Goal: Task Accomplishment & Management: Manage account settings

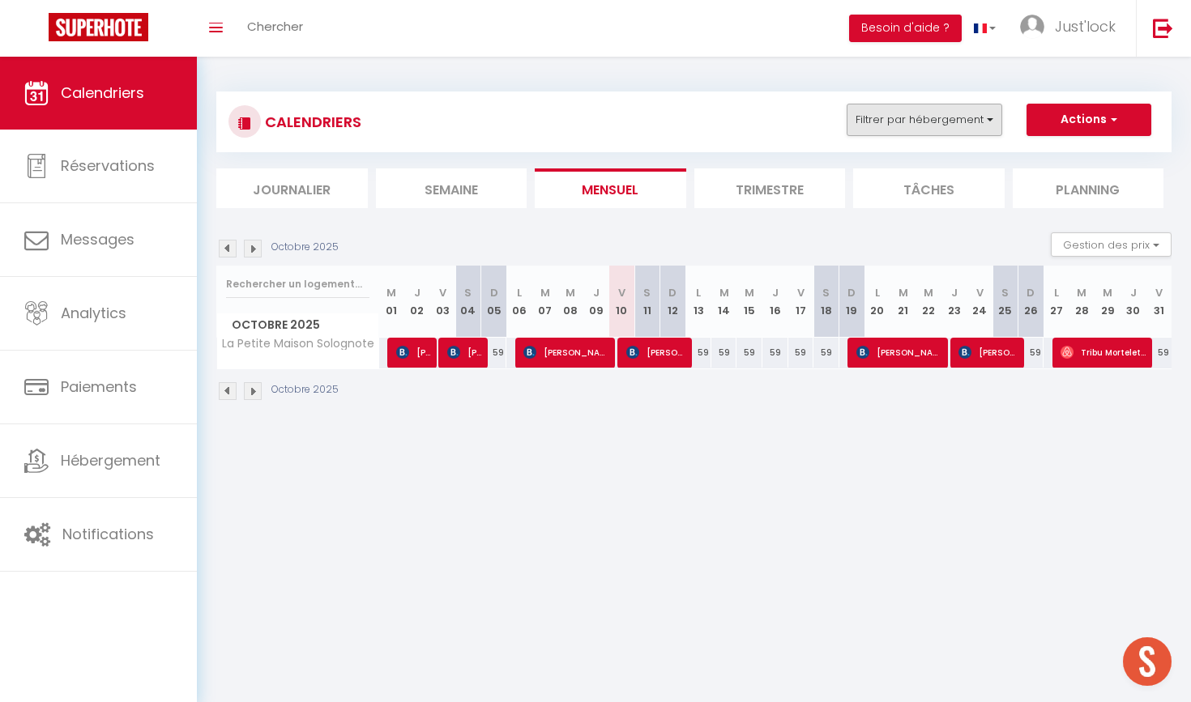
click at [932, 119] on button "Filtrer par hébergement" at bounding box center [925, 120] width 156 height 32
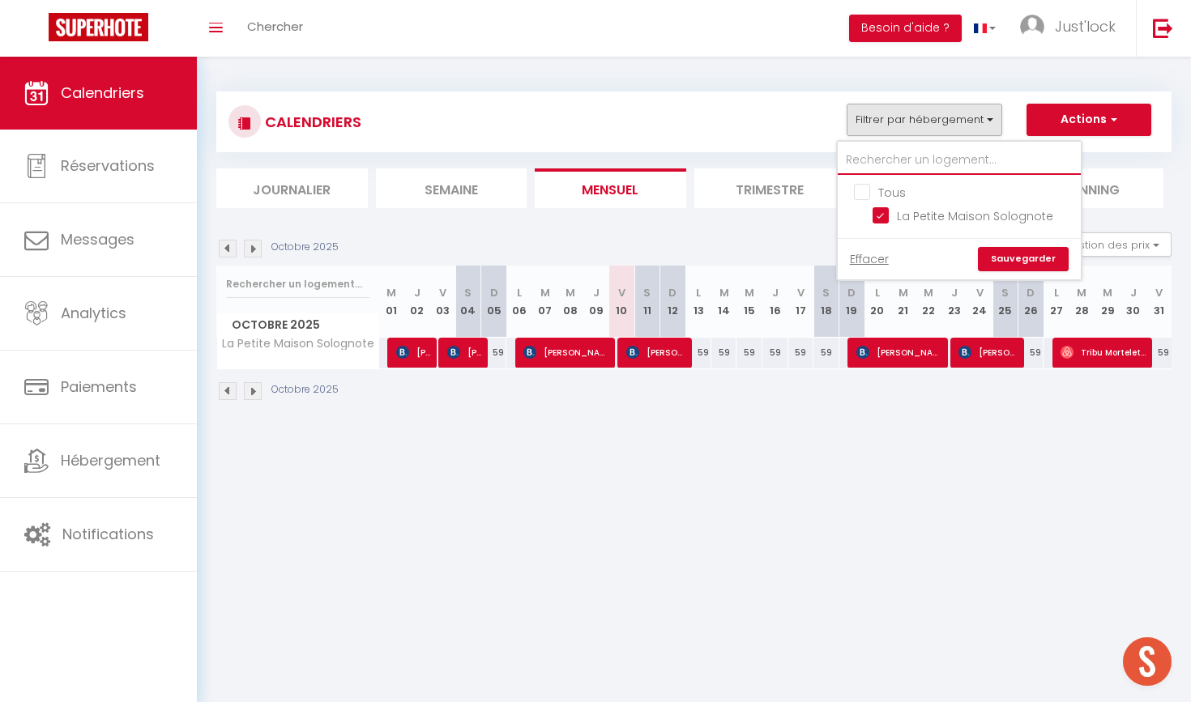
click at [909, 162] on input "text" at bounding box center [959, 160] width 243 height 29
type input "l"
checkbox input "false"
type input "lo"
checkbox input "false"
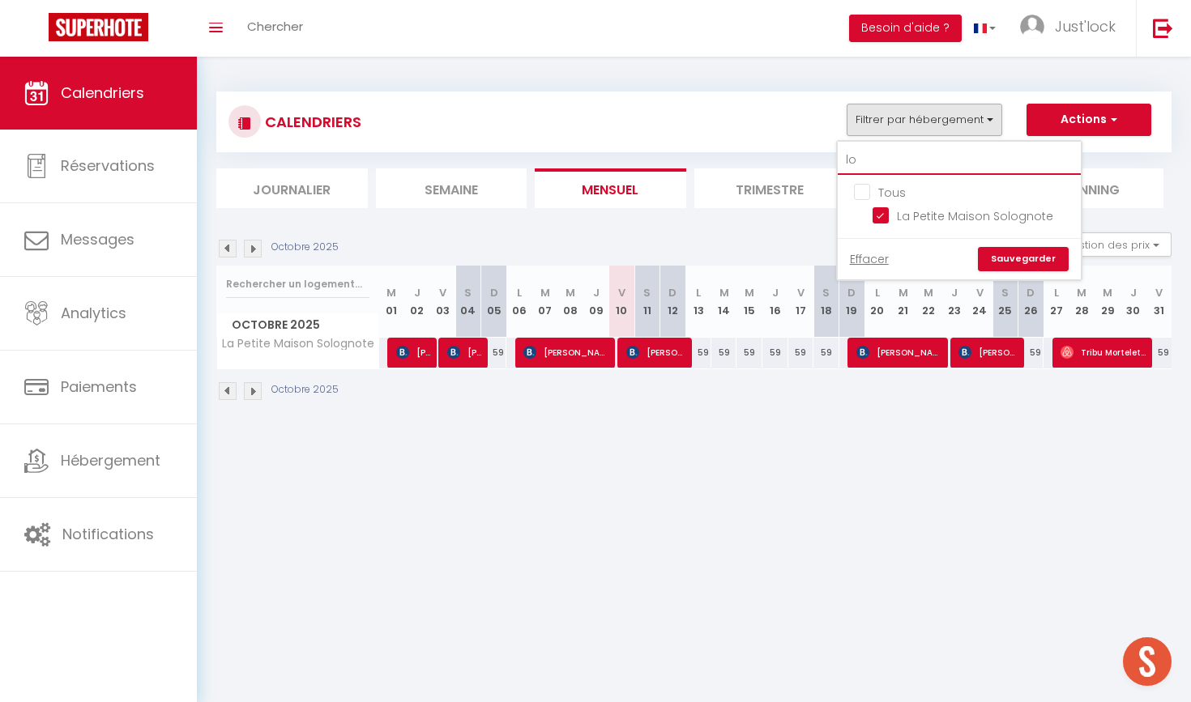
type input "lo"
click at [857, 190] on input "Tous" at bounding box center [975, 191] width 243 height 16
checkbox input "true"
click at [1003, 256] on link "Sauvegarder" at bounding box center [1023, 259] width 91 height 24
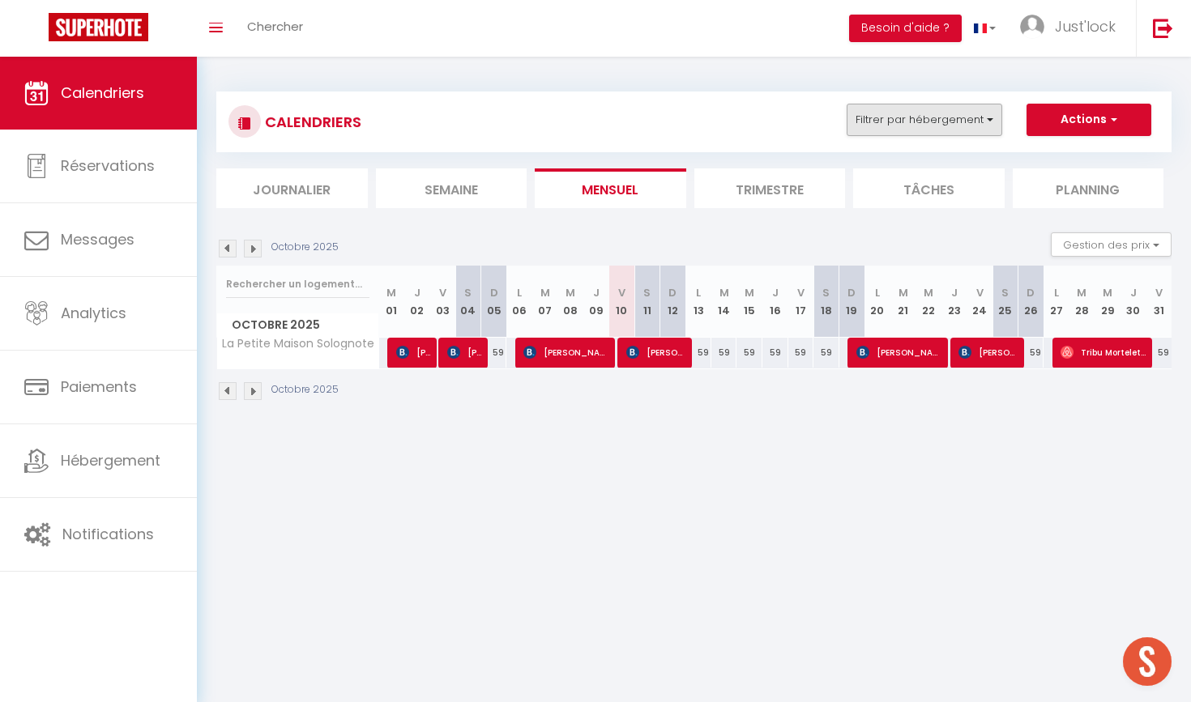
click at [911, 126] on button "Filtrer par hébergement" at bounding box center [925, 120] width 156 height 32
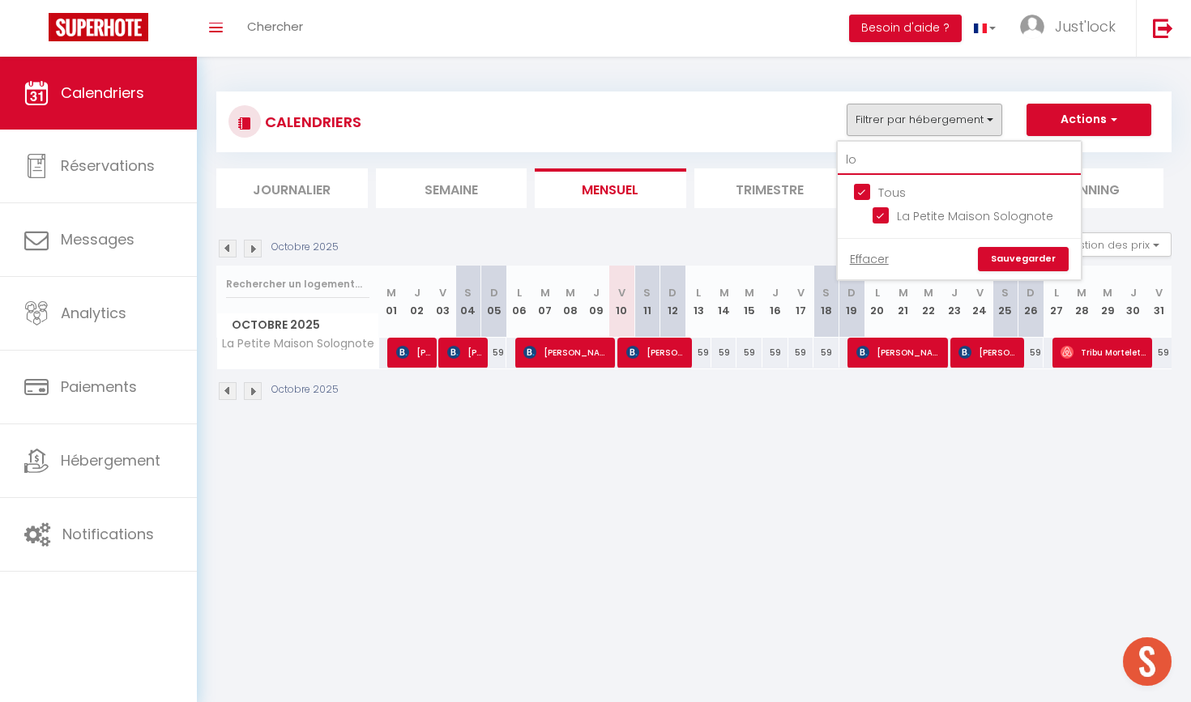
click at [890, 157] on input "lo" at bounding box center [959, 160] width 243 height 29
type input "l"
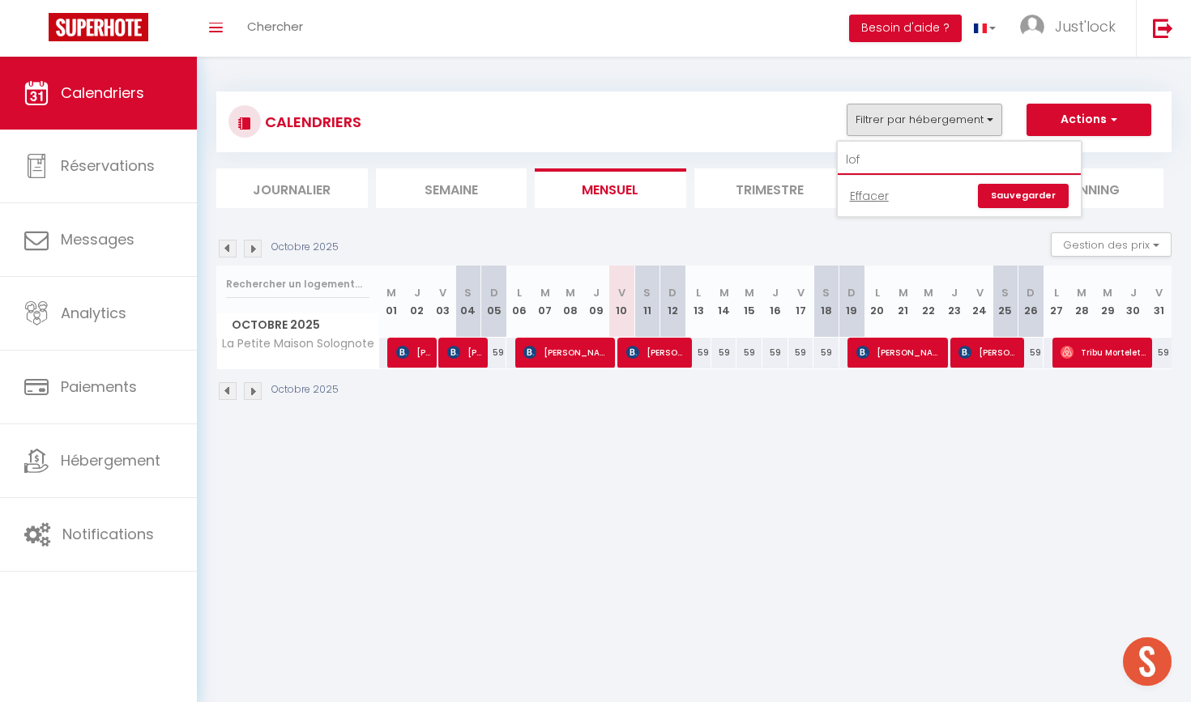
type input "loft"
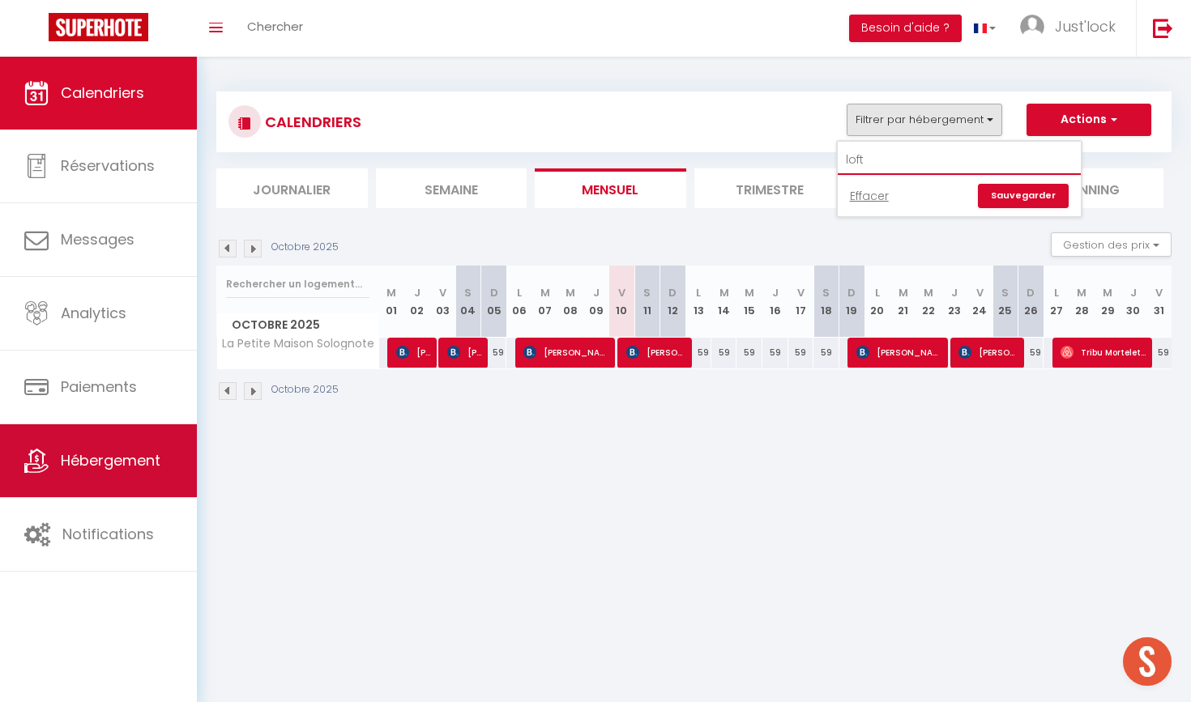
click at [82, 444] on link "Hébergement" at bounding box center [98, 461] width 197 height 73
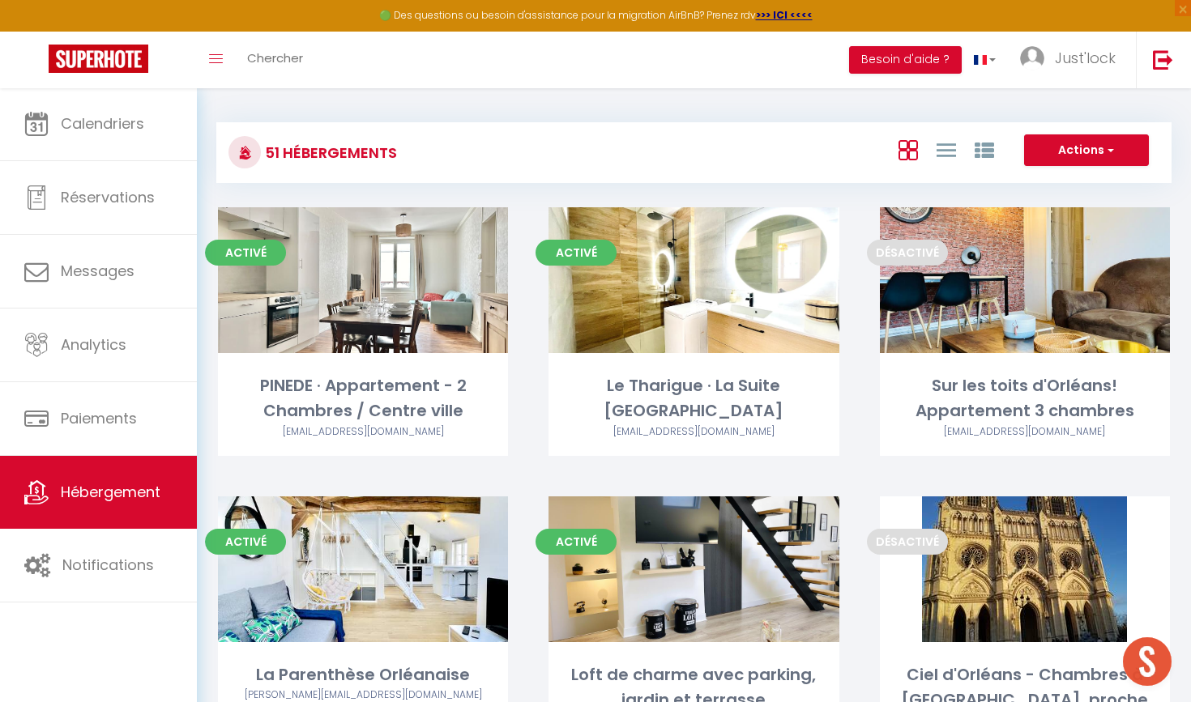
click at [117, 504] on link "Hébergement" at bounding box center [98, 492] width 197 height 73
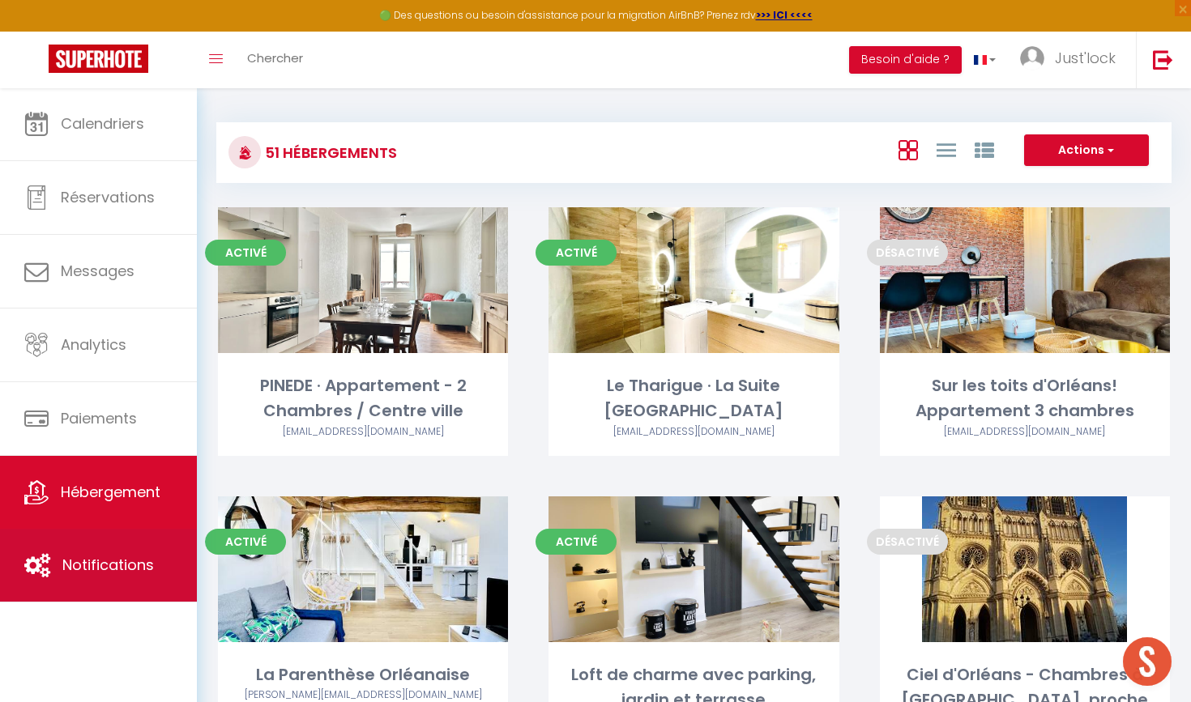
click at [127, 590] on link "Notifications" at bounding box center [98, 565] width 197 height 73
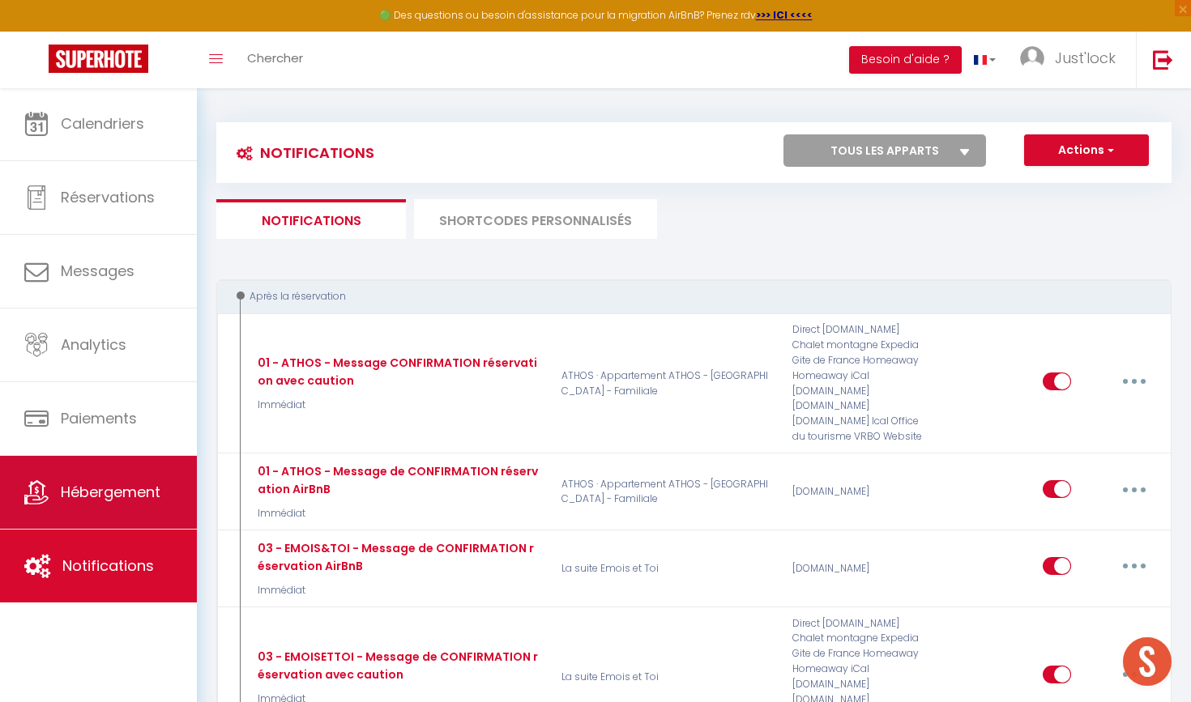
click at [110, 515] on link "Hébergement" at bounding box center [98, 492] width 197 height 73
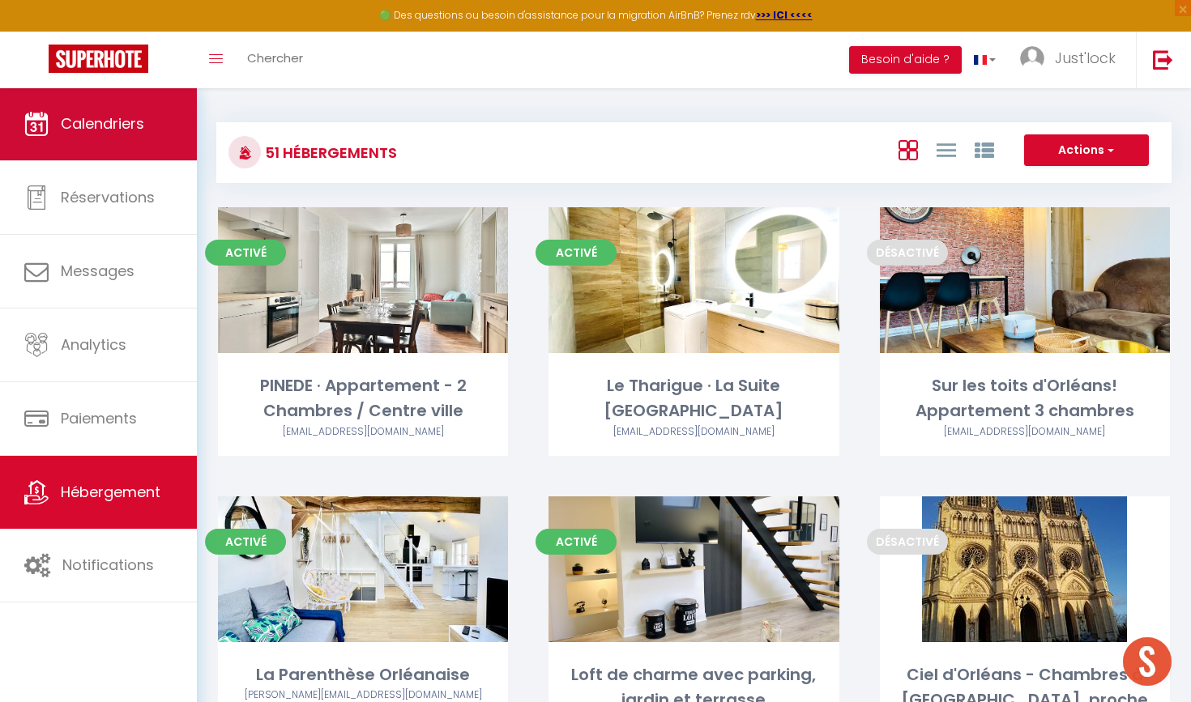
click at [158, 143] on link "Calendriers" at bounding box center [98, 123] width 197 height 73
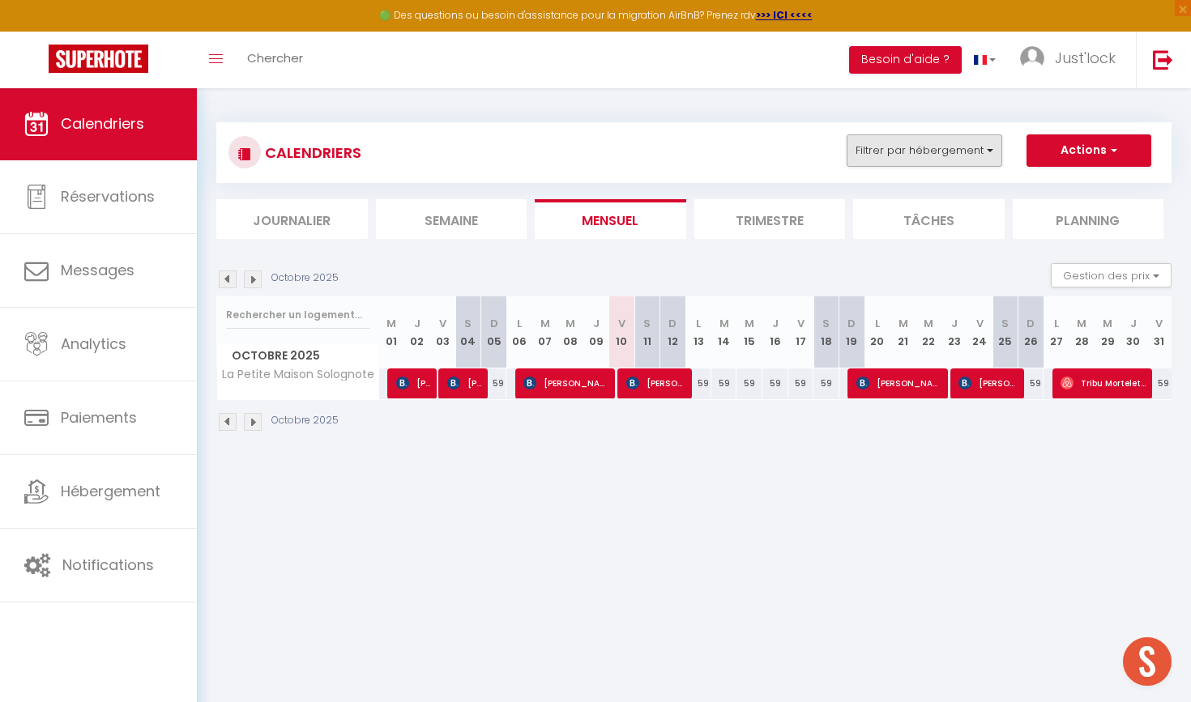
click at [953, 138] on button "Filtrer par hébergement" at bounding box center [925, 150] width 156 height 32
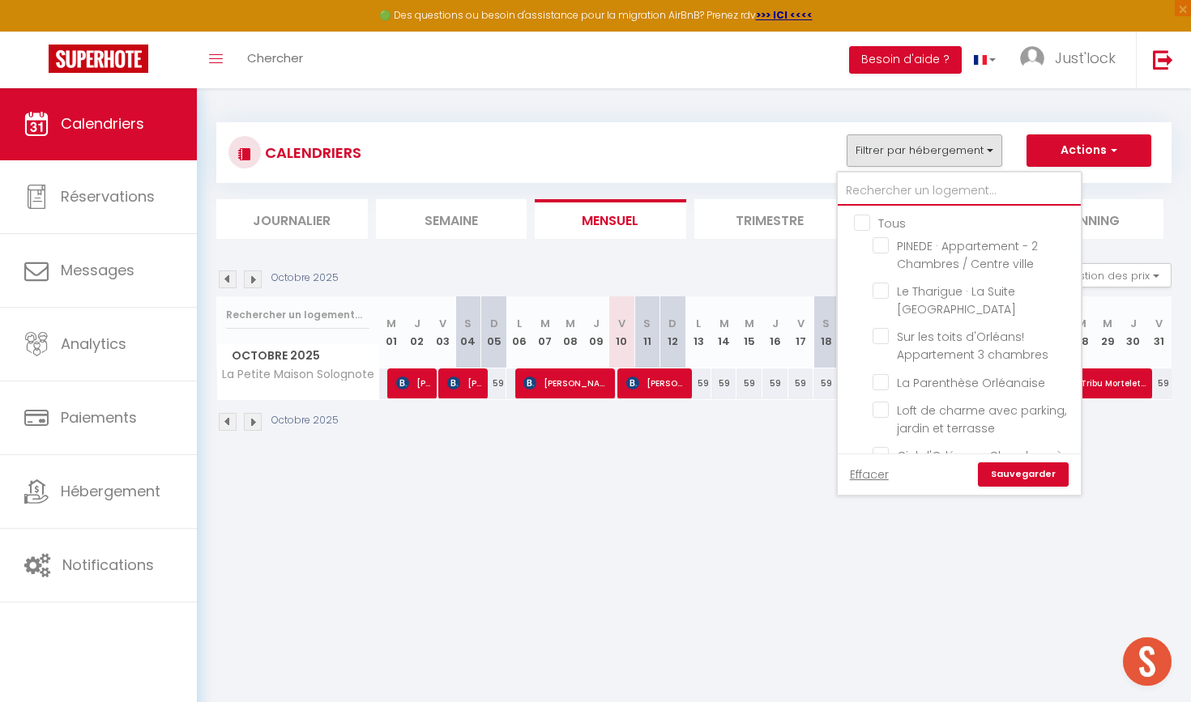
click at [916, 189] on input "text" at bounding box center [959, 191] width 243 height 29
type input "l"
checkbox input "false"
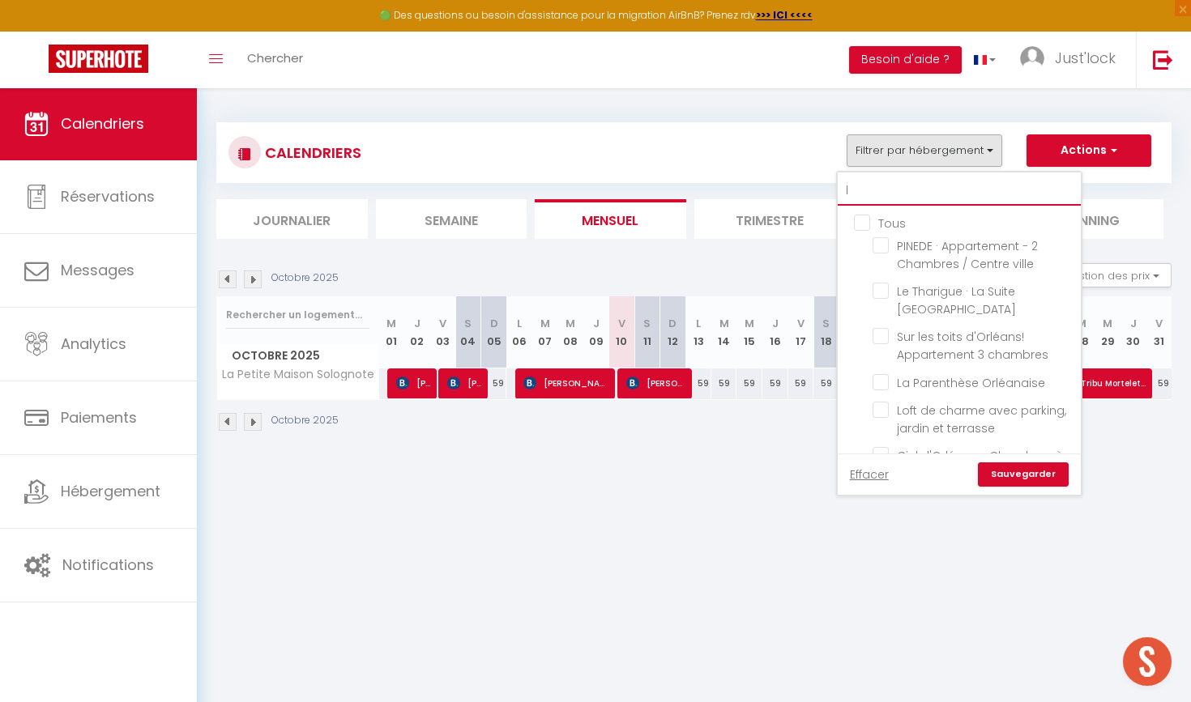
checkbox input "false"
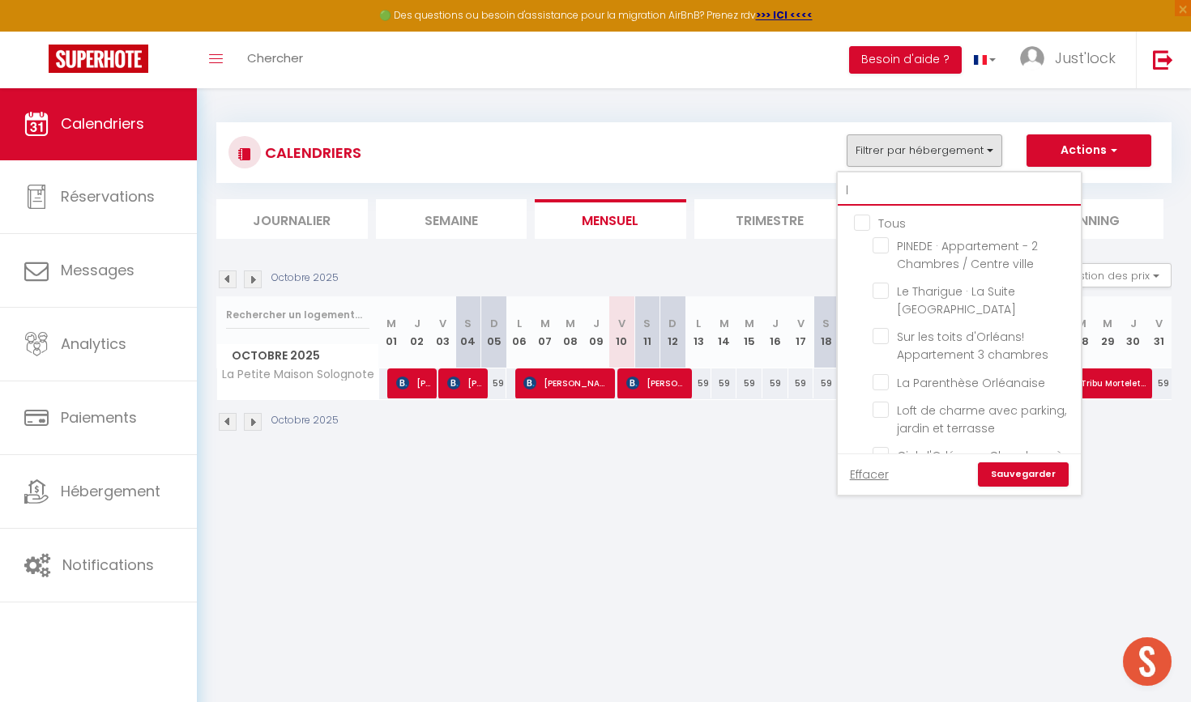
checkbox input "false"
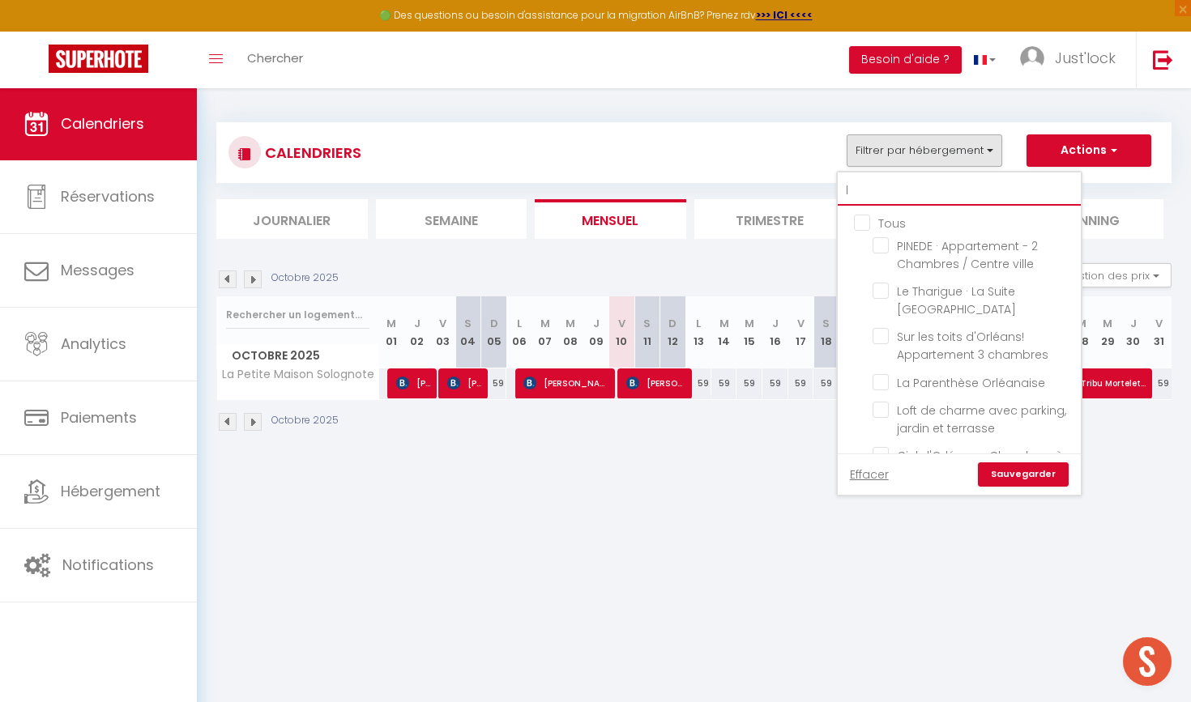
checkbox input "false"
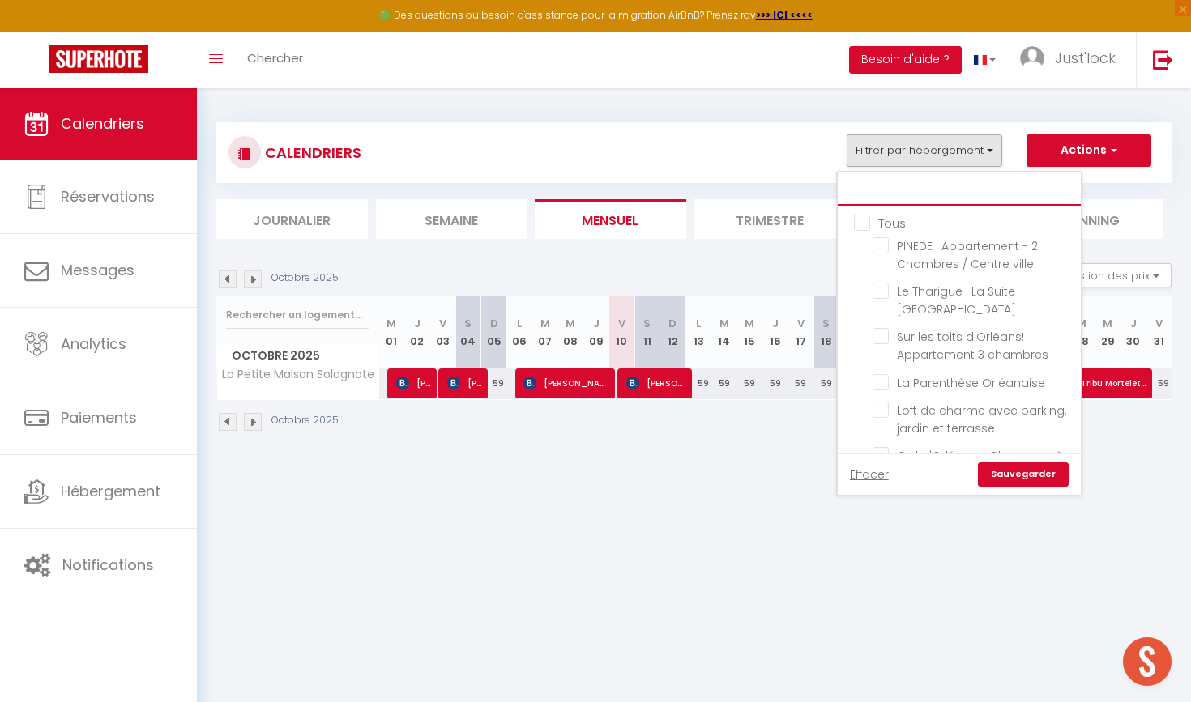
checkbox input "false"
checkbox input "true"
checkbox input "false"
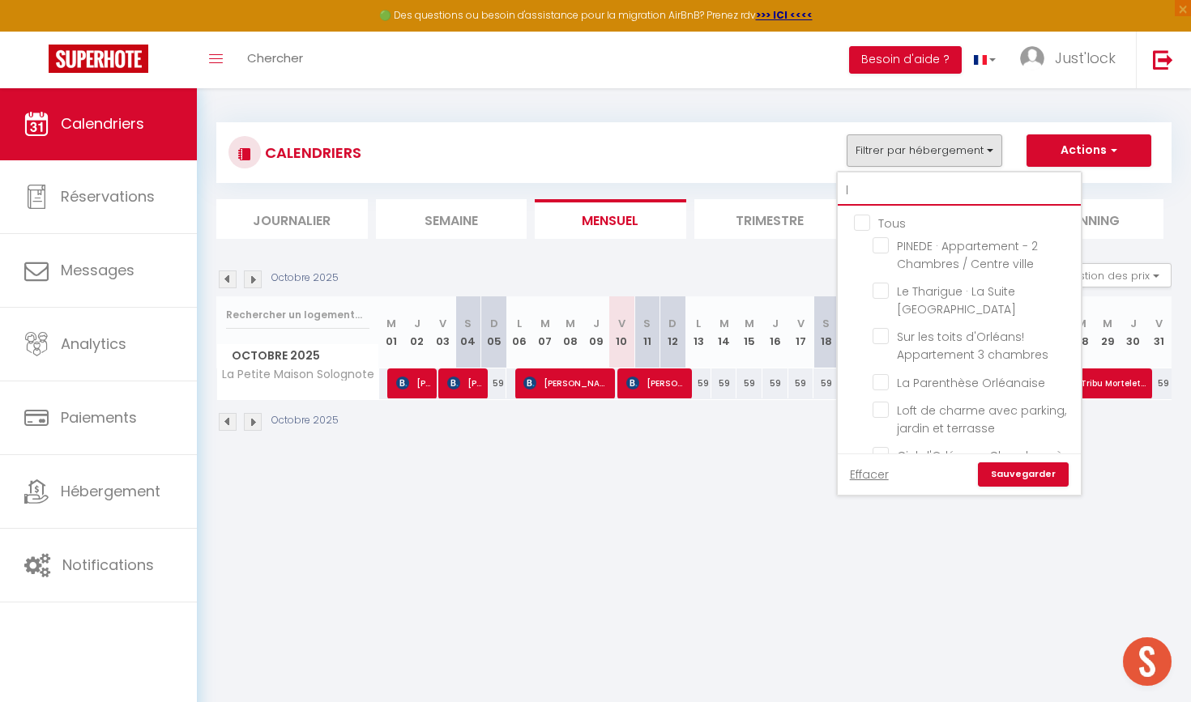
checkbox input "false"
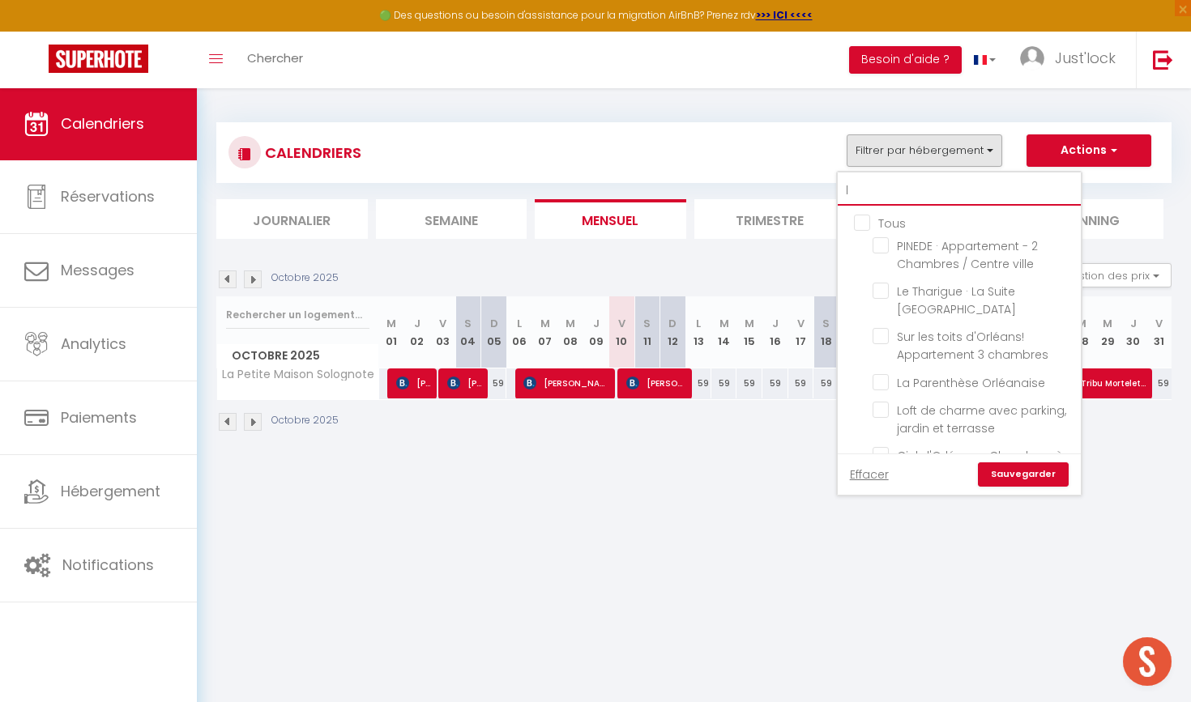
checkbox input "false"
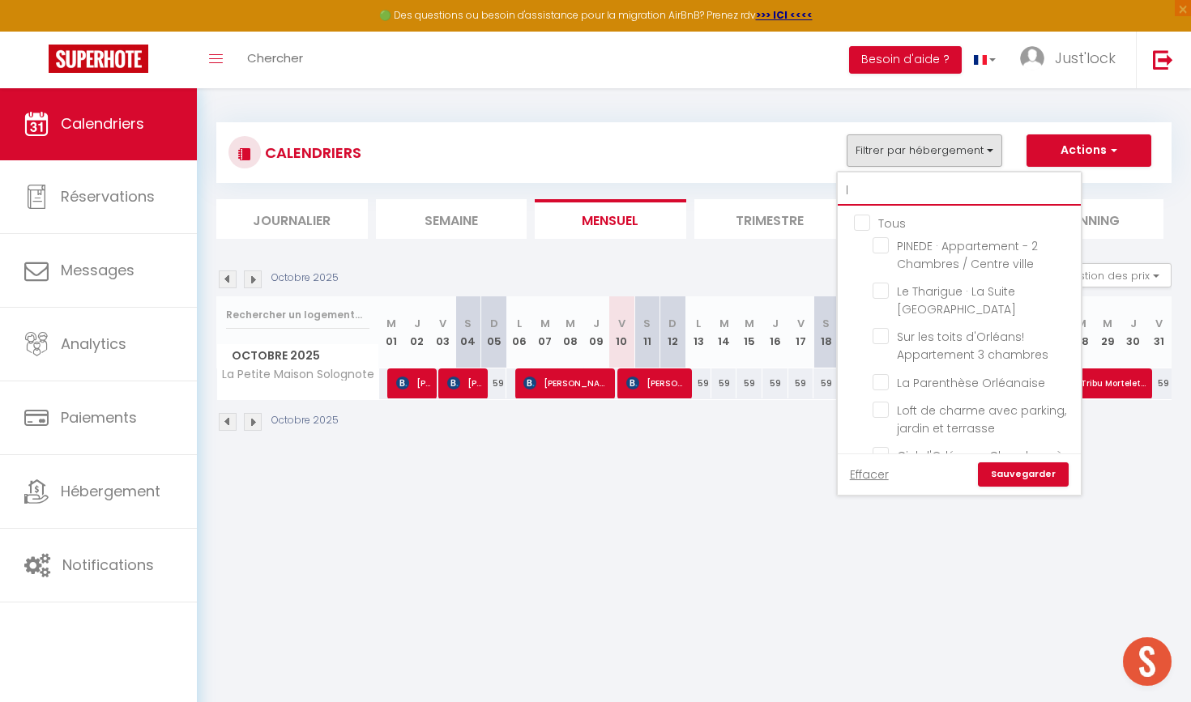
checkbox input "false"
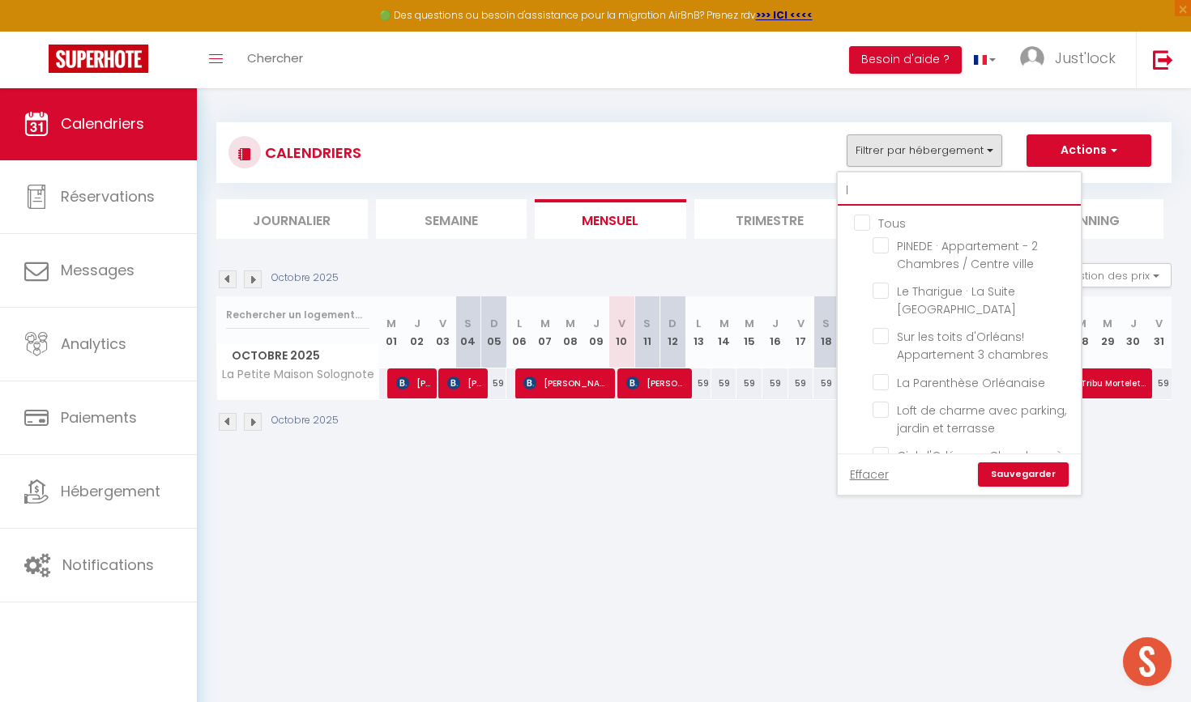
checkbox input "false"
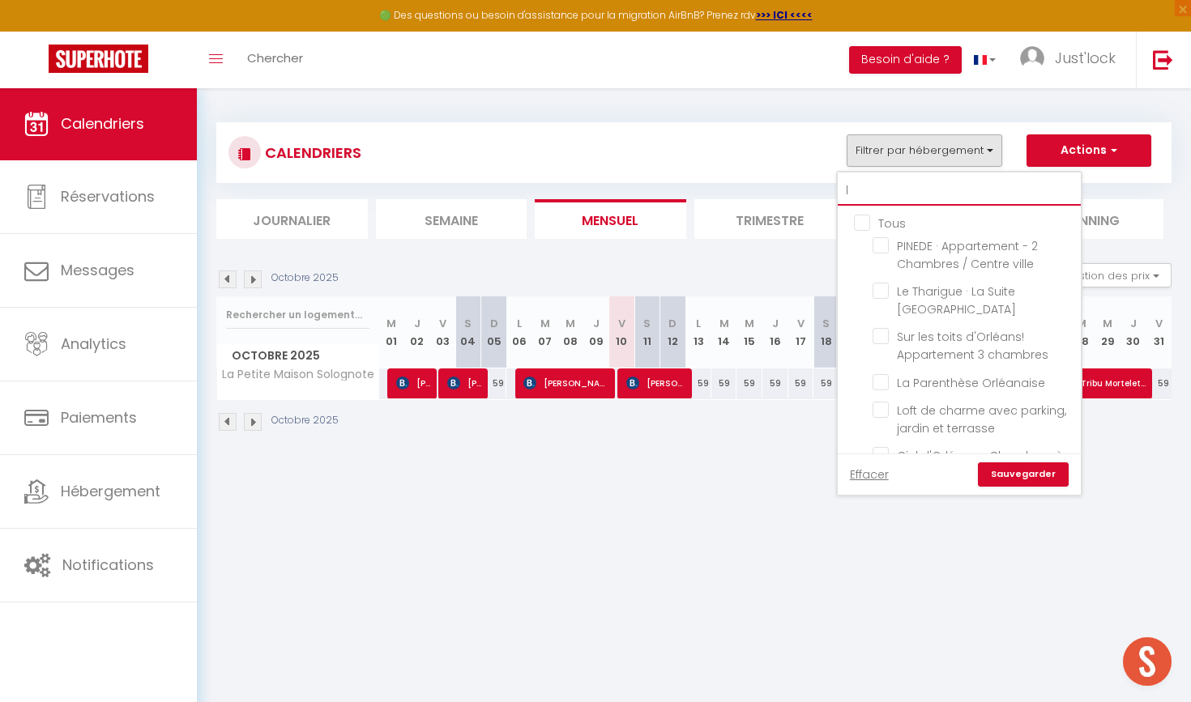
checkbox input "false"
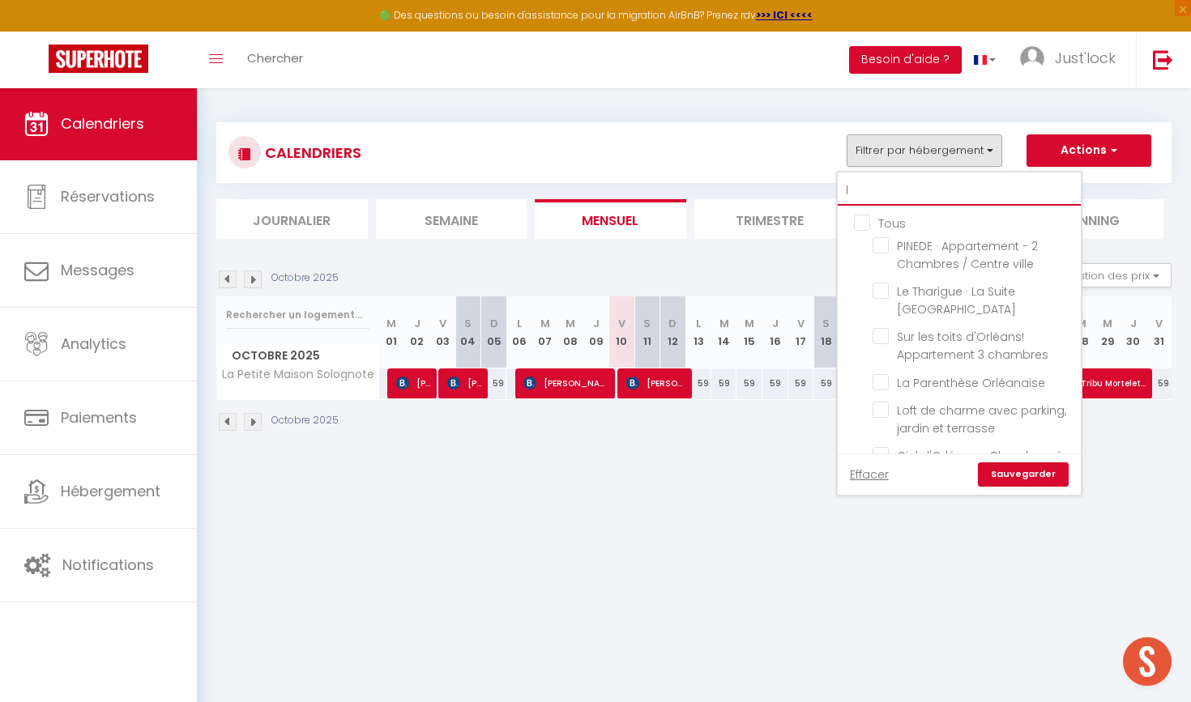
checkbox input "false"
type input "lo"
checkbox input "false"
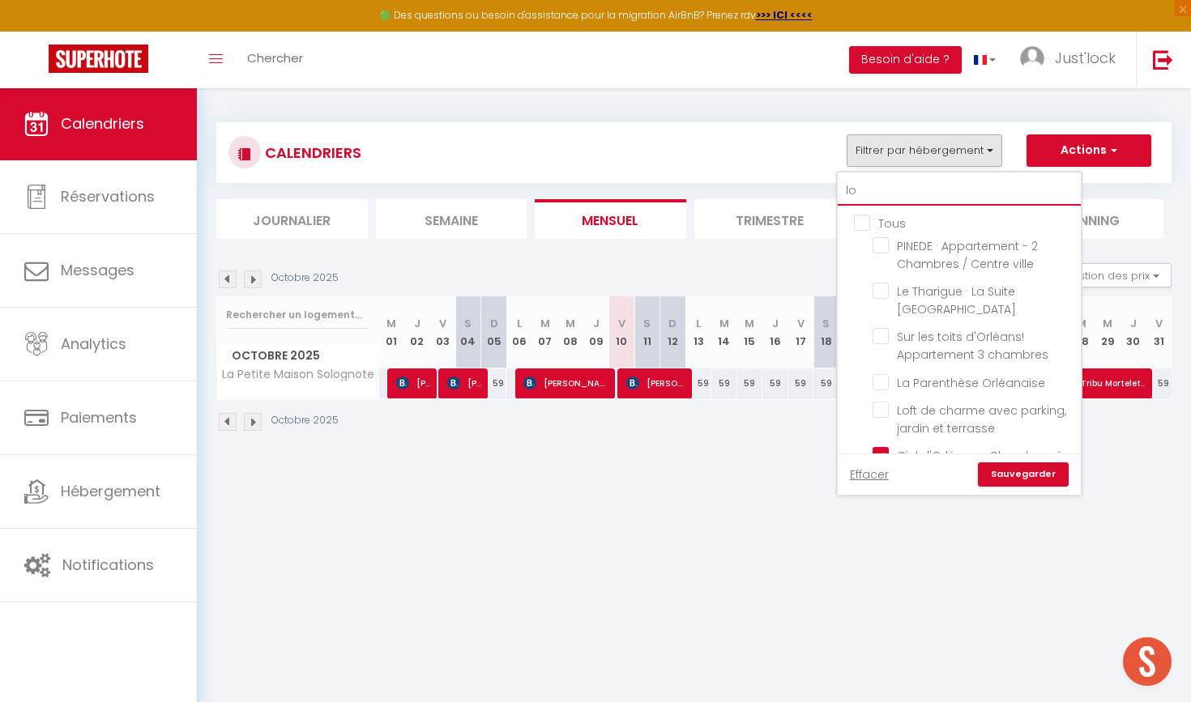
checkbox input "false"
checkbox input "true"
checkbox input "false"
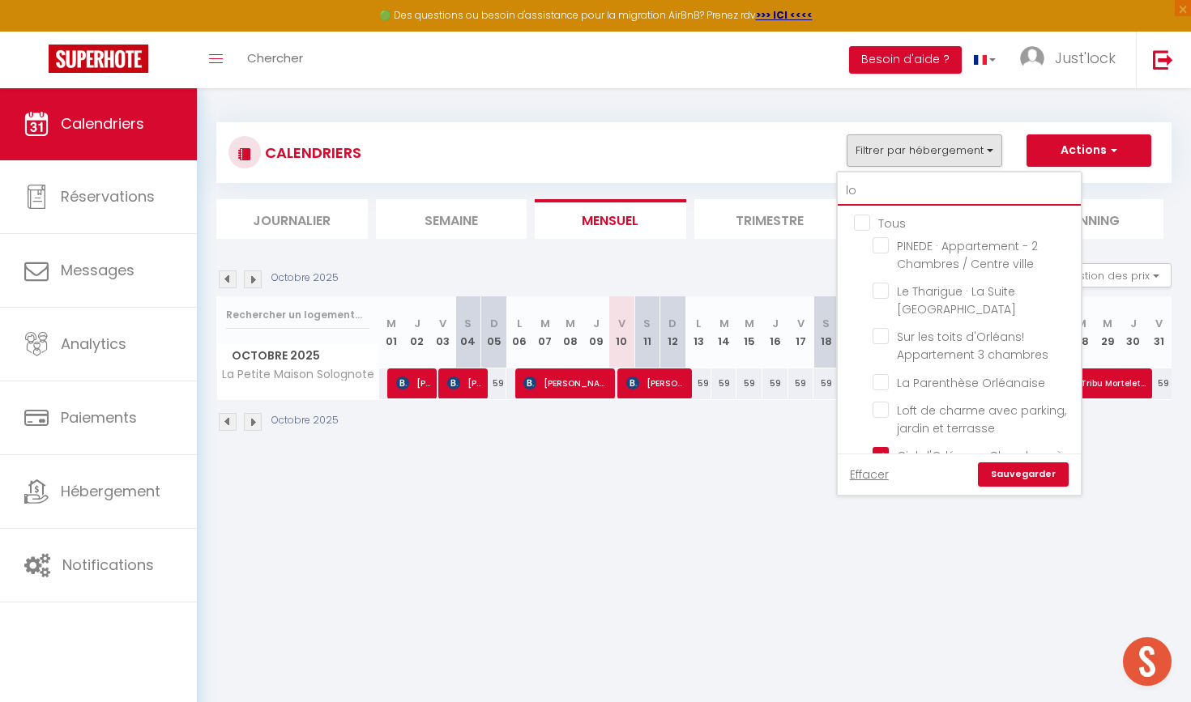
type input "lof"
checkbox input "false"
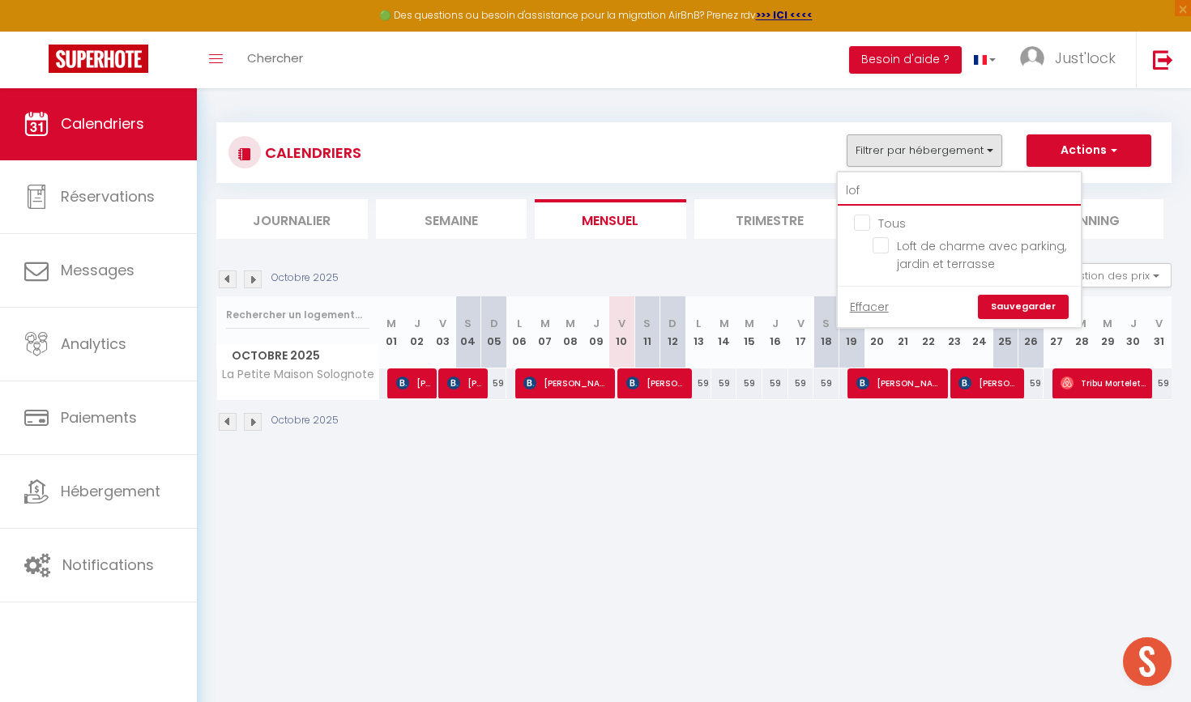
type input "loft"
checkbox input "false"
type input "loft"
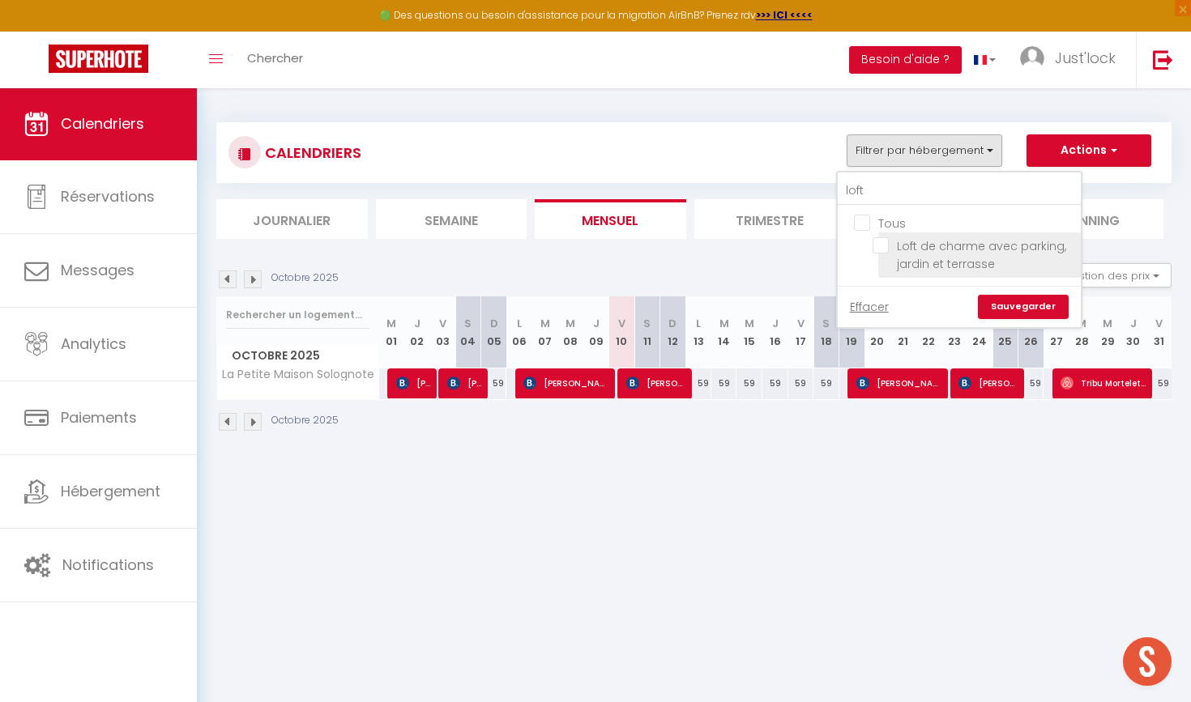
click at [882, 241] on input "Loft de charme avec parking, jardin et terrasse" at bounding box center [974, 245] width 203 height 16
checkbox input "true"
click at [1042, 297] on link "Sauvegarder" at bounding box center [1023, 307] width 91 height 24
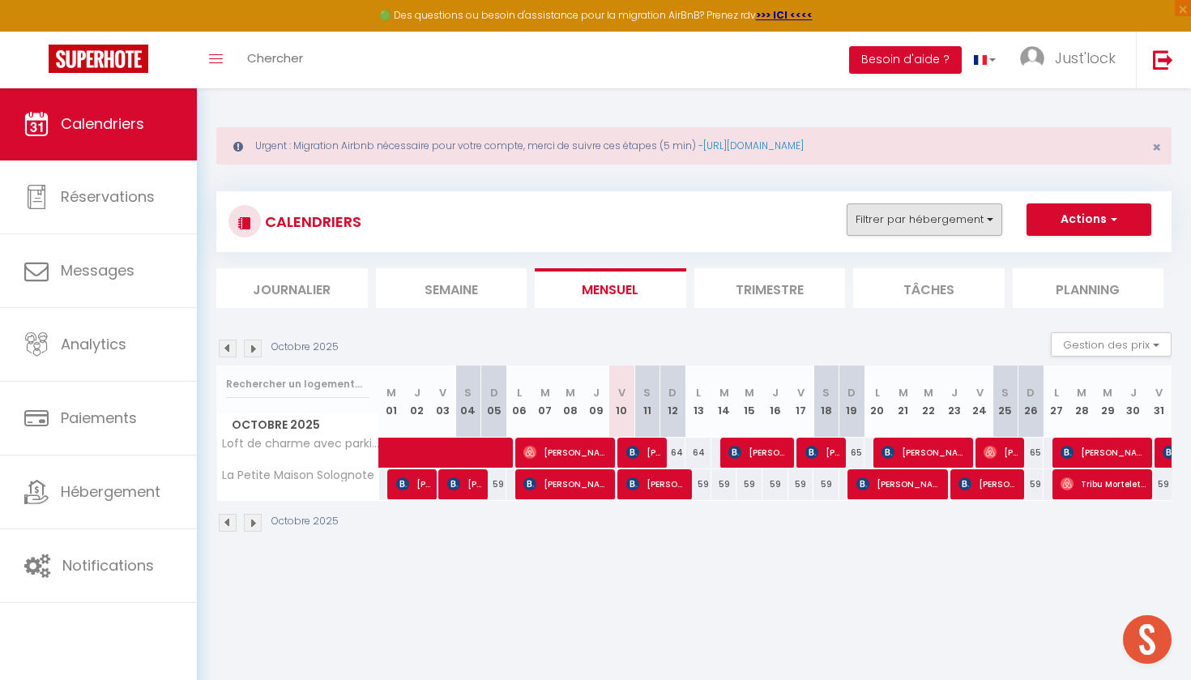
click at [952, 229] on button "Filtrer par hébergement" at bounding box center [925, 219] width 156 height 32
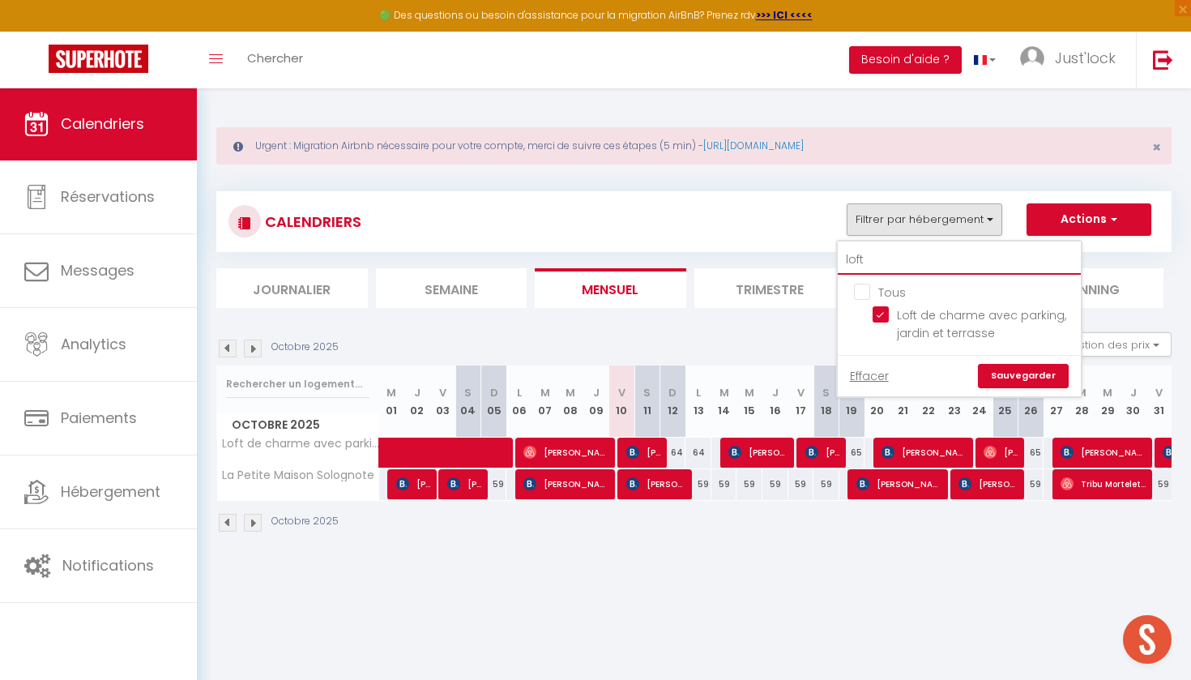
click at [902, 250] on input "loft" at bounding box center [959, 259] width 243 height 29
type input "lo"
checkbox input "false"
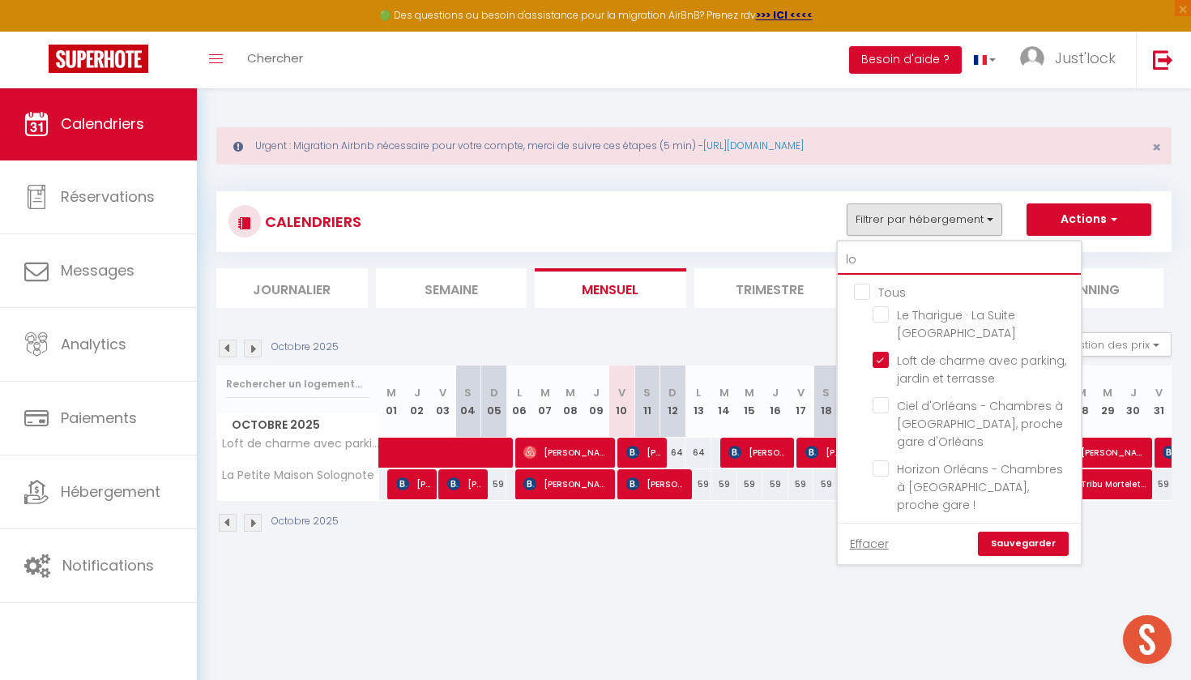
type input "l"
checkbox input "false"
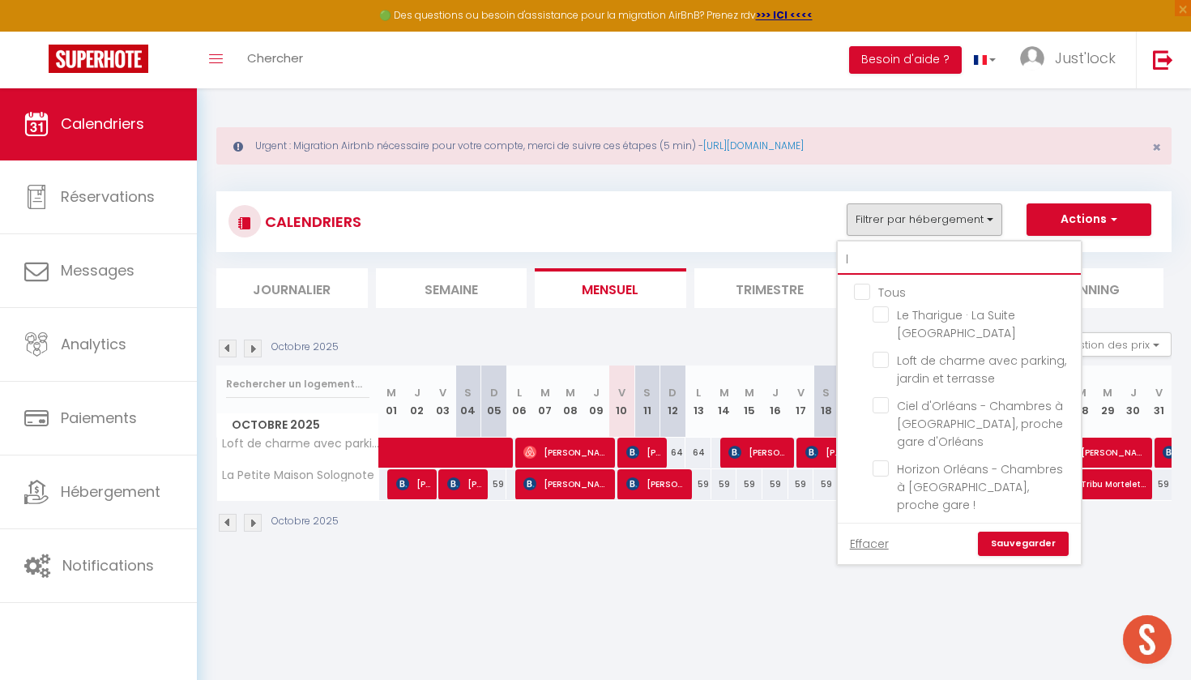
checkbox input "true"
checkbox input "false"
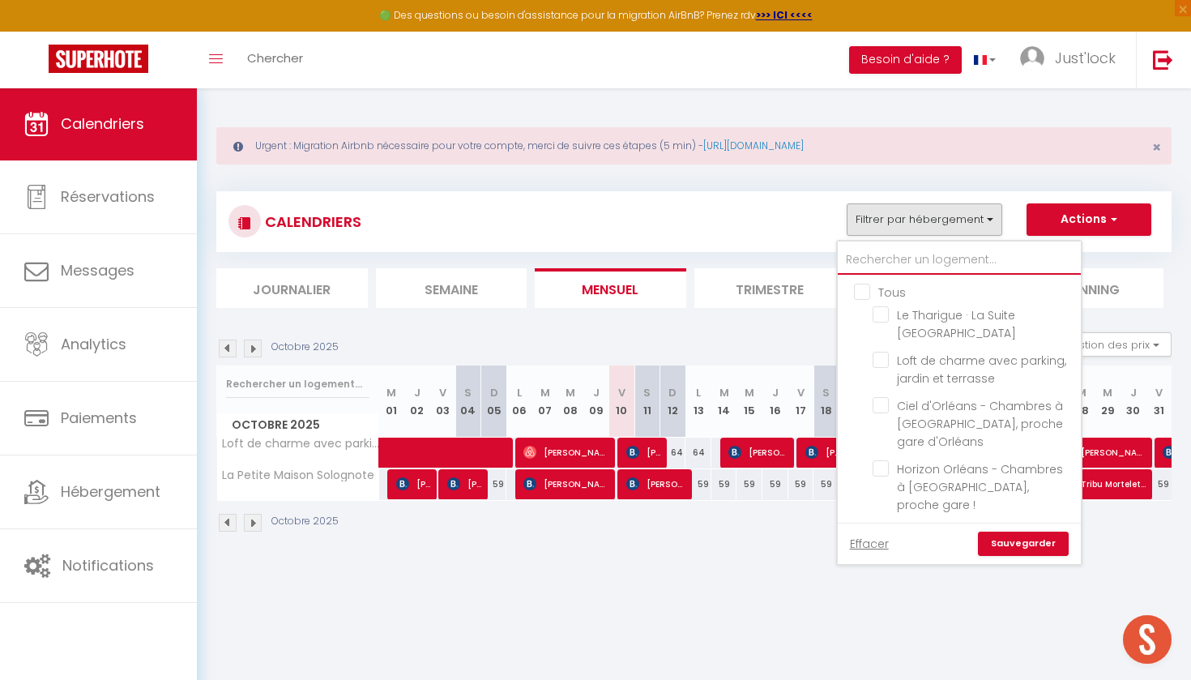
checkbox input "false"
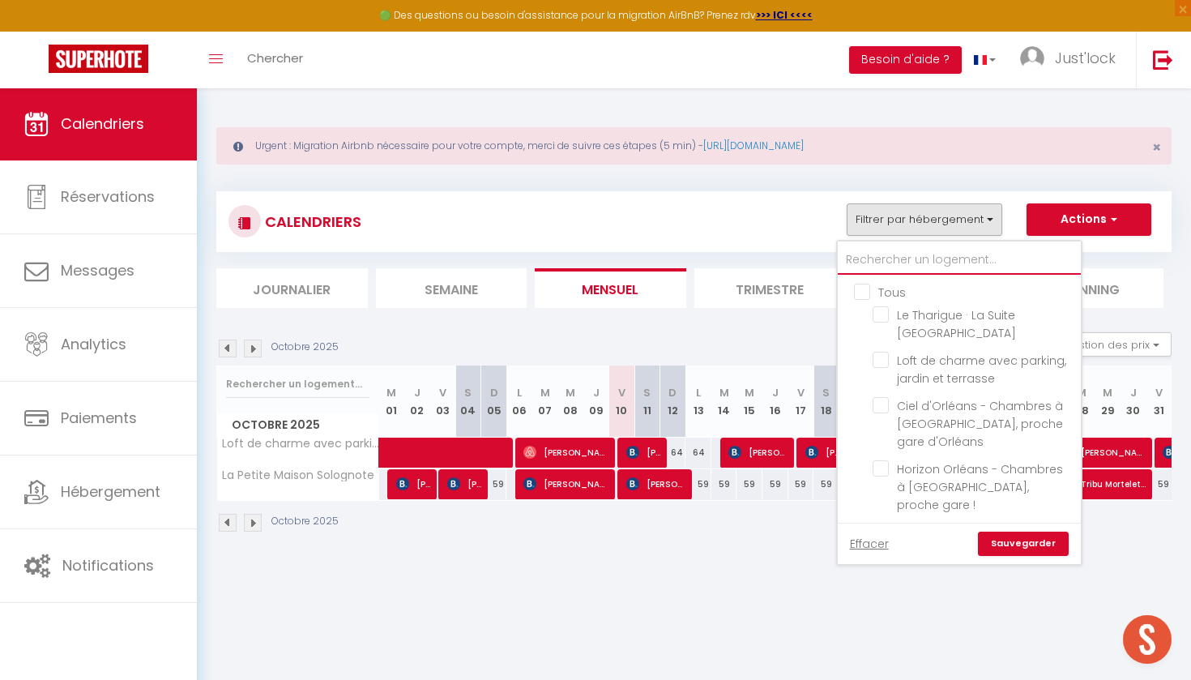
checkbox input "false"
type input "g"
checkbox input "false"
checkbox input "true"
checkbox input "false"
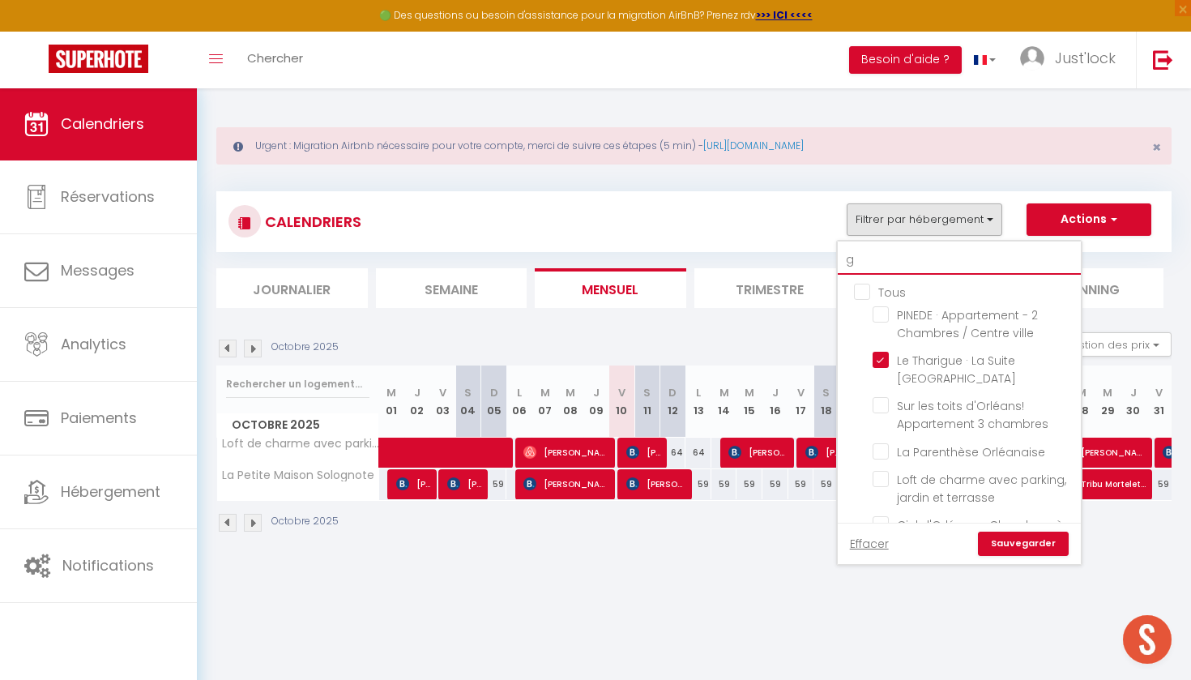
checkbox input "false"
checkbox input "true"
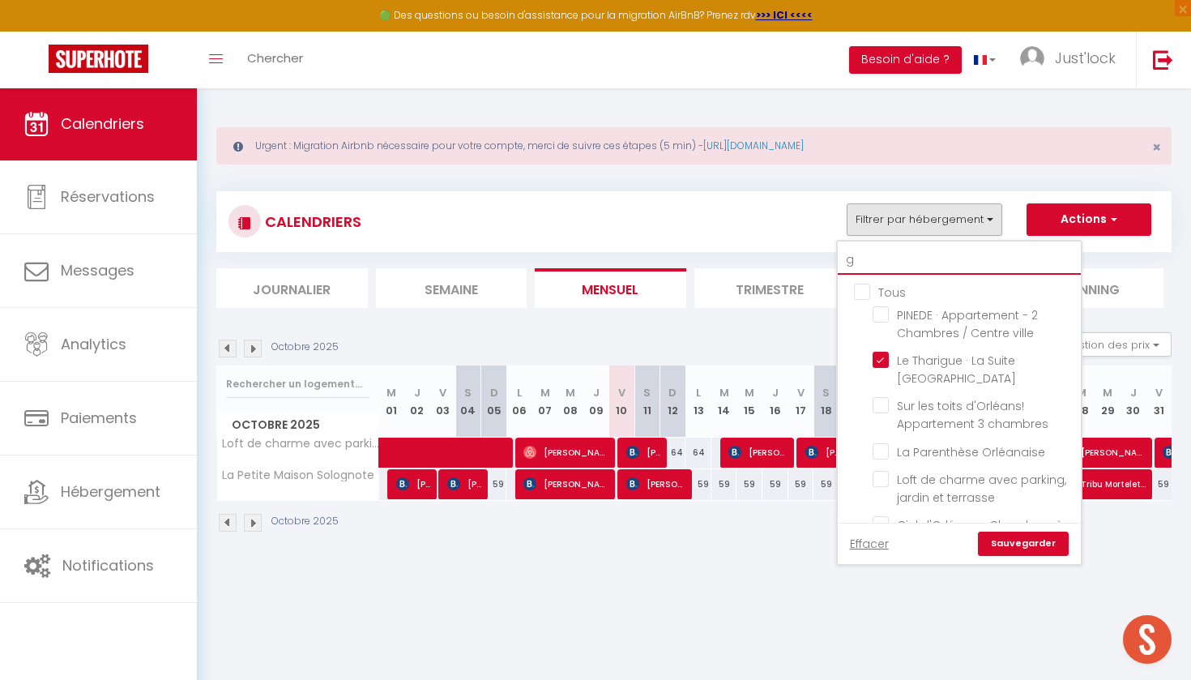
checkbox input "false"
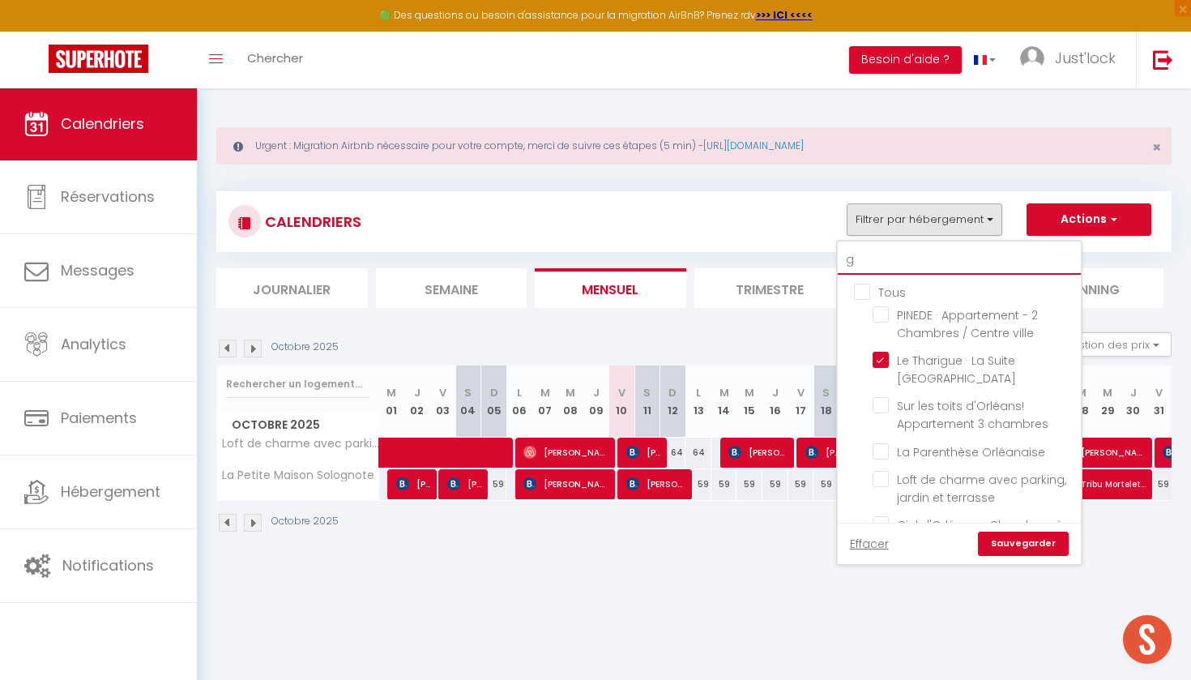
checkbox input "false"
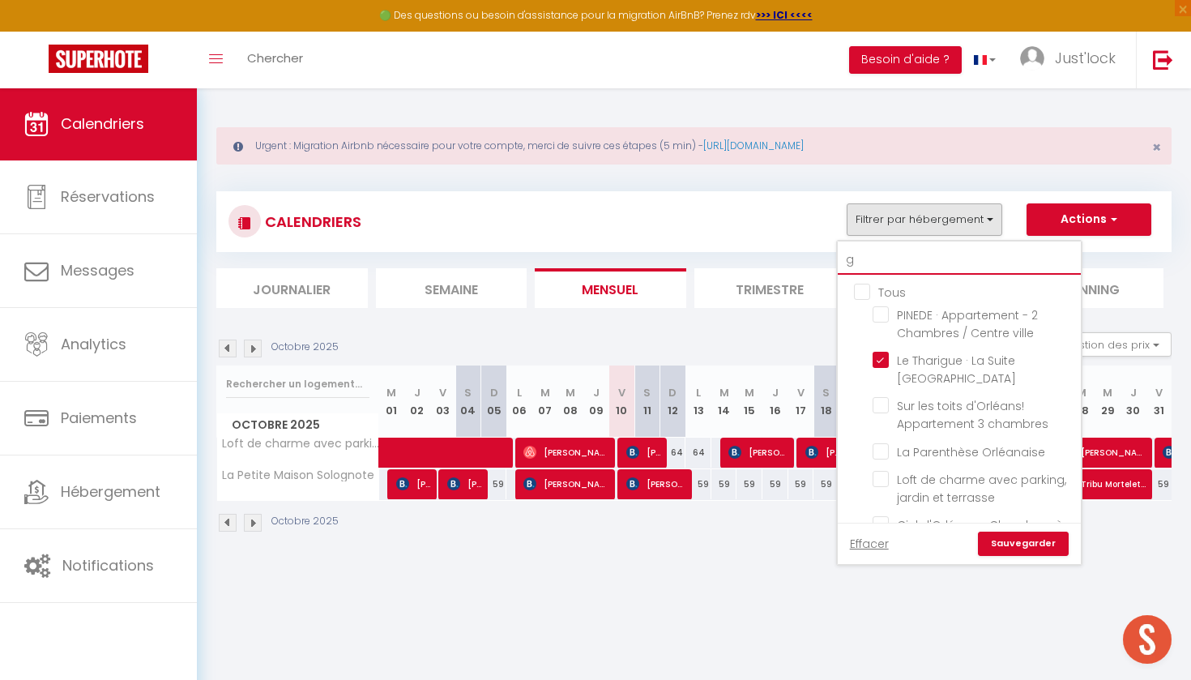
checkbox input "false"
type input "gu"
checkbox input "false"
type input "gui"
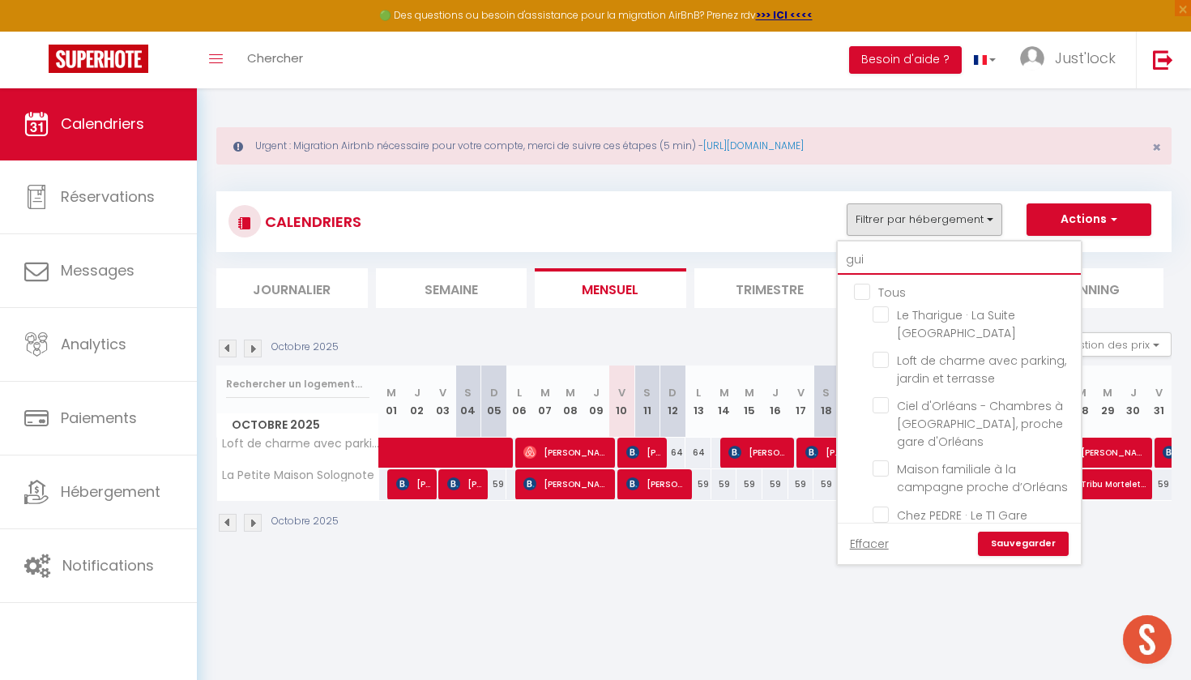
checkbox input "false"
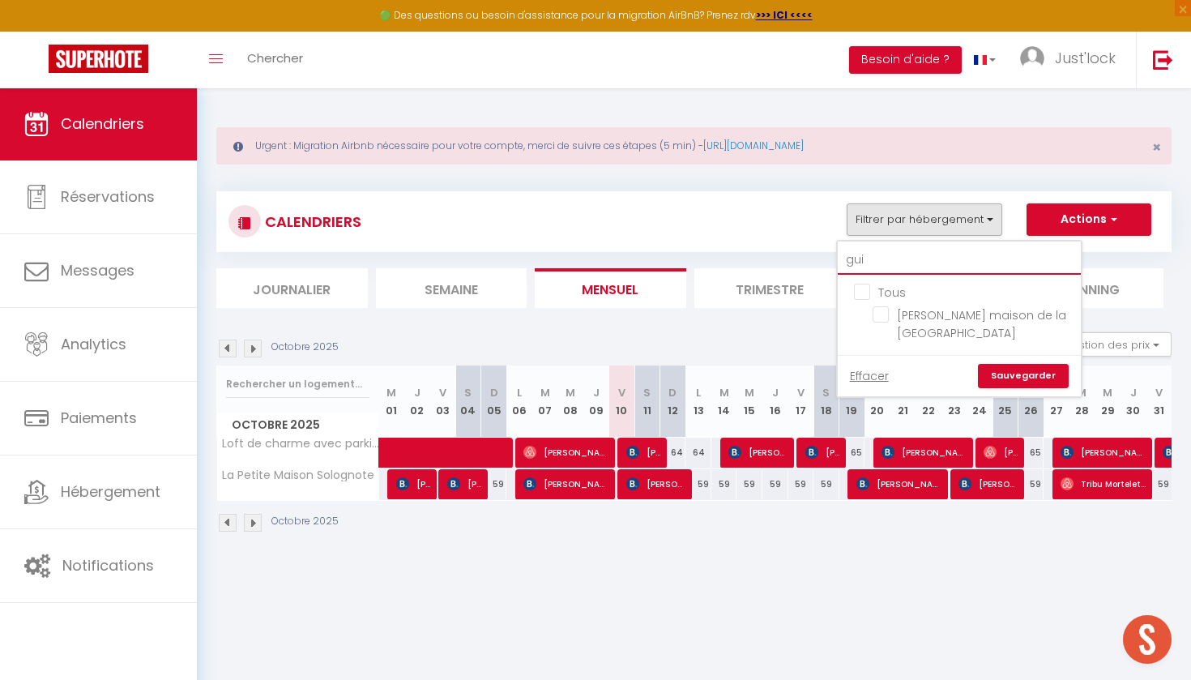
type input "guil"
checkbox input "false"
type input "[PERSON_NAME]"
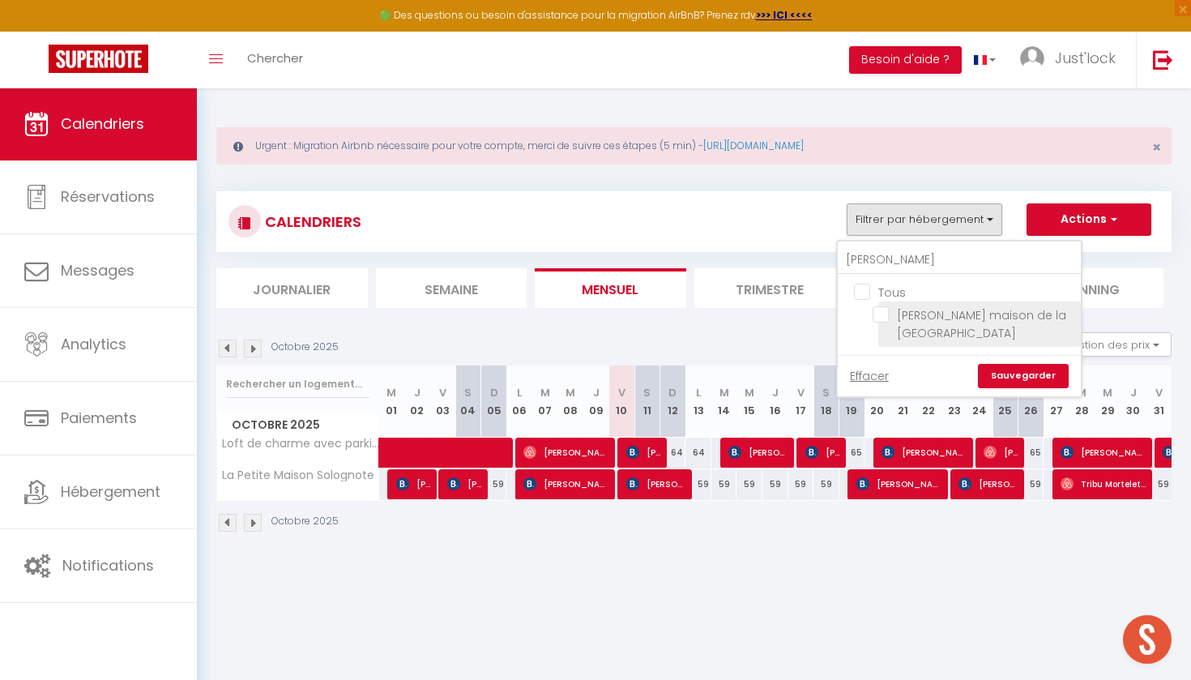
drag, startPoint x: 902, startPoint y: 290, endPoint x: 885, endPoint y: 313, distance: 28.8
click at [885, 313] on input "[PERSON_NAME] maison de la [GEOGRAPHIC_DATA]" at bounding box center [974, 314] width 203 height 16
checkbox input "true"
click at [1014, 375] on link "Sauvegarder" at bounding box center [1023, 376] width 91 height 24
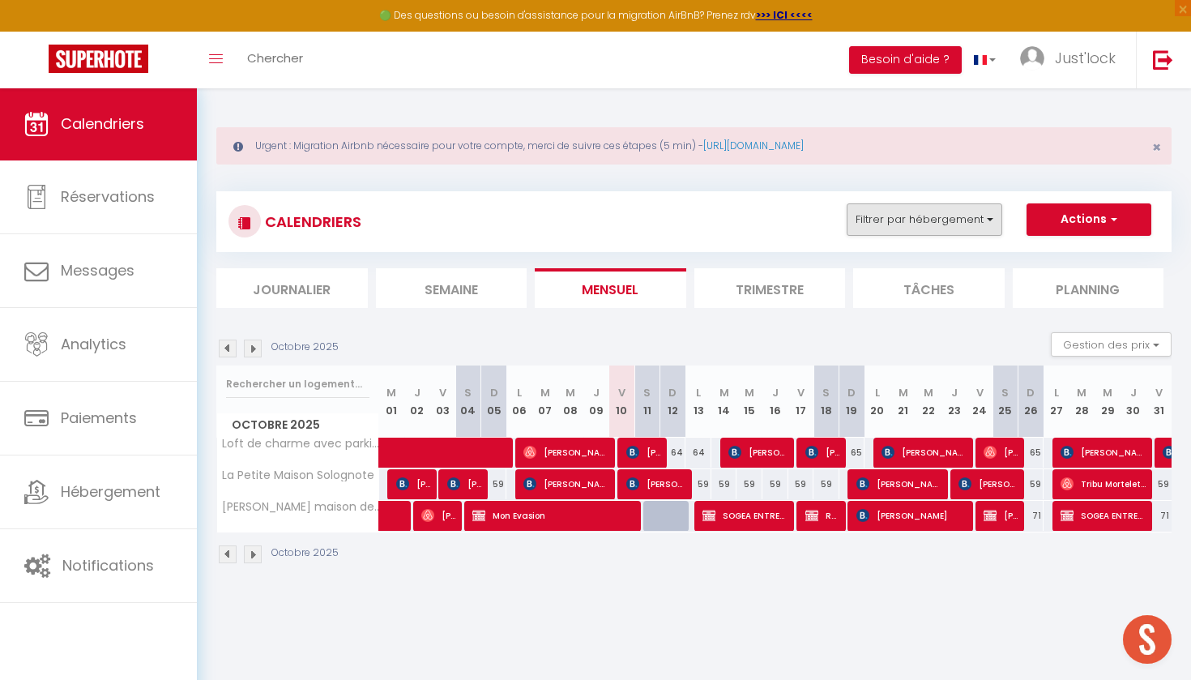
click at [932, 221] on button "Filtrer par hébergement" at bounding box center [925, 219] width 156 height 32
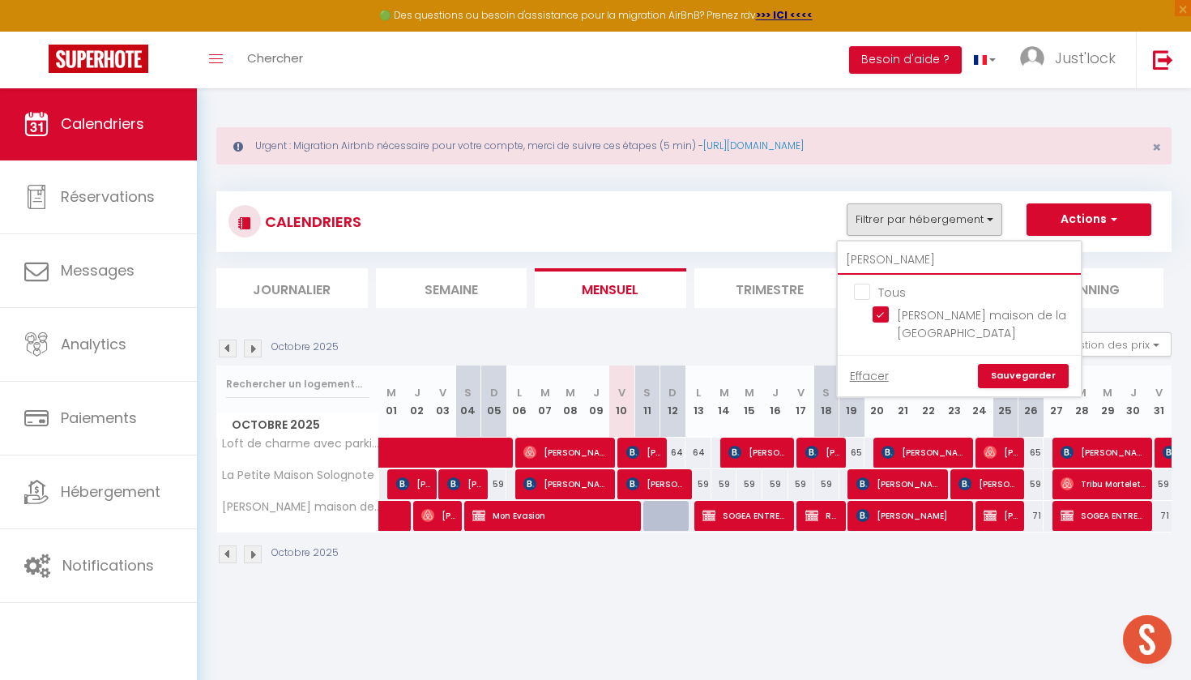
click at [898, 263] on input "[PERSON_NAME]" at bounding box center [959, 259] width 243 height 29
type input "Gu"
checkbox input "false"
type input "G"
checkbox input "false"
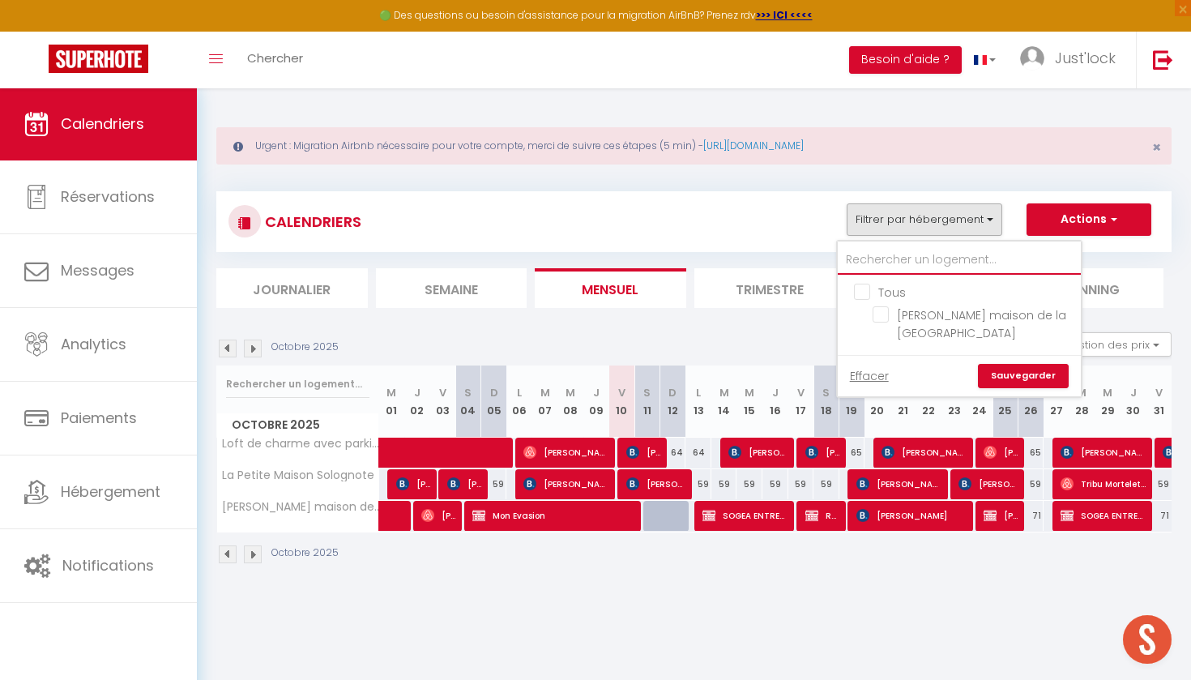
checkbox input "false"
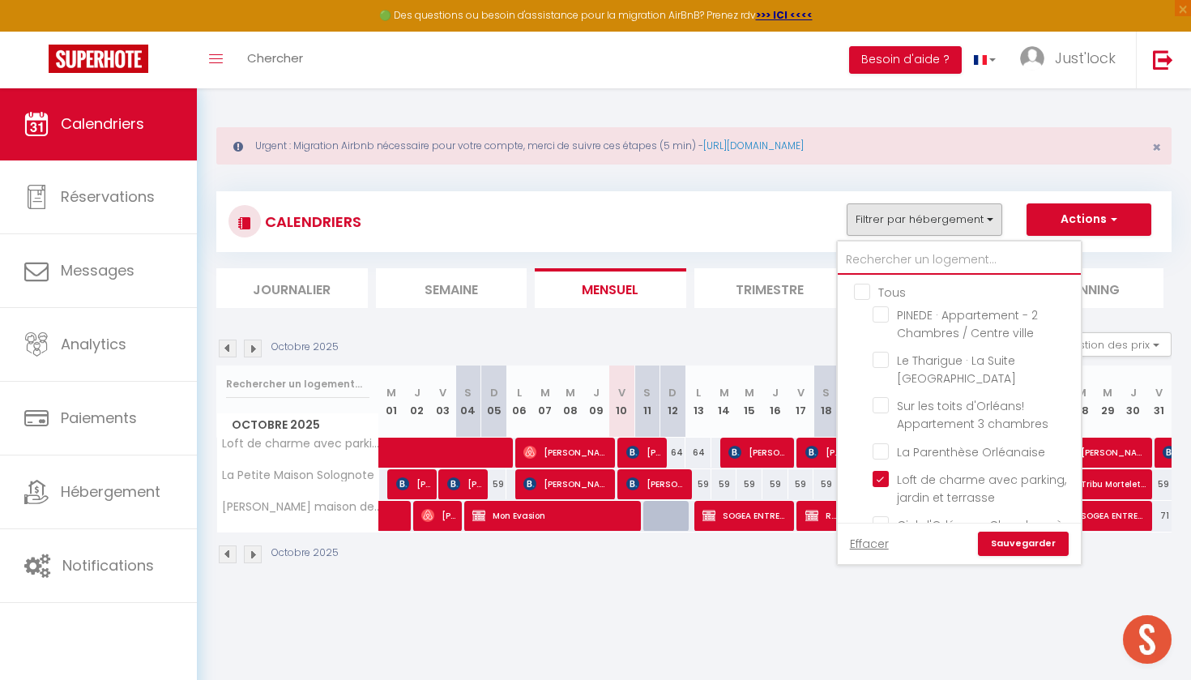
type input "t"
checkbox input "false"
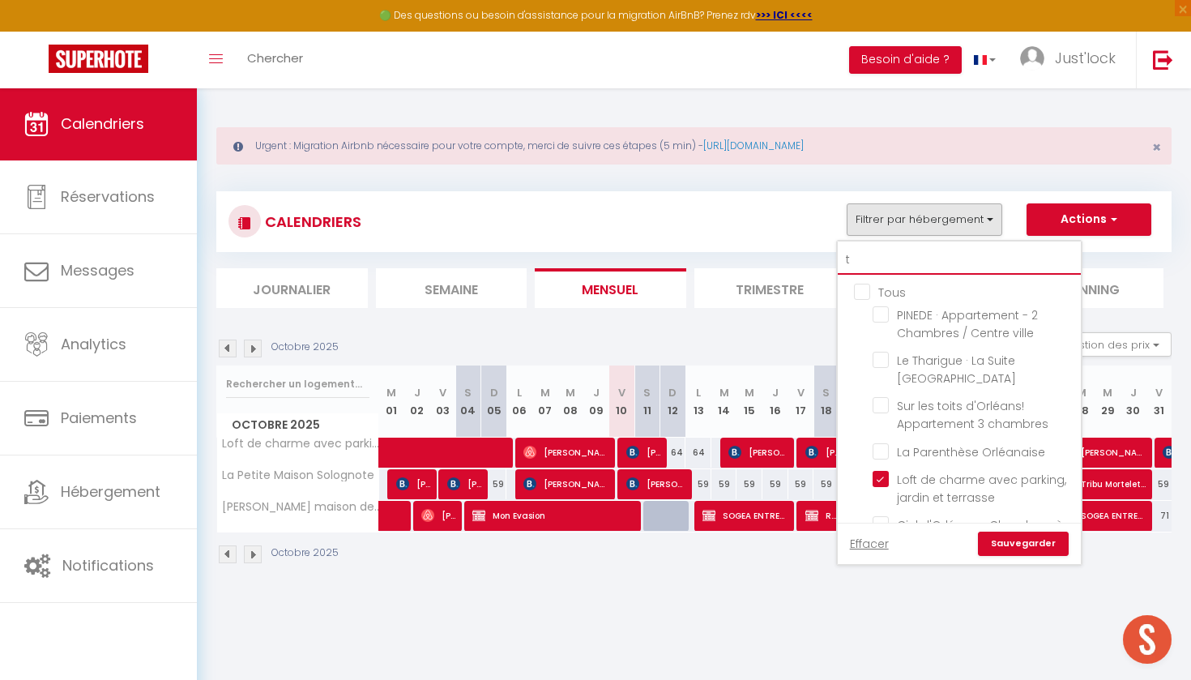
checkbox input "false"
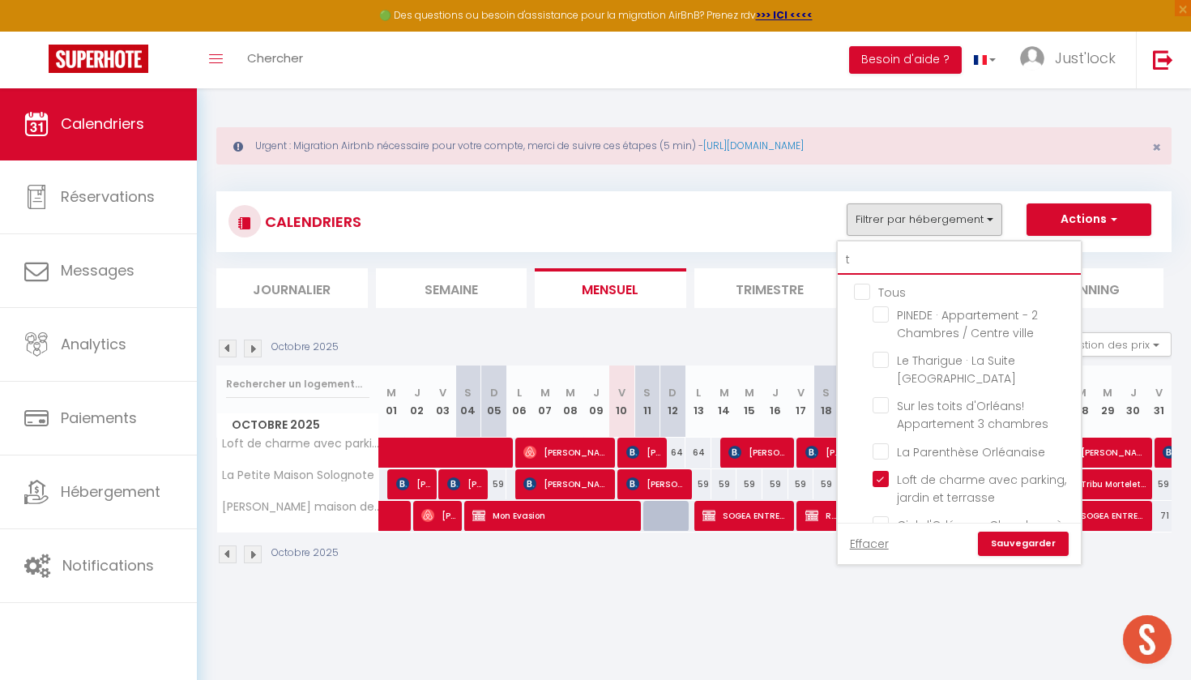
checkbox input "false"
checkbox input "true"
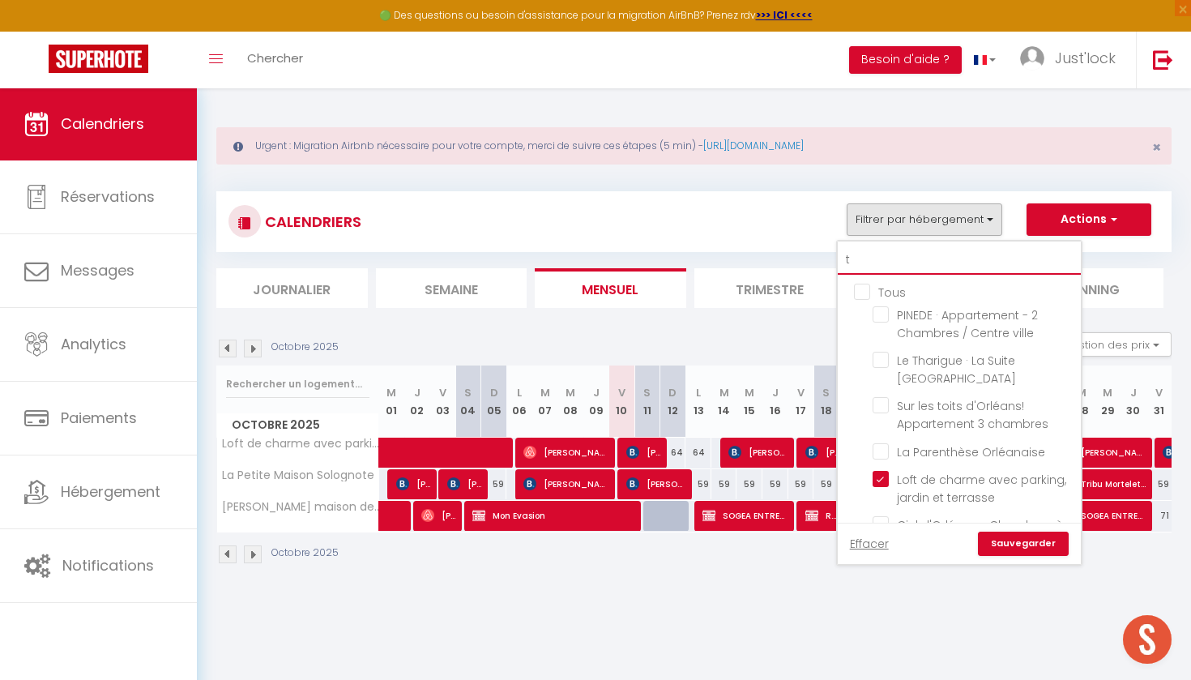
checkbox input "false"
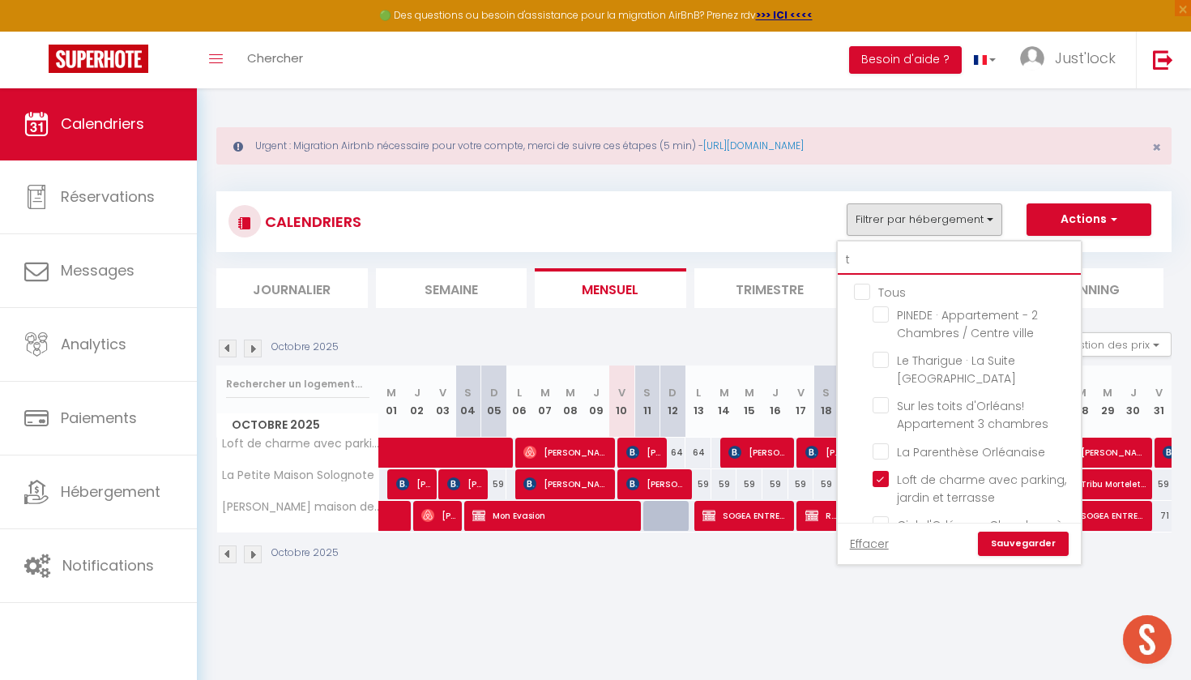
checkbox input "false"
checkbox input "true"
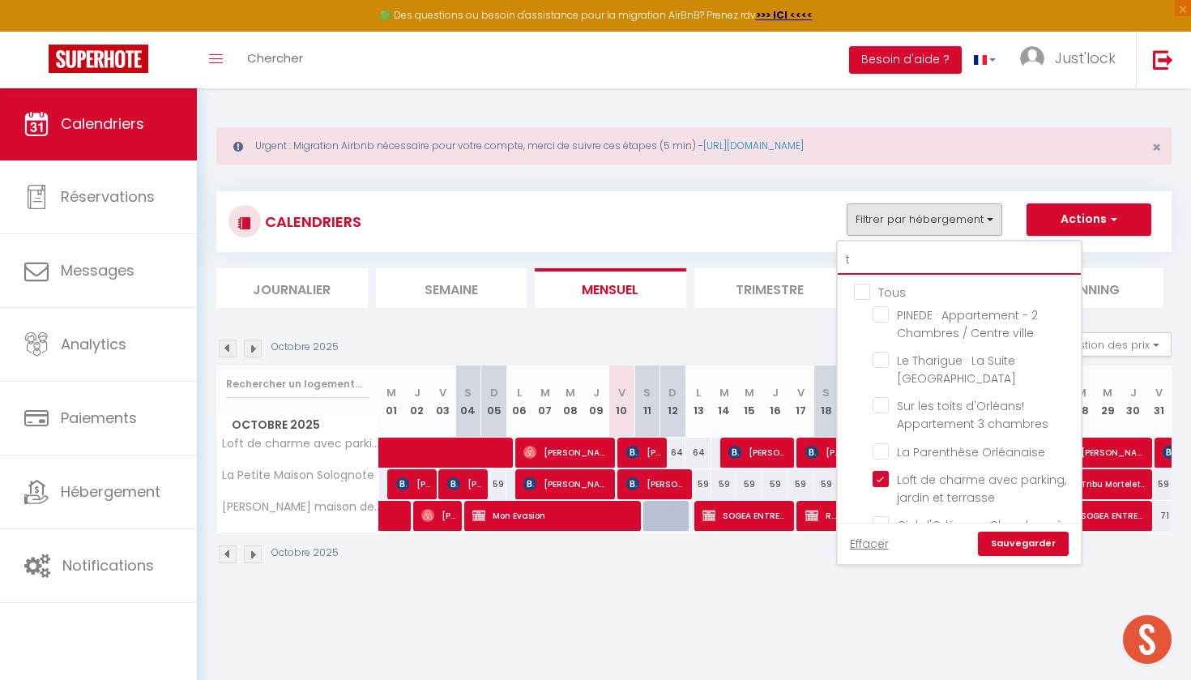
checkbox input "false"
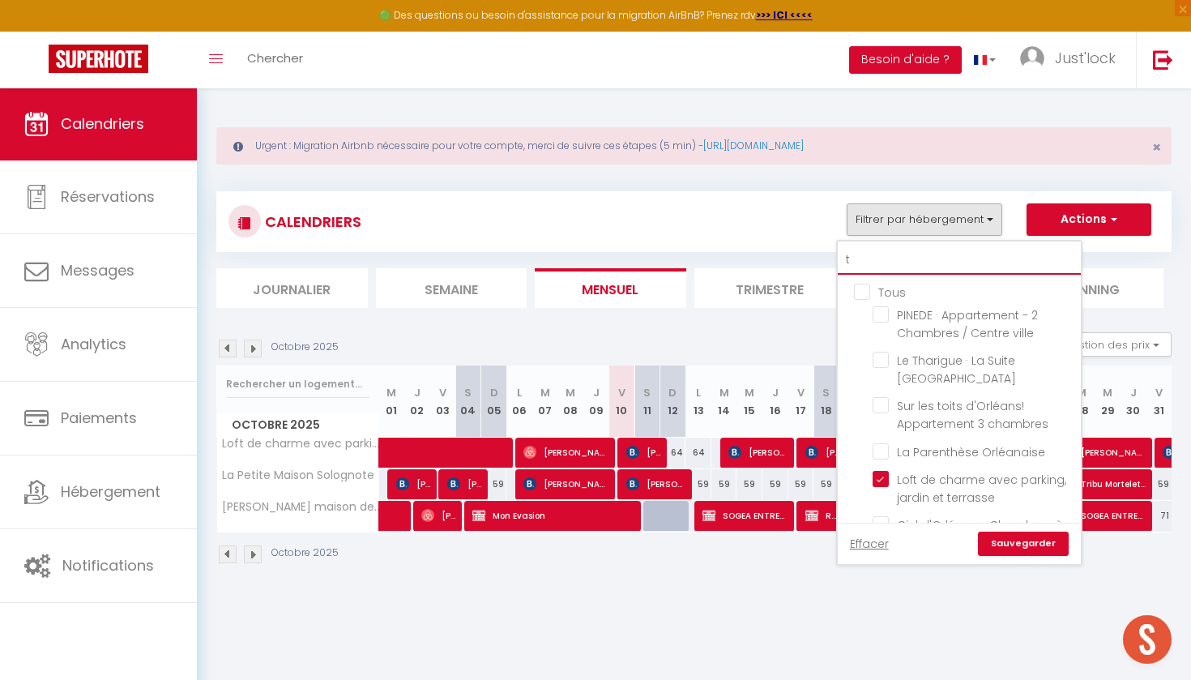
checkbox input "false"
type input "to"
checkbox input "false"
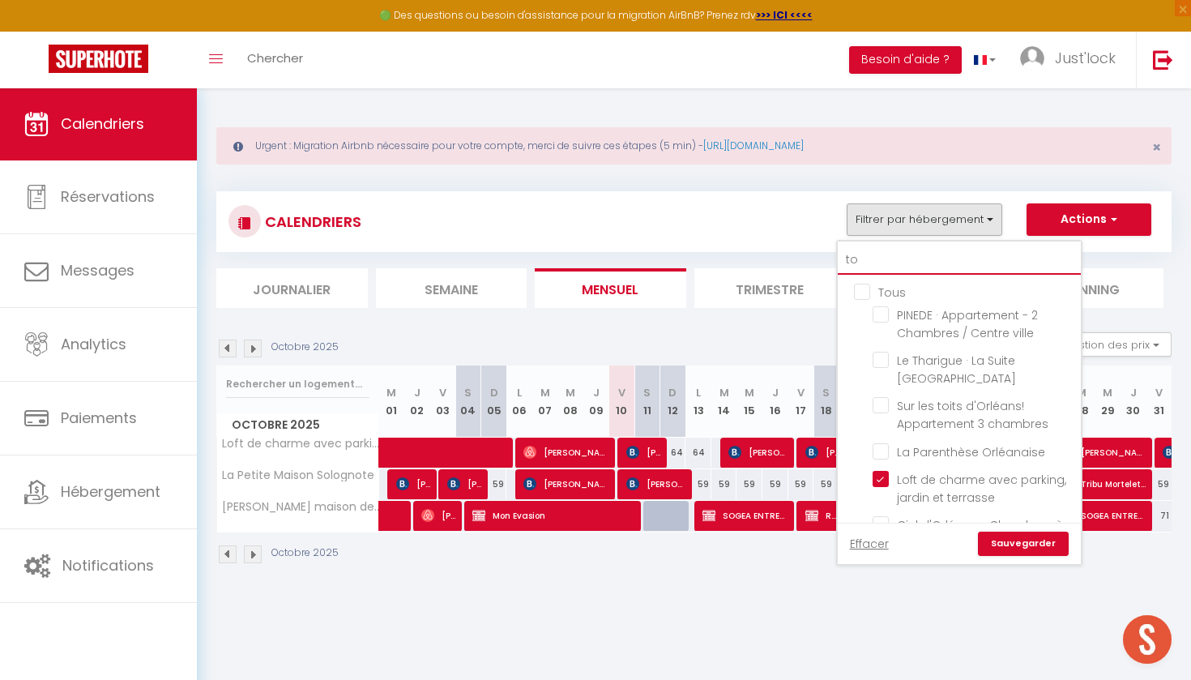
checkbox input "false"
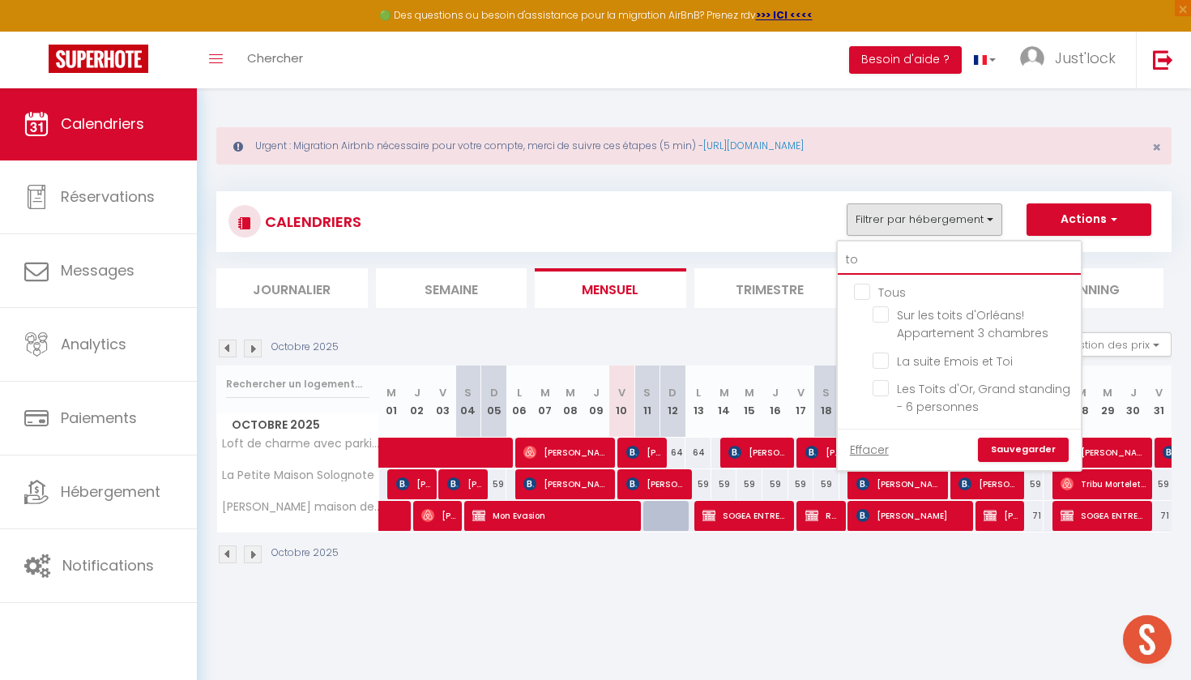
type input "toi"
checkbox input "false"
type input "toit"
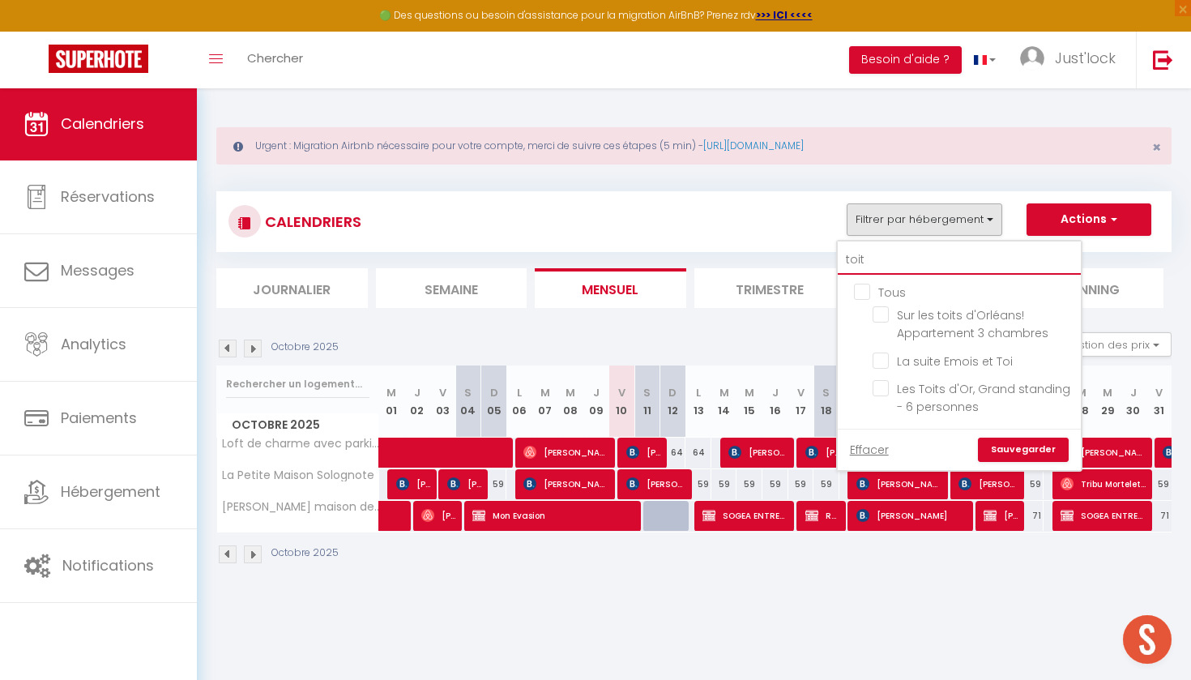
checkbox input "false"
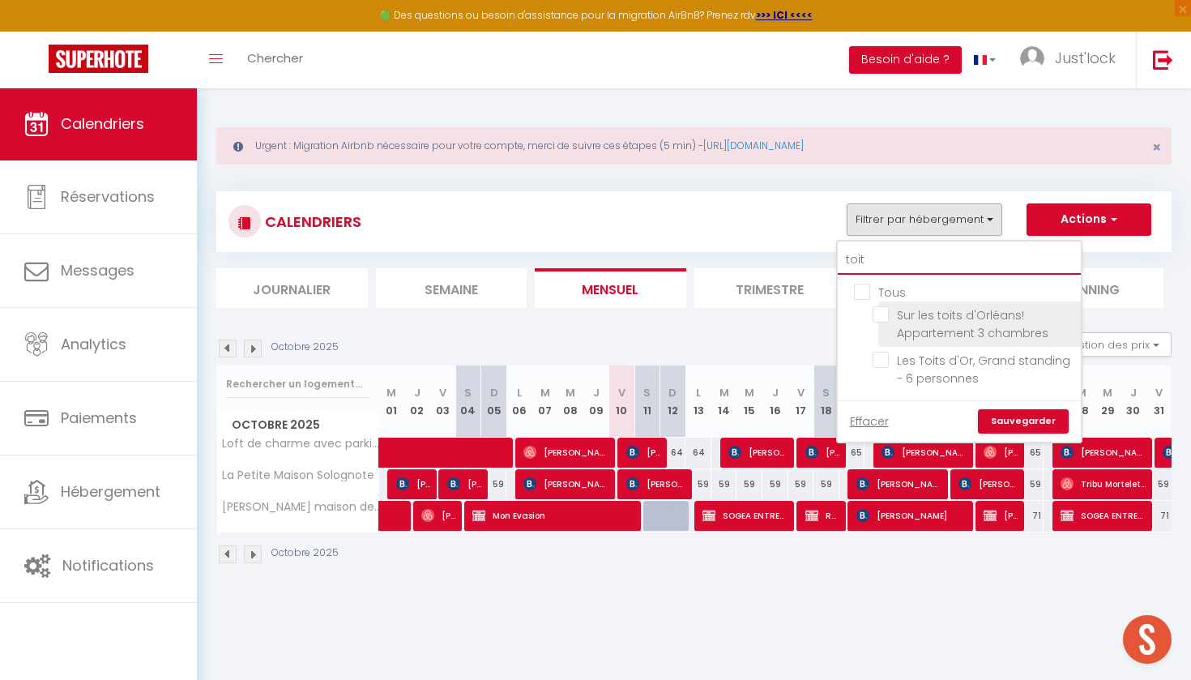
type input "toit"
click at [877, 312] on input "Sur les toits d'Orléans! Appartement 3 chambres" at bounding box center [974, 314] width 203 height 16
checkbox input "true"
checkbox input "false"
click at [877, 312] on input "Sur les toits d'Orléans! Appartement 3 chambres" at bounding box center [974, 314] width 203 height 16
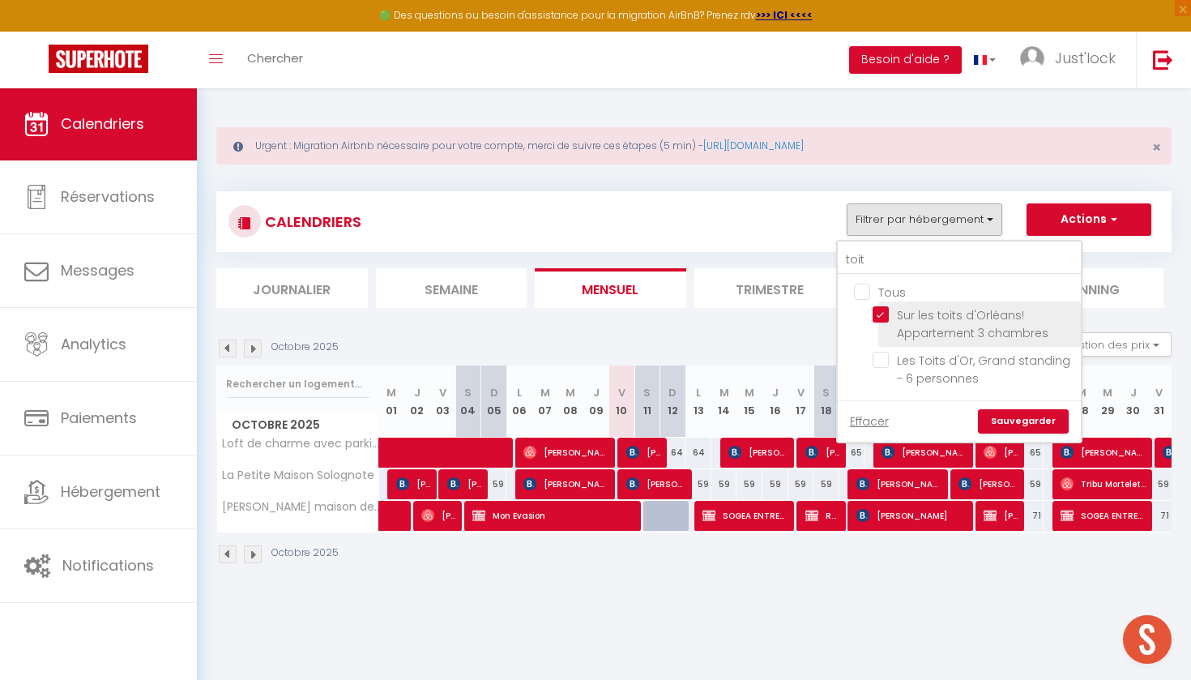
checkbox input "false"
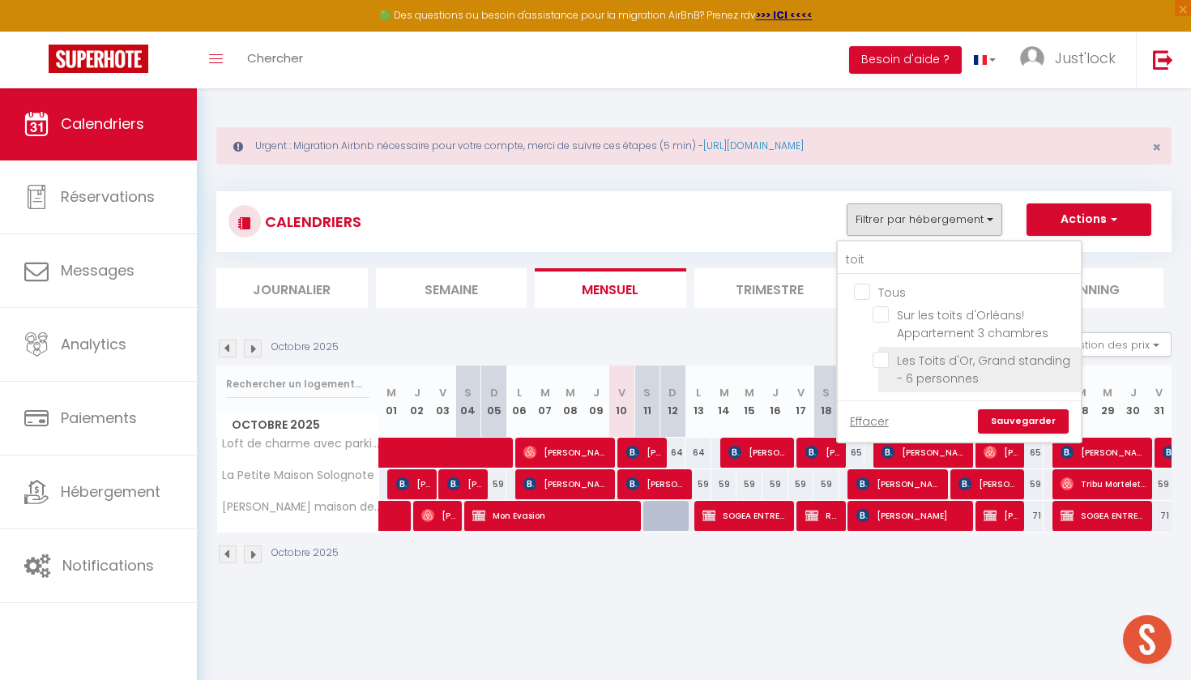
click at [879, 361] on input "Les Toits d'Or, Grand standing - 6 personnes" at bounding box center [974, 360] width 203 height 16
checkbox input "true"
click at [1023, 421] on link "Sauvegarder" at bounding box center [1023, 421] width 91 height 24
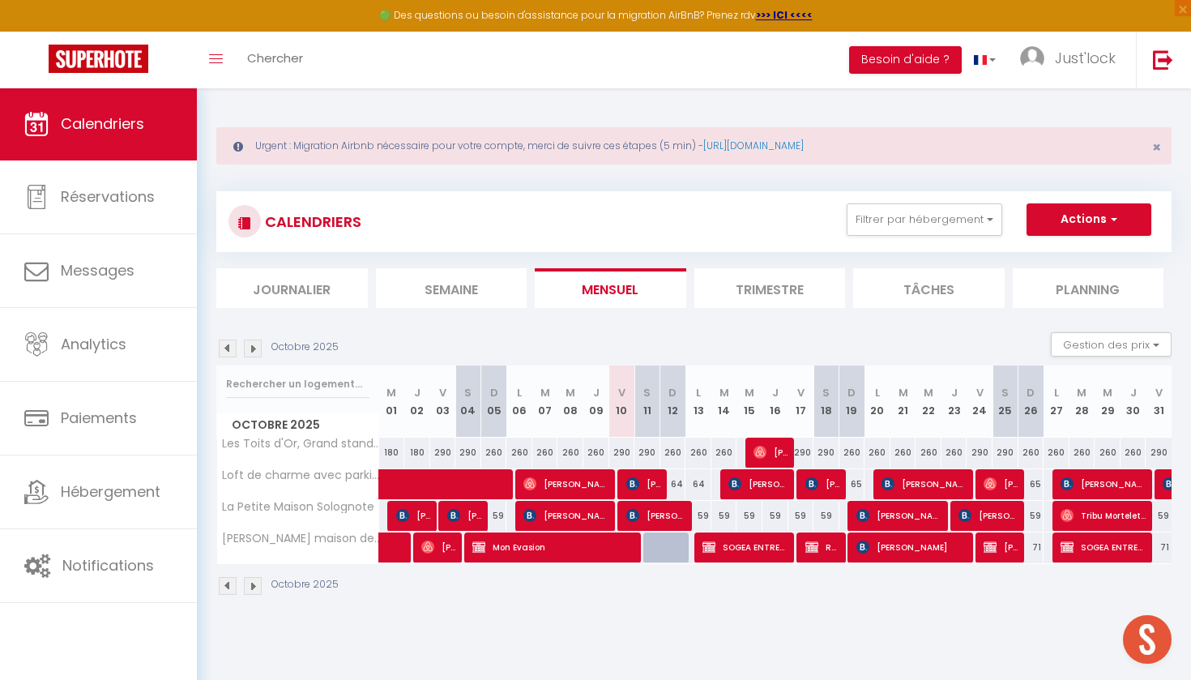
click at [676, 486] on div "64" at bounding box center [673, 484] width 26 height 30
type input "64"
type input "Dim 12 Octobre 2025"
type input "Lun 13 Octobre 2025"
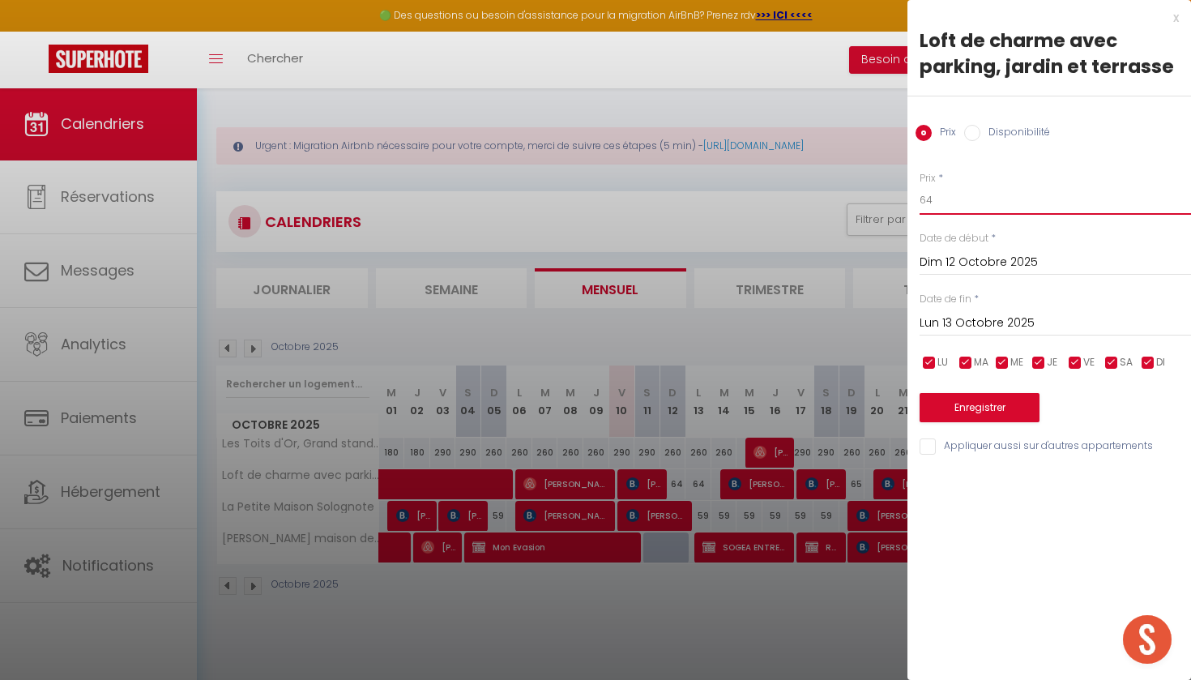
click at [969, 190] on input "64" at bounding box center [1055, 200] width 271 height 29
type input "6"
type input "59"
click at [998, 313] on input "Lun 13 Octobre 2025" at bounding box center [1055, 323] width 271 height 21
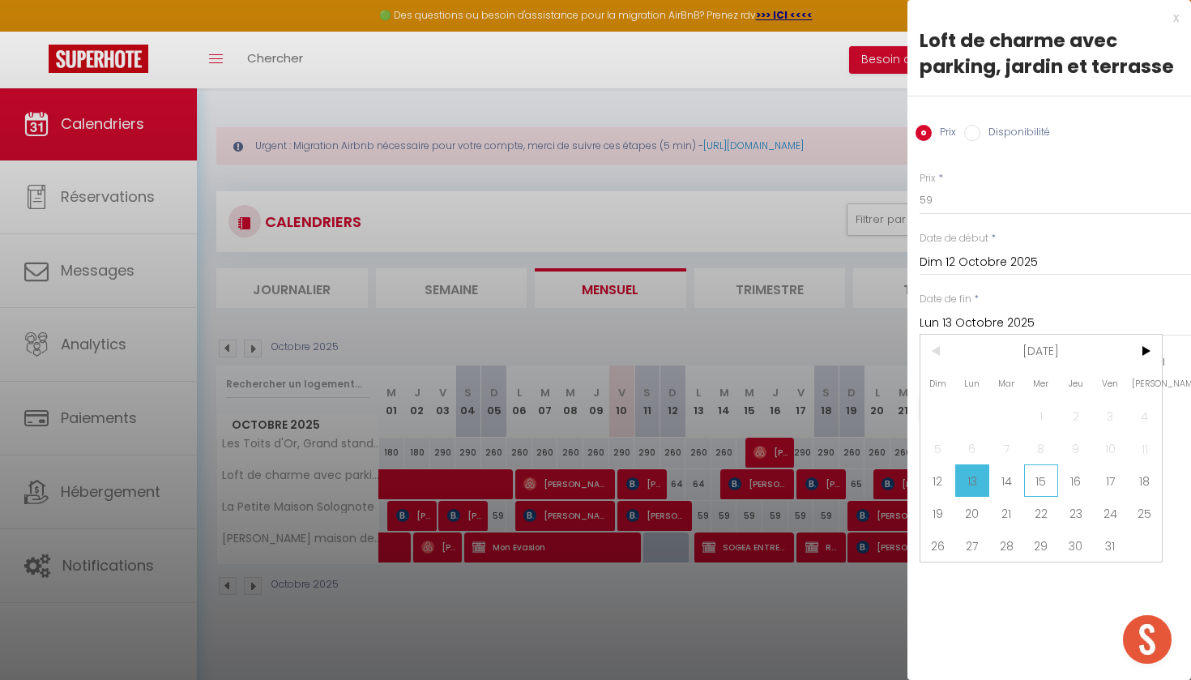
click at [1040, 483] on span "15" at bounding box center [1041, 480] width 35 height 32
type input "Mer 15 Octobre 2025"
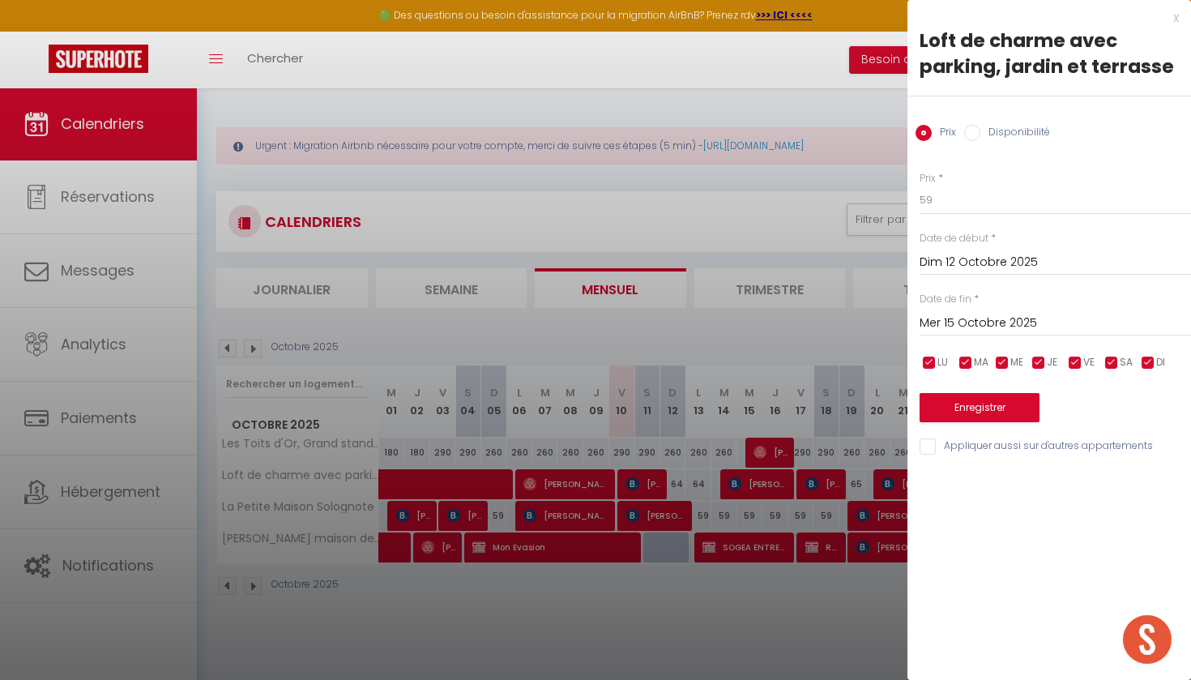
click at [975, 410] on button "Enregistrer" at bounding box center [980, 407] width 120 height 29
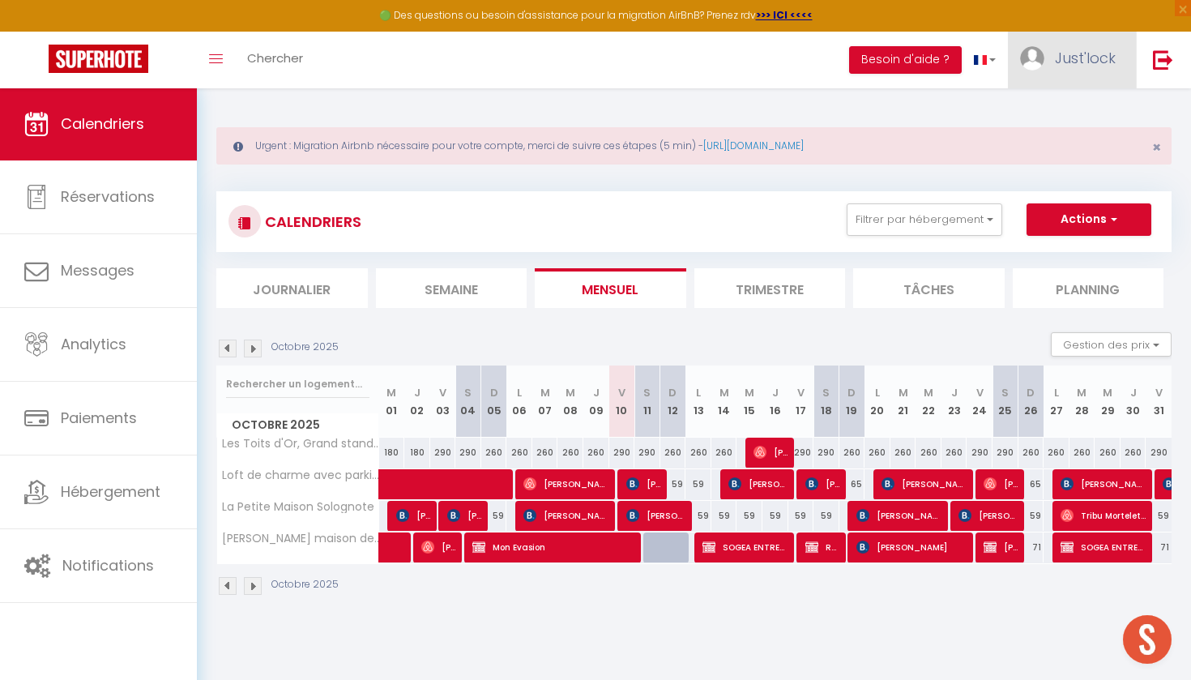
click at [1089, 52] on span "Just'lock" at bounding box center [1085, 58] width 61 height 20
click at [1060, 139] on link "Équipe" at bounding box center [1071, 142] width 120 height 28
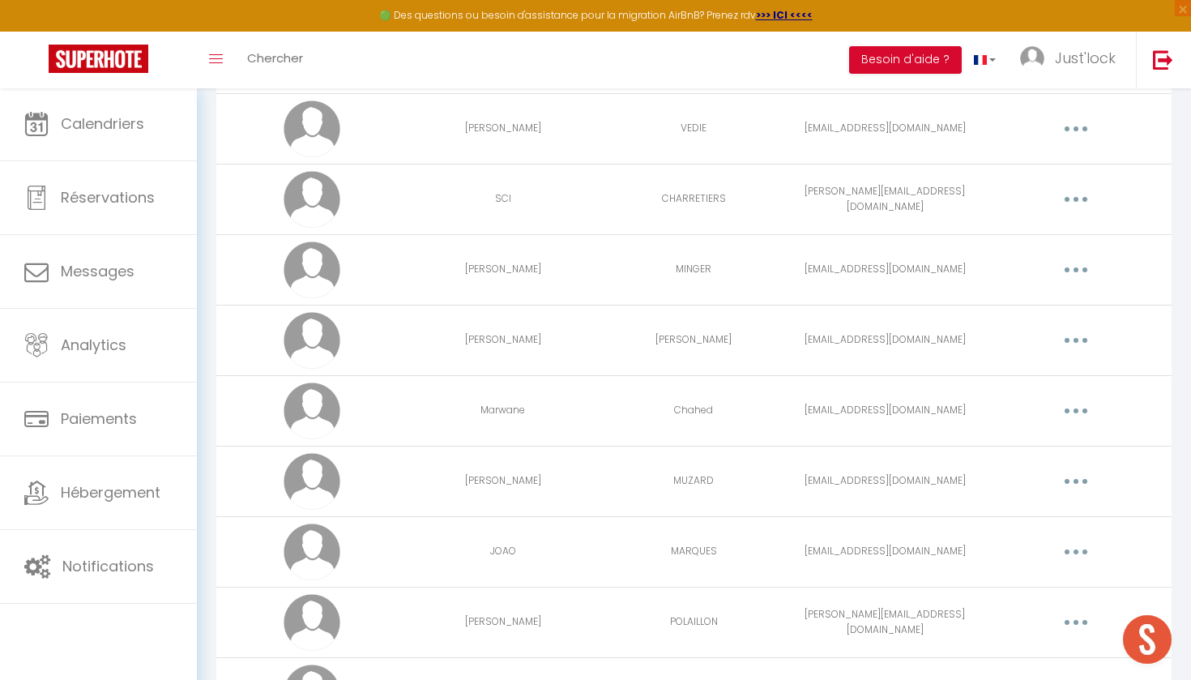
scroll to position [1468, 0]
click at [1082, 339] on button "button" at bounding box center [1075, 341] width 45 height 26
click at [1021, 373] on link "Editer" at bounding box center [1034, 379] width 120 height 28
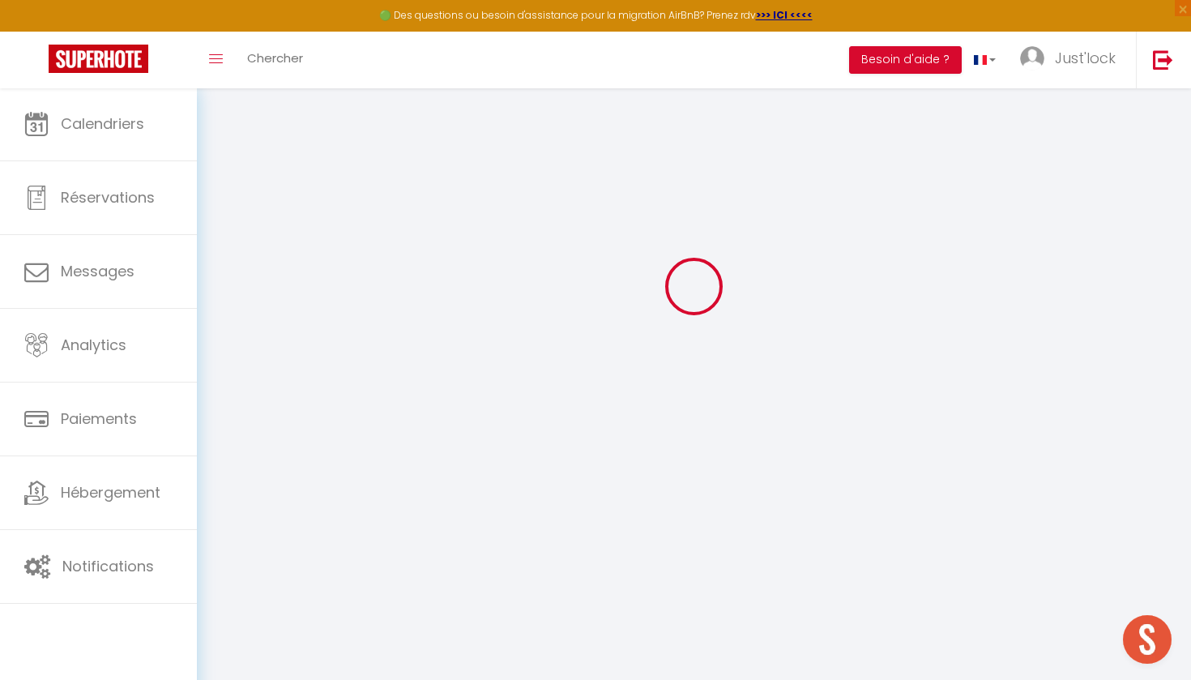
scroll to position [57, 0]
type input "[PERSON_NAME]"
type input "[EMAIL_ADDRESS][DOMAIN_NAME]"
type textarea "[URL][DOMAIN_NAME]"
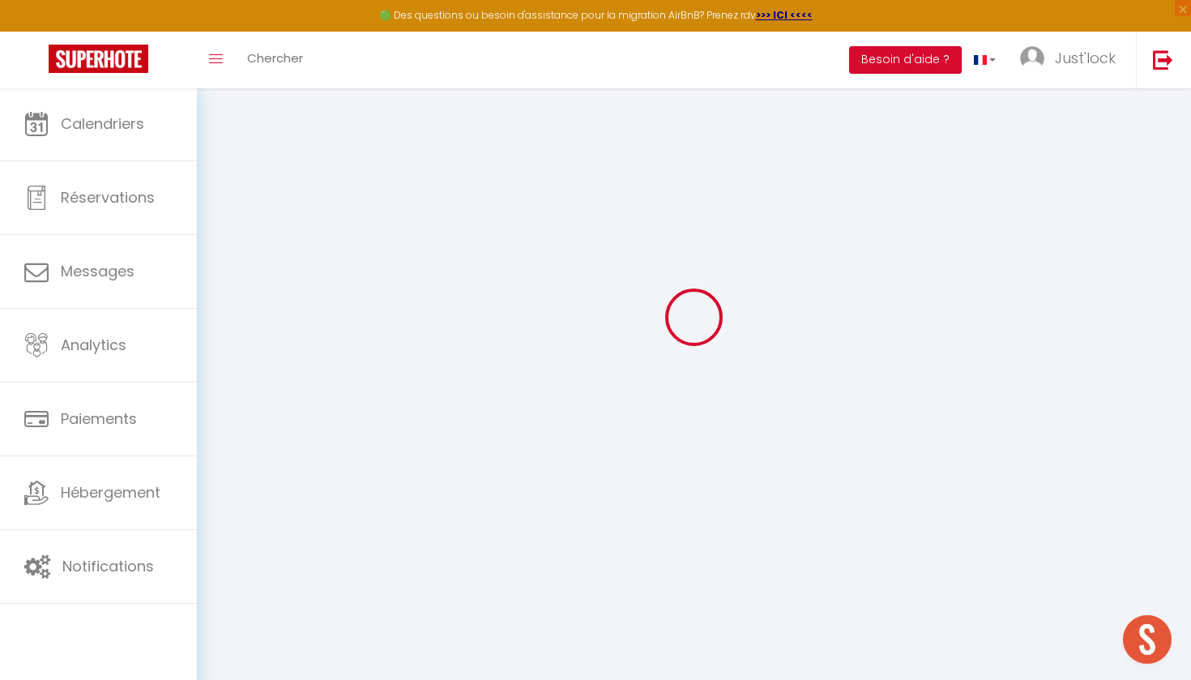
checkbox input "true"
checkbox input "false"
checkbox input "true"
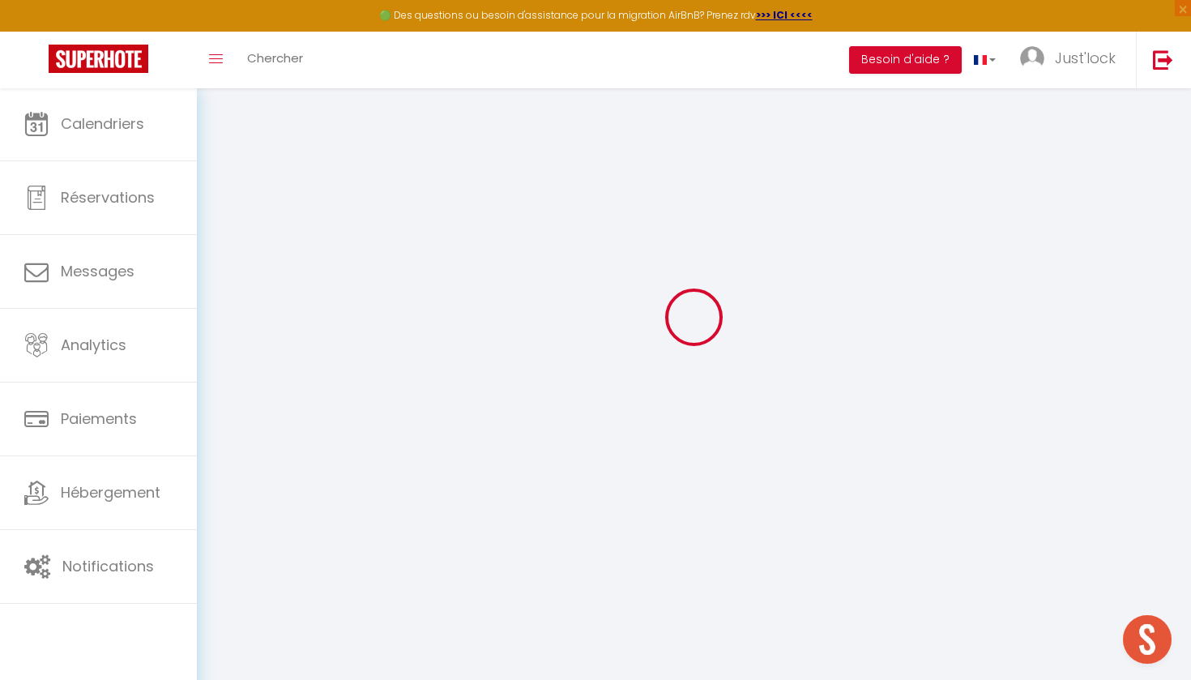
checkbox input "true"
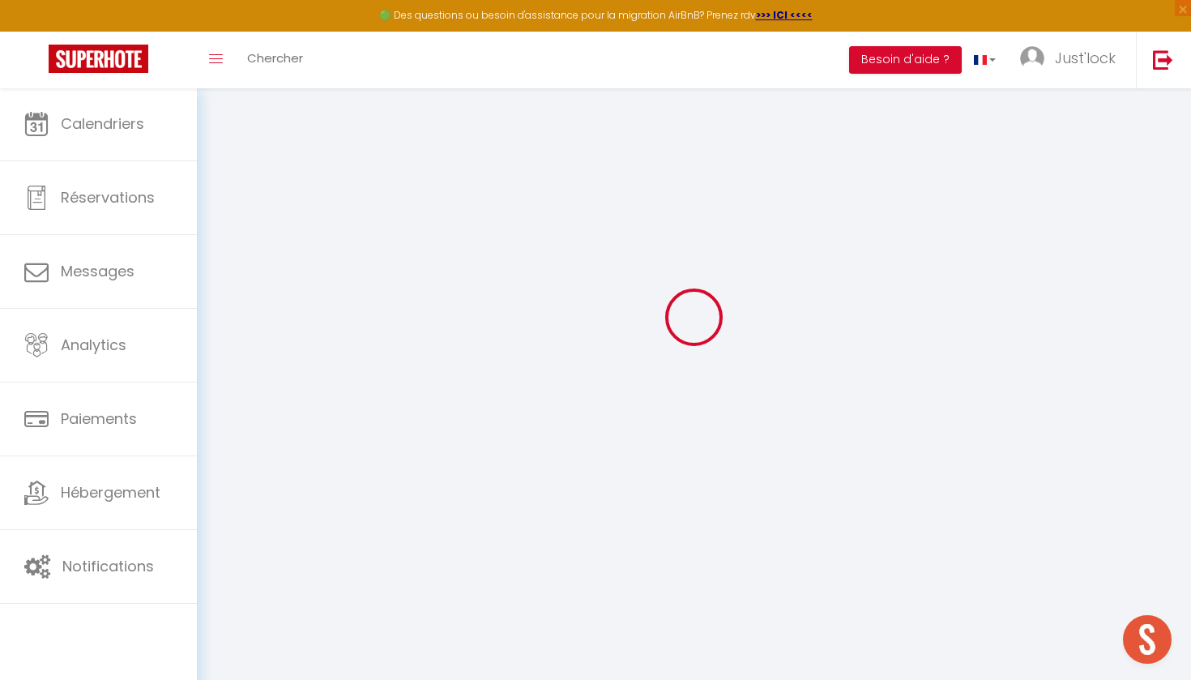
checkbox input "true"
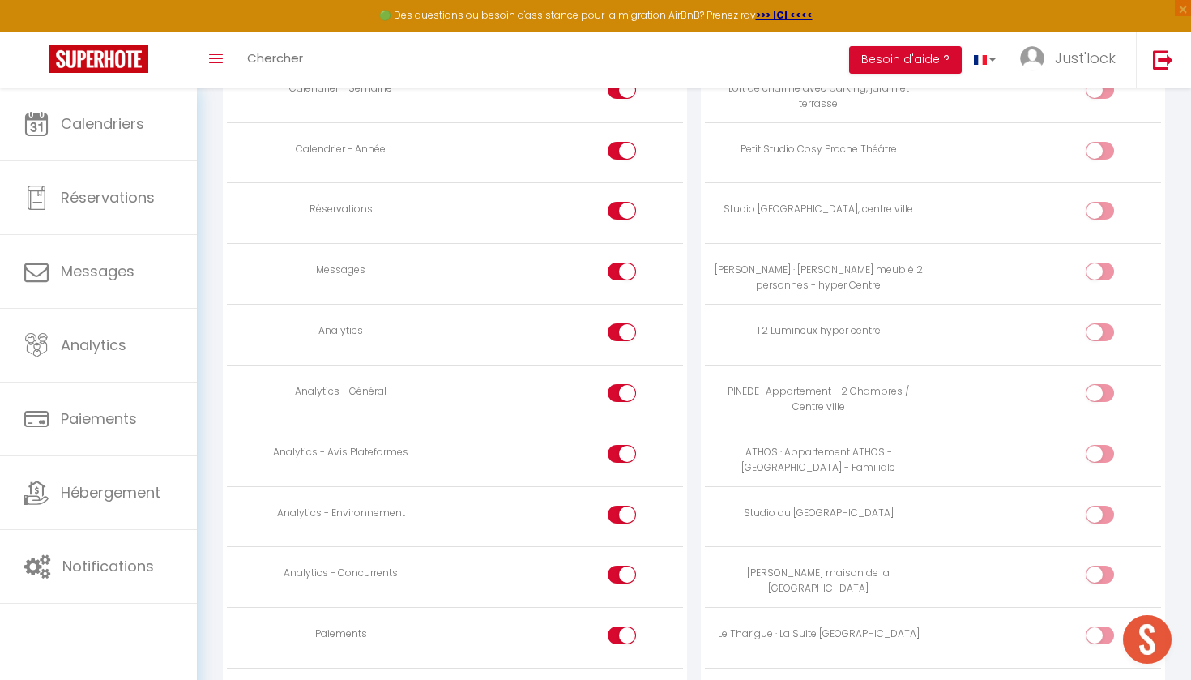
scroll to position [1240, 0]
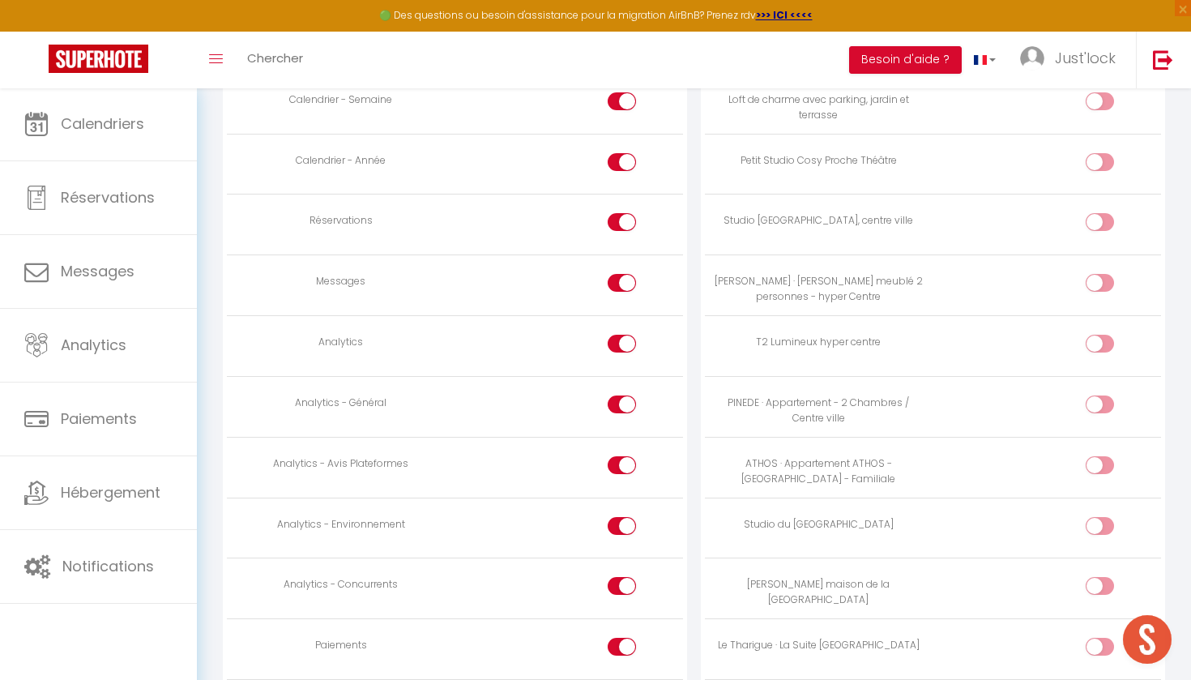
click at [1099, 577] on input "checkbox" at bounding box center [1113, 589] width 28 height 24
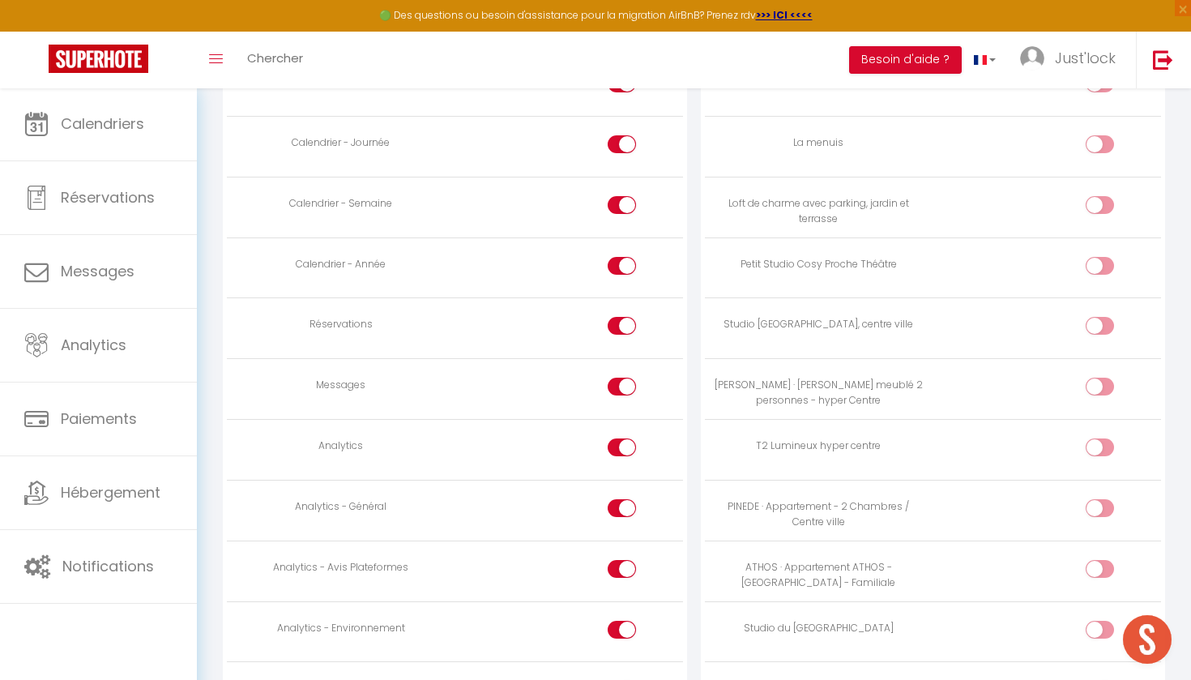
scroll to position [1117, 0]
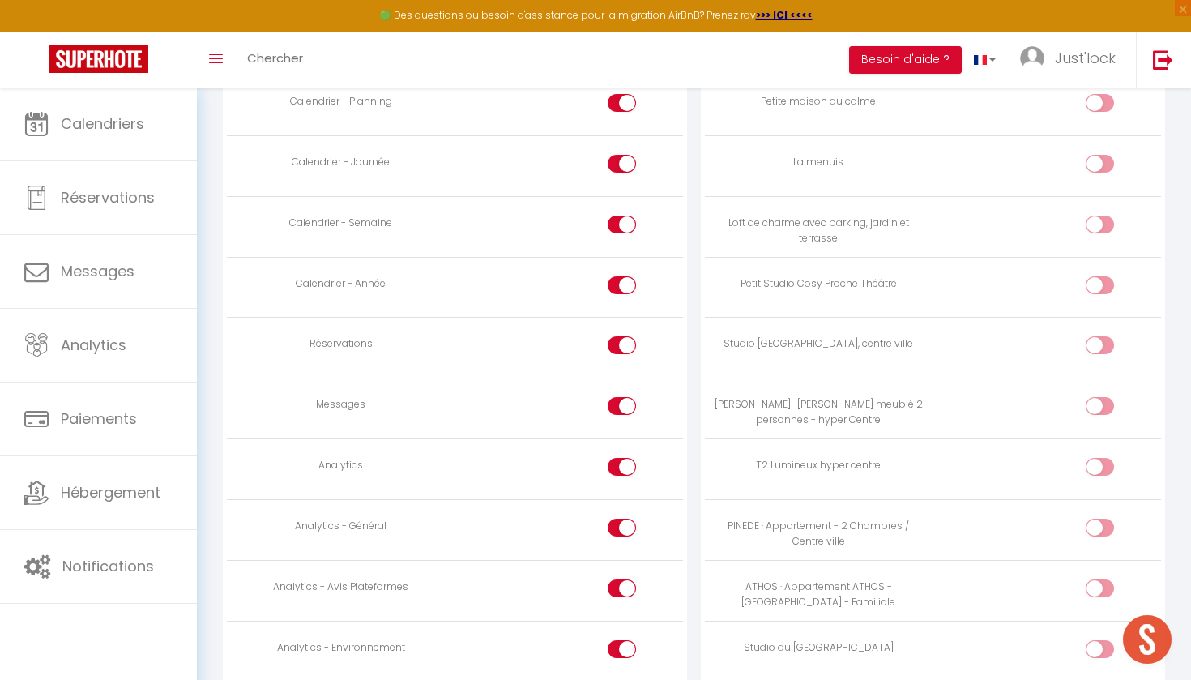
click at [1101, 204] on td at bounding box center [1046, 226] width 228 height 61
click at [1101, 215] on input "checkbox" at bounding box center [1113, 227] width 28 height 24
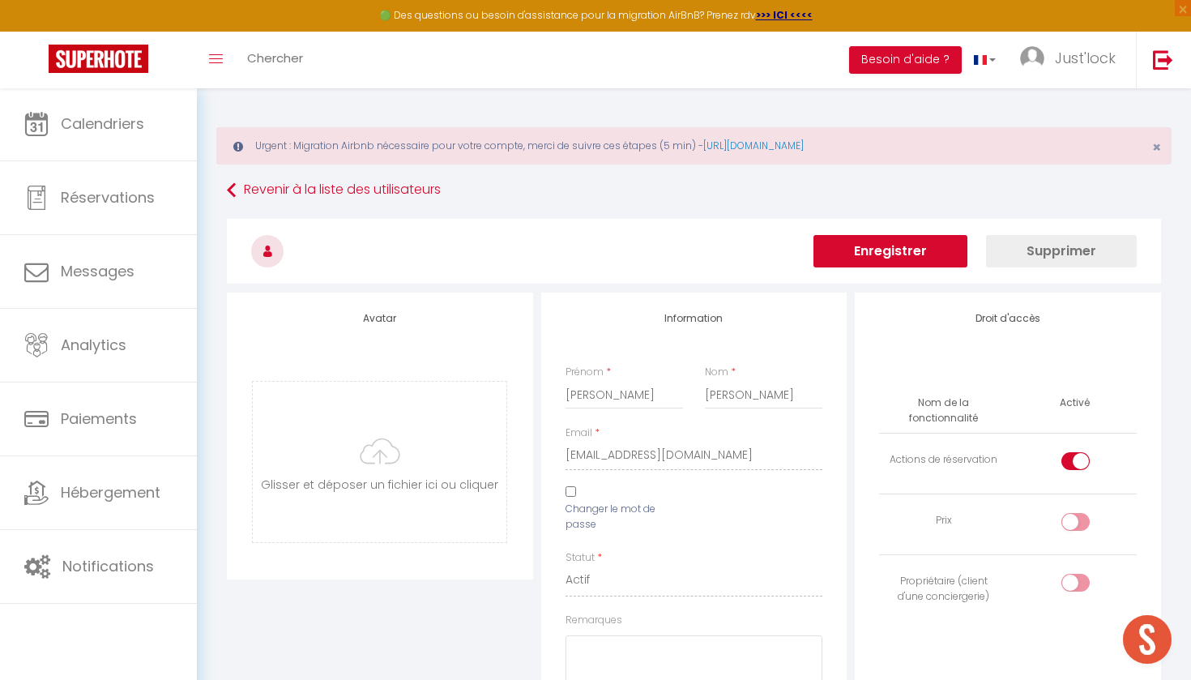
scroll to position [0, 0]
click at [877, 247] on button "Enregistrer" at bounding box center [890, 251] width 154 height 32
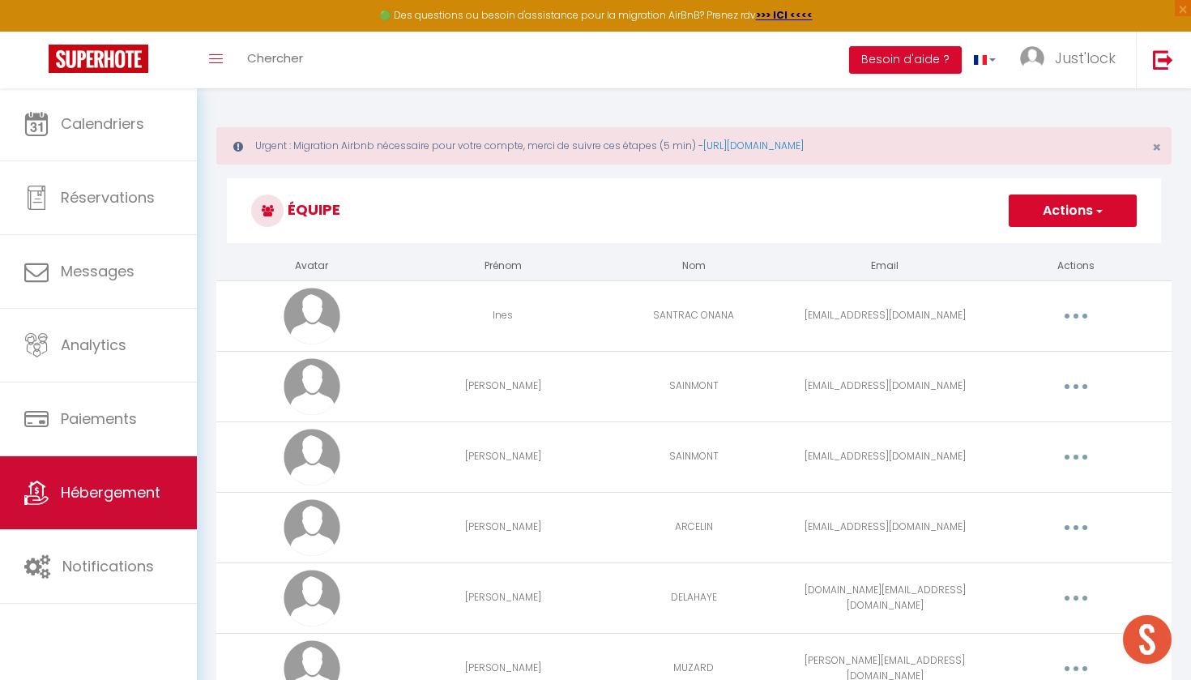
click at [70, 509] on link "Hébergement" at bounding box center [98, 492] width 197 height 73
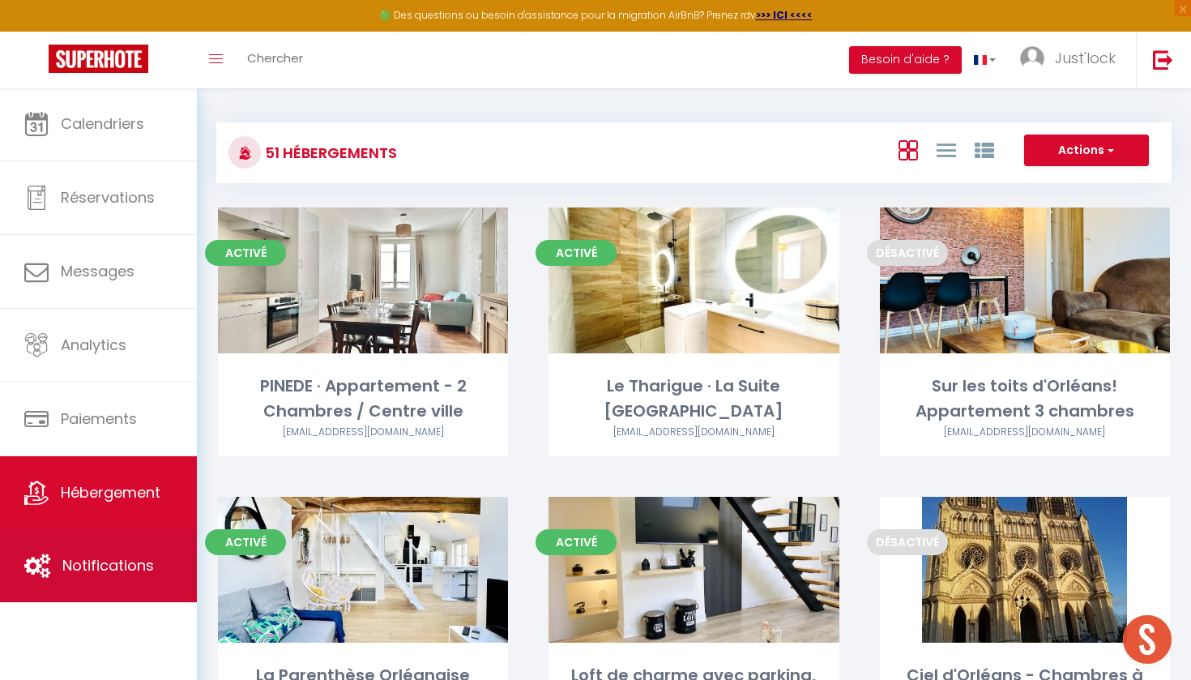
click at [155, 562] on link "Notifications" at bounding box center [98, 565] width 197 height 73
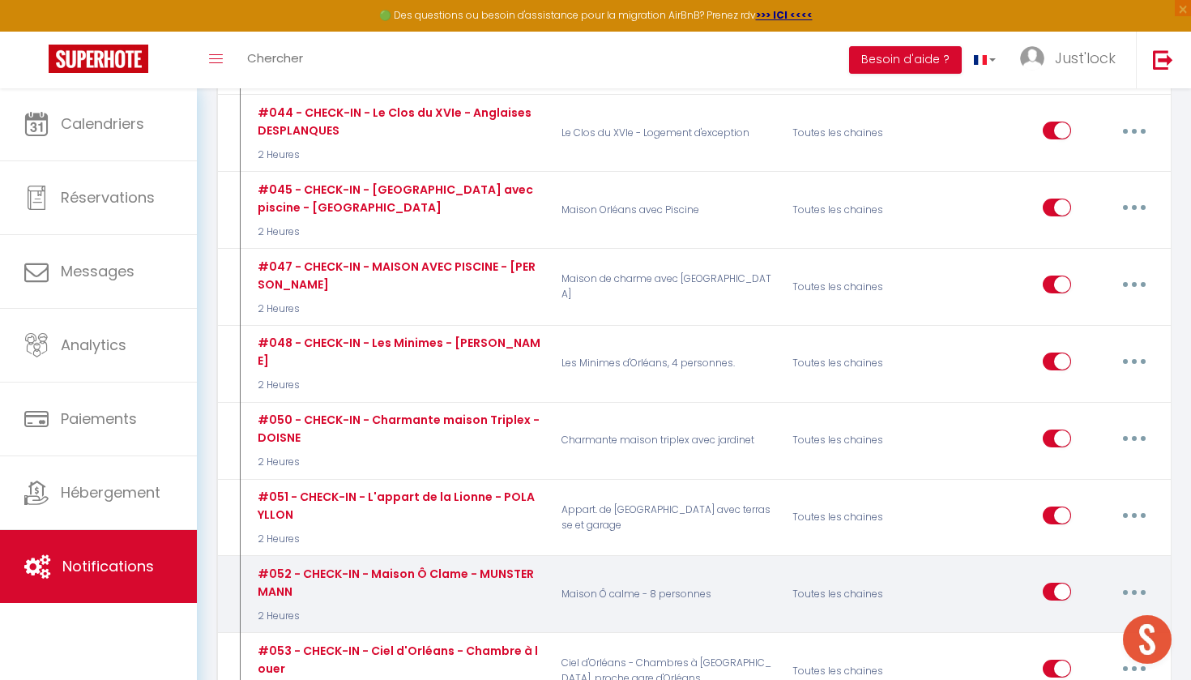
scroll to position [4448, 0]
click at [1132, 589] on icon "button" at bounding box center [1134, 591] width 5 height 5
click at [1060, 614] on link "Editer" at bounding box center [1092, 628] width 120 height 28
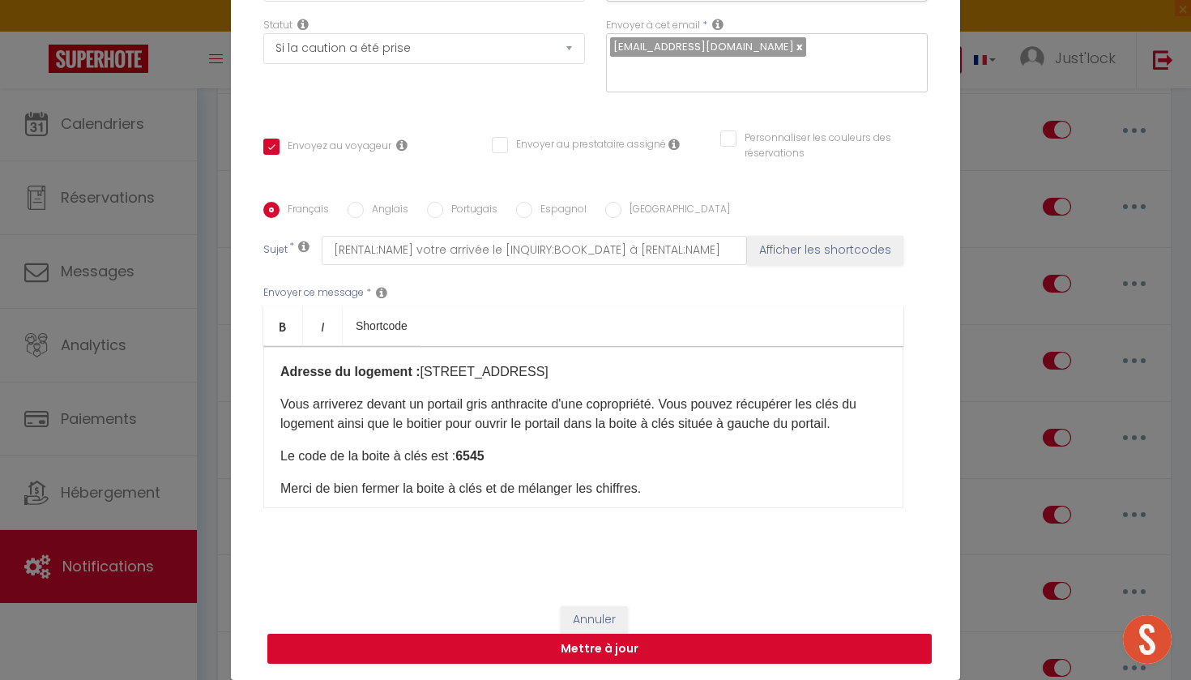
scroll to position [140, 0]
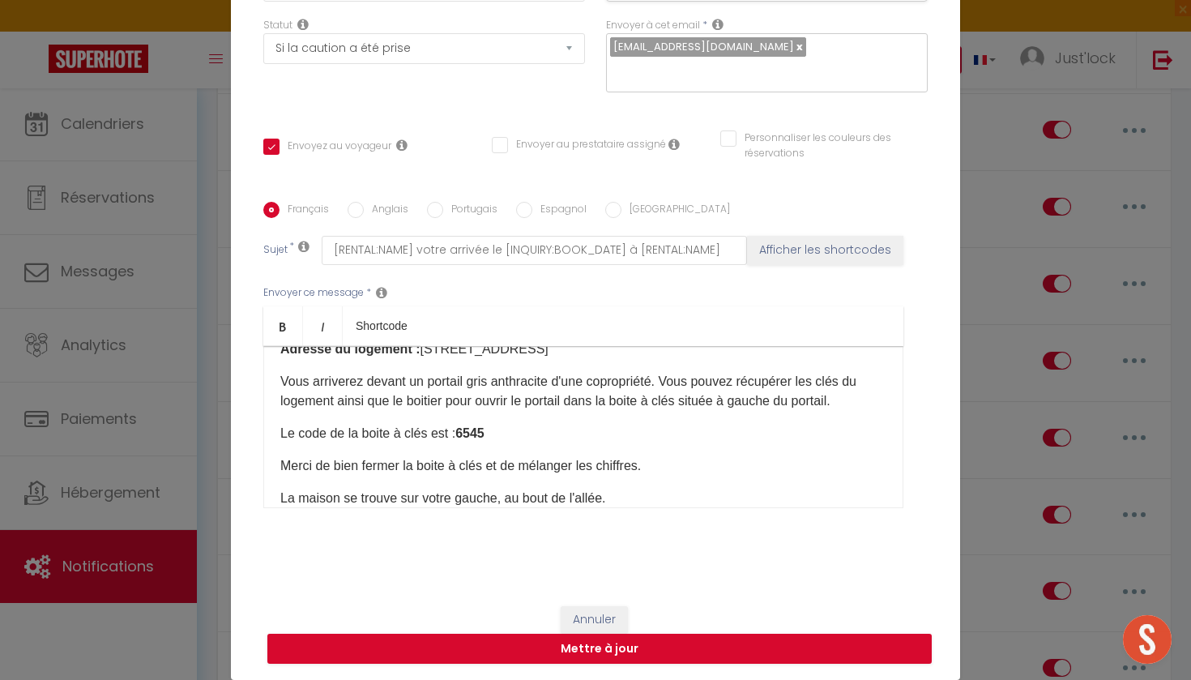
drag, startPoint x: 493, startPoint y: 432, endPoint x: 472, endPoint y: 432, distance: 20.3
click at [472, 432] on strong "6545" at bounding box center [469, 433] width 29 height 14
click at [597, 649] on button "Mettre à jour" at bounding box center [599, 649] width 664 height 31
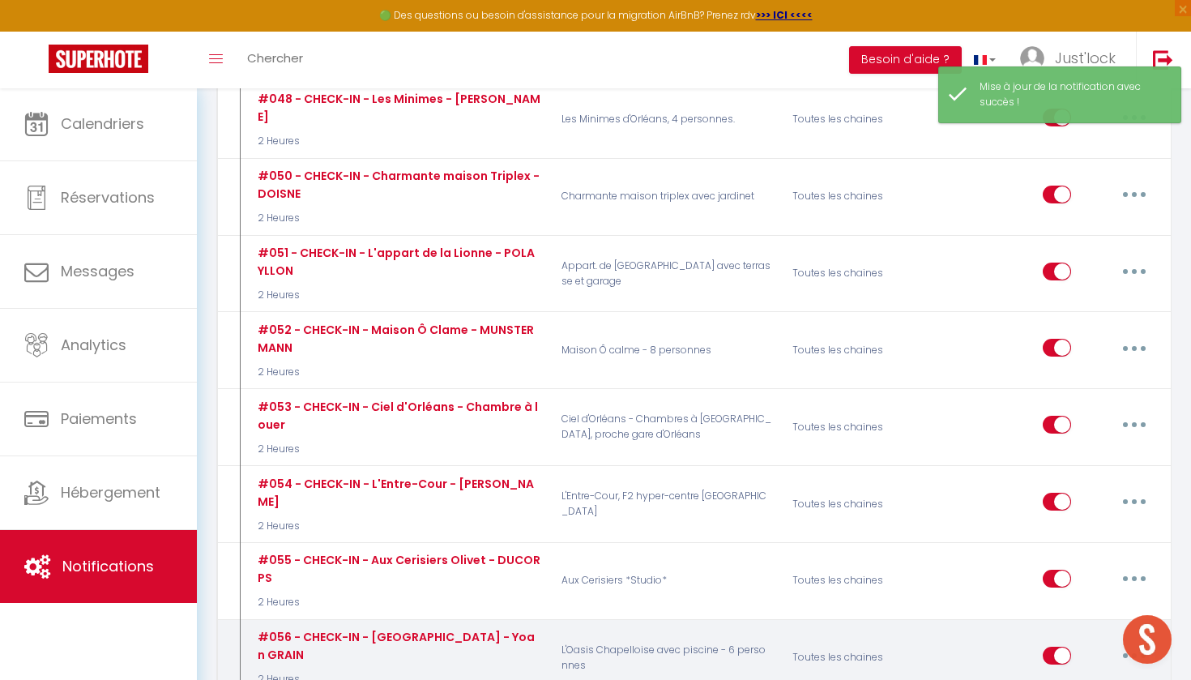
scroll to position [4691, 0]
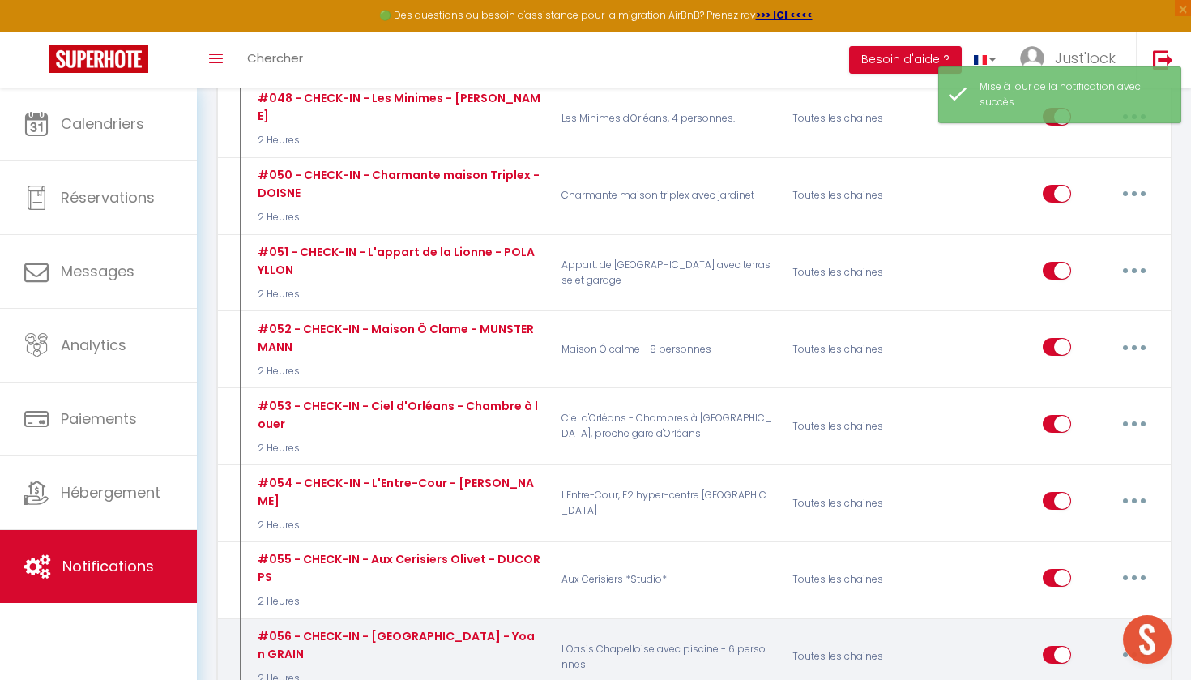
click at [1129, 642] on button "button" at bounding box center [1134, 655] width 45 height 26
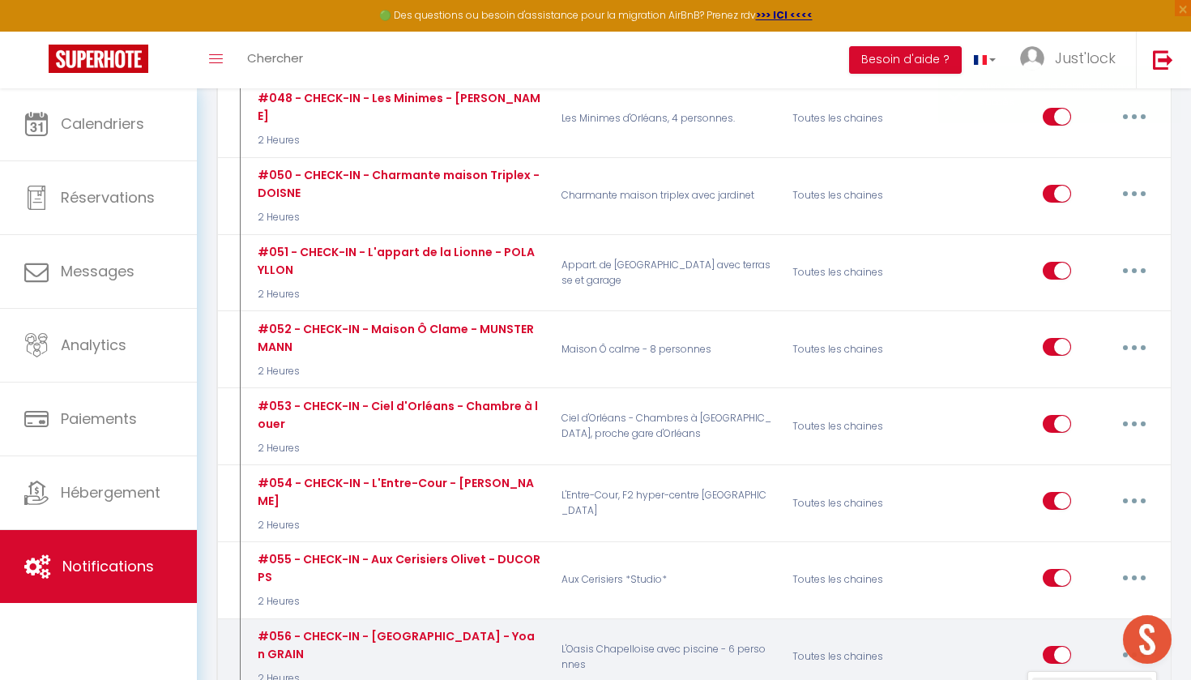
click at [1053, 677] on link "Editer" at bounding box center [1092, 691] width 120 height 28
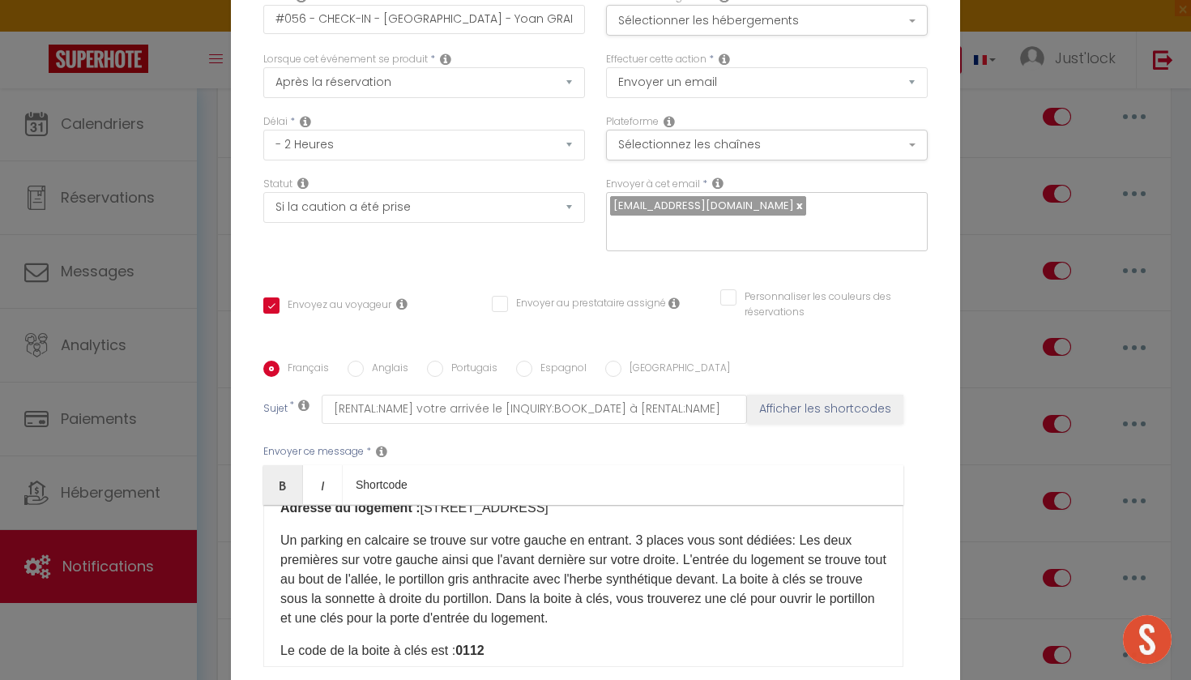
click at [499, 641] on p "Le code de la boite à clés est : 0112" at bounding box center [583, 650] width 606 height 19
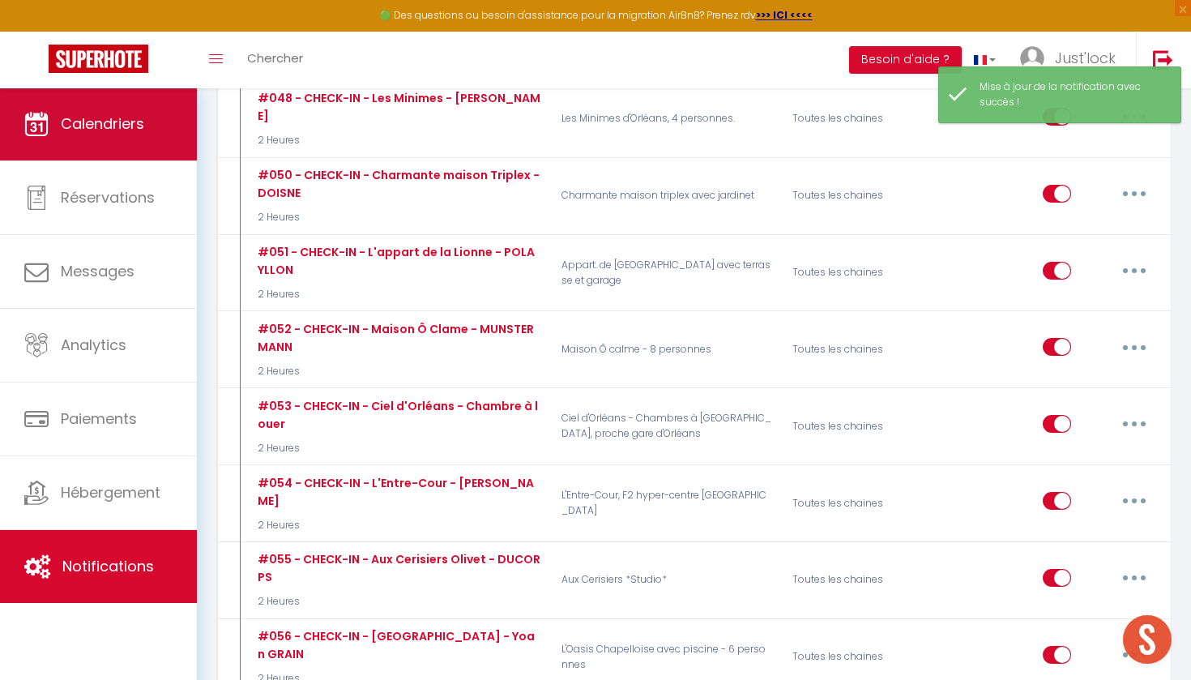
click at [132, 143] on link "Calendriers" at bounding box center [98, 123] width 197 height 73
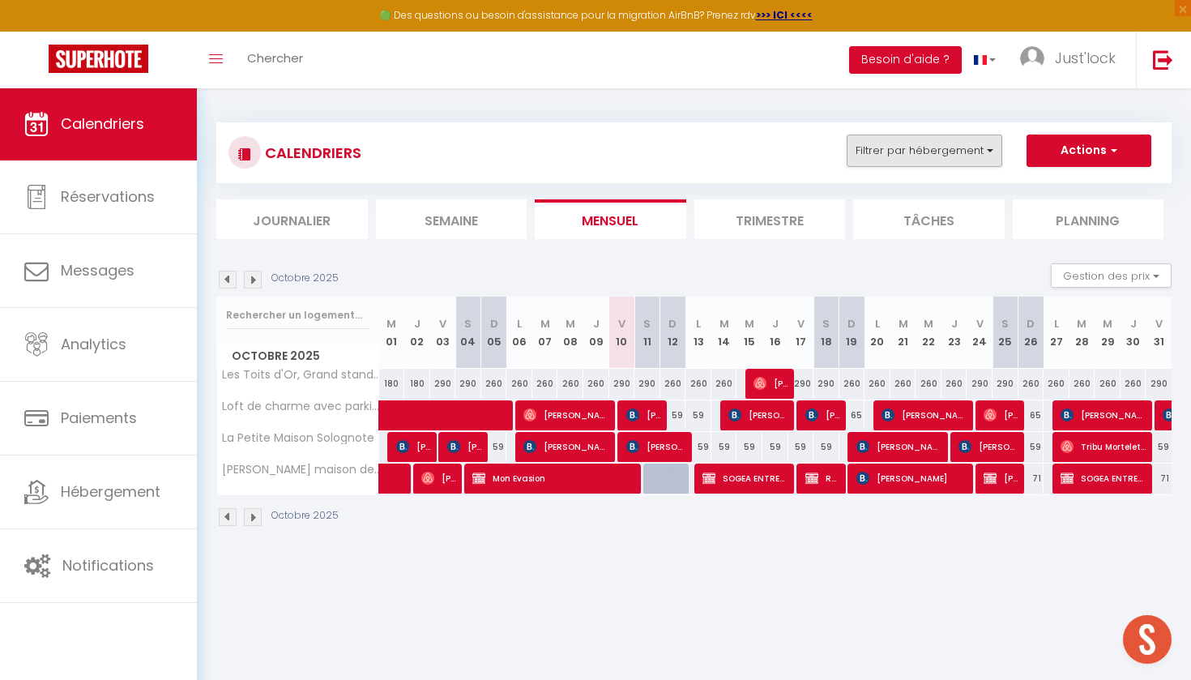
click at [958, 164] on button "Filtrer par hébergement" at bounding box center [925, 150] width 156 height 32
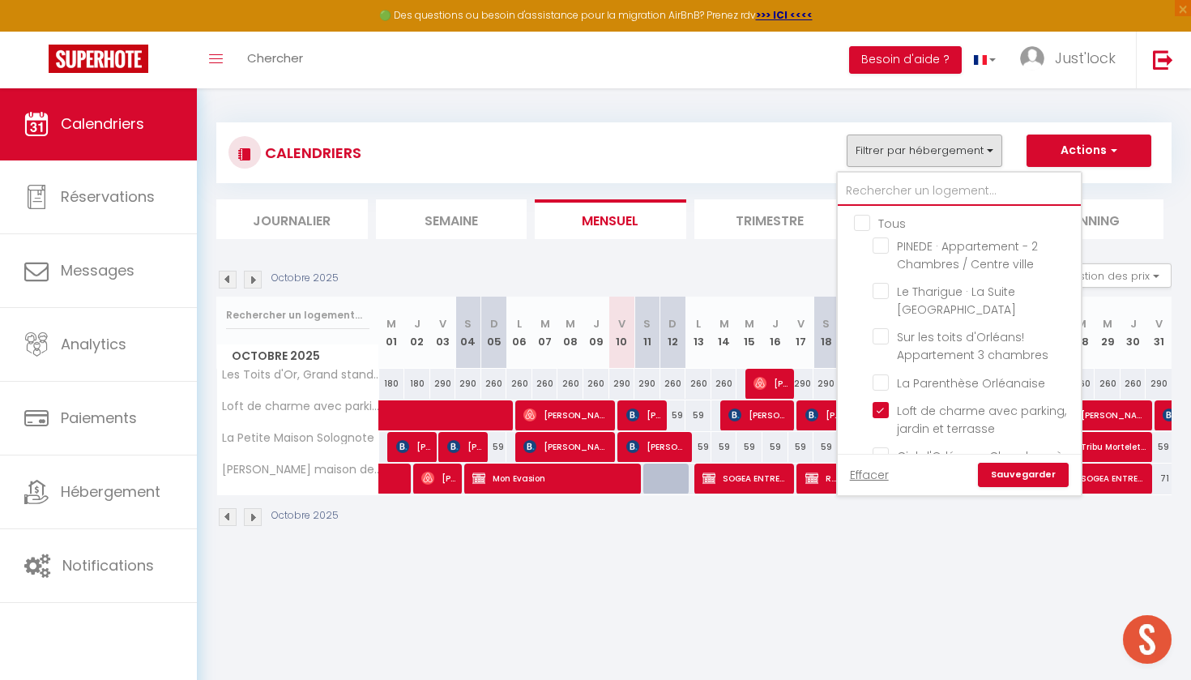
click at [911, 193] on input "text" at bounding box center [959, 191] width 243 height 29
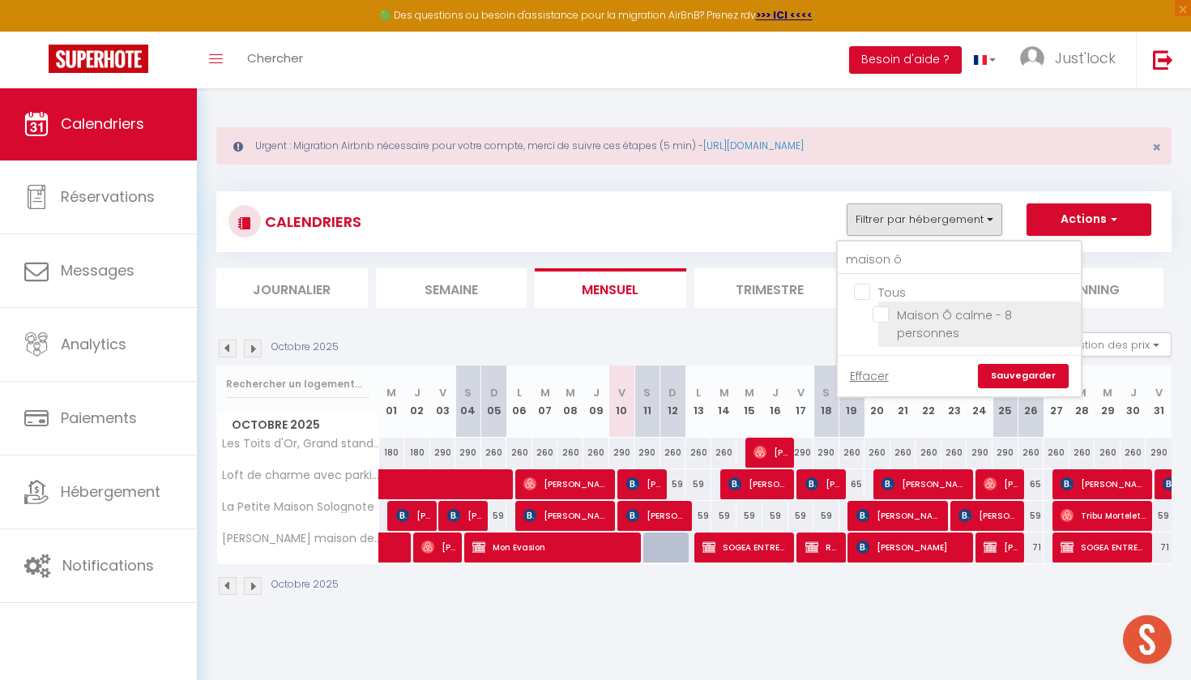
click at [887, 317] on input "Maison Ô calme - 8 personnes" at bounding box center [974, 314] width 203 height 16
click at [1018, 364] on link "Sauvegarder" at bounding box center [1023, 376] width 91 height 24
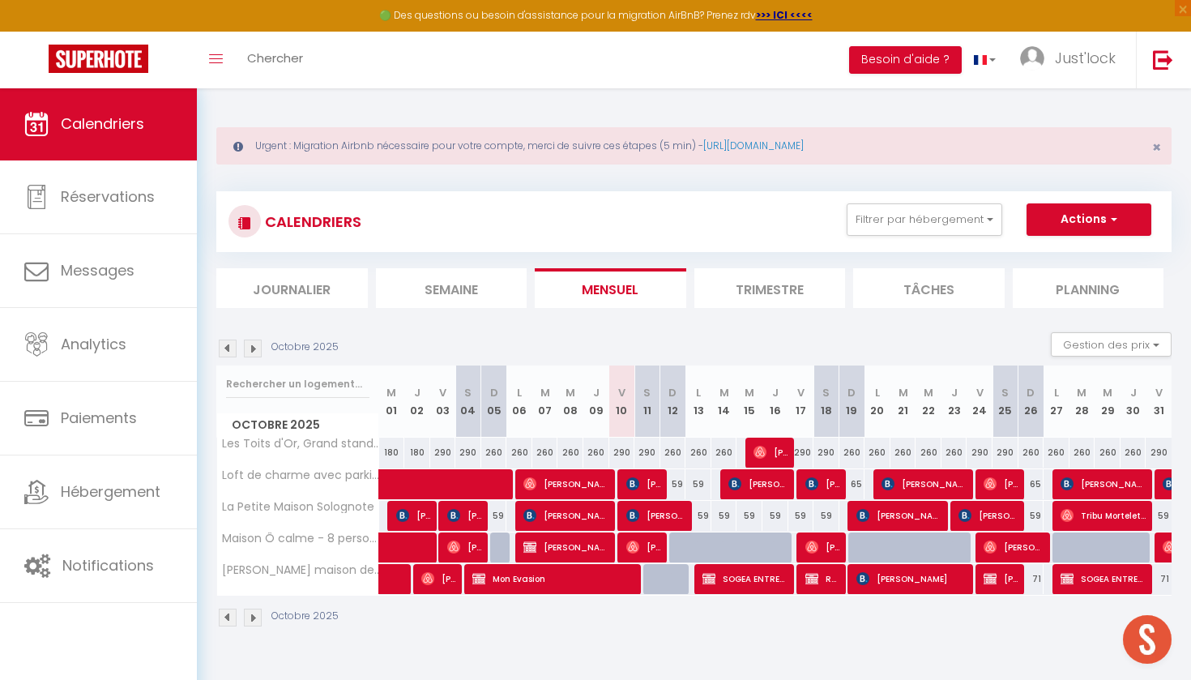
click at [630, 544] on img at bounding box center [632, 546] width 13 height 13
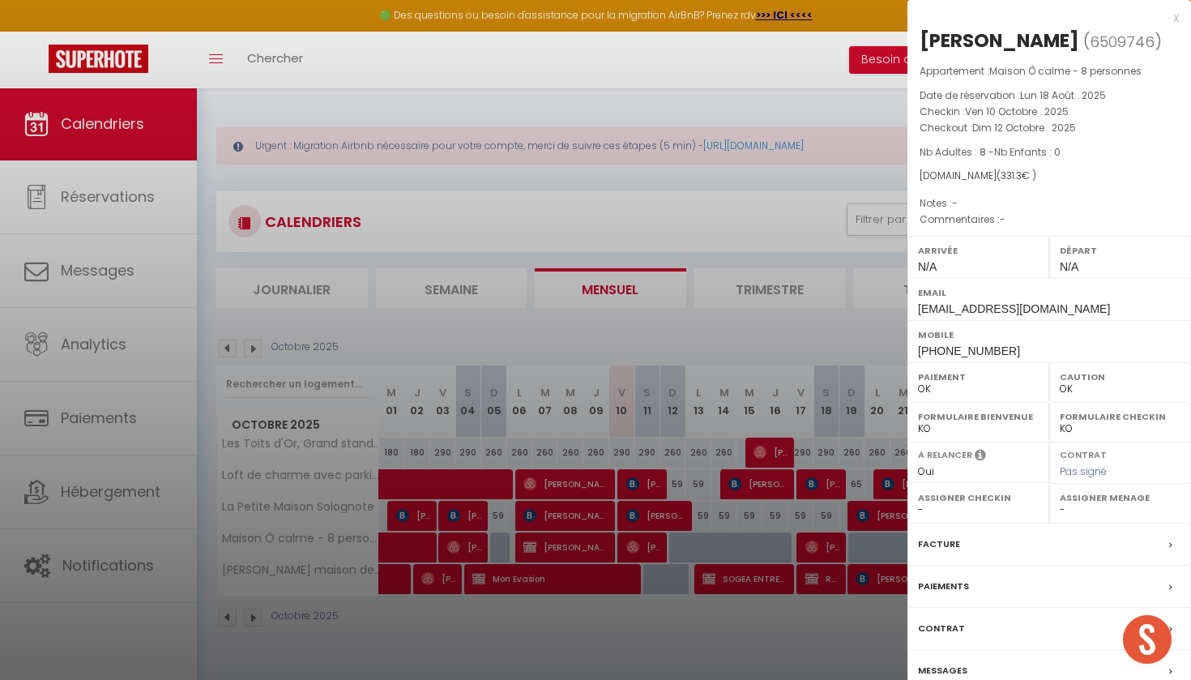
click at [703, 226] on div at bounding box center [595, 340] width 1191 height 680
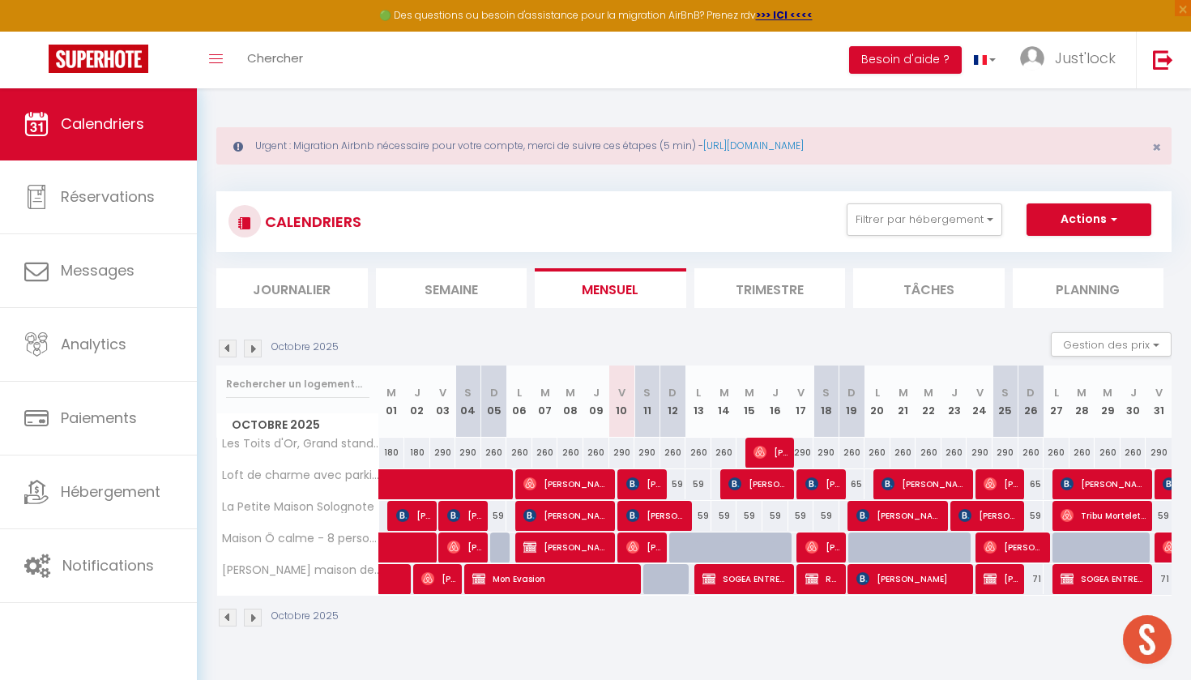
click at [588, 4] on div "🟢 Des questions ou besoin d'assistance pour la migration AirBnB? Prenez rdv >>>…" at bounding box center [595, 16] width 1191 height 32
click at [927, 215] on button "Filtrer par hébergement" at bounding box center [925, 219] width 156 height 32
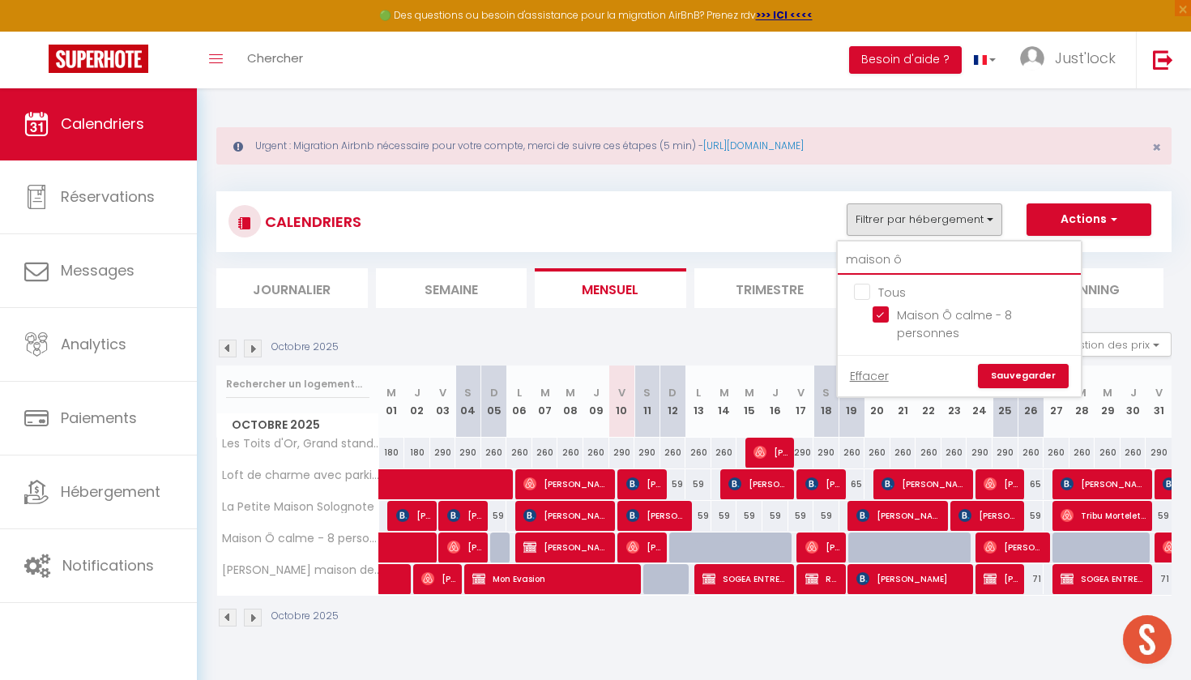
click at [904, 248] on input "maison ô" at bounding box center [959, 259] width 243 height 29
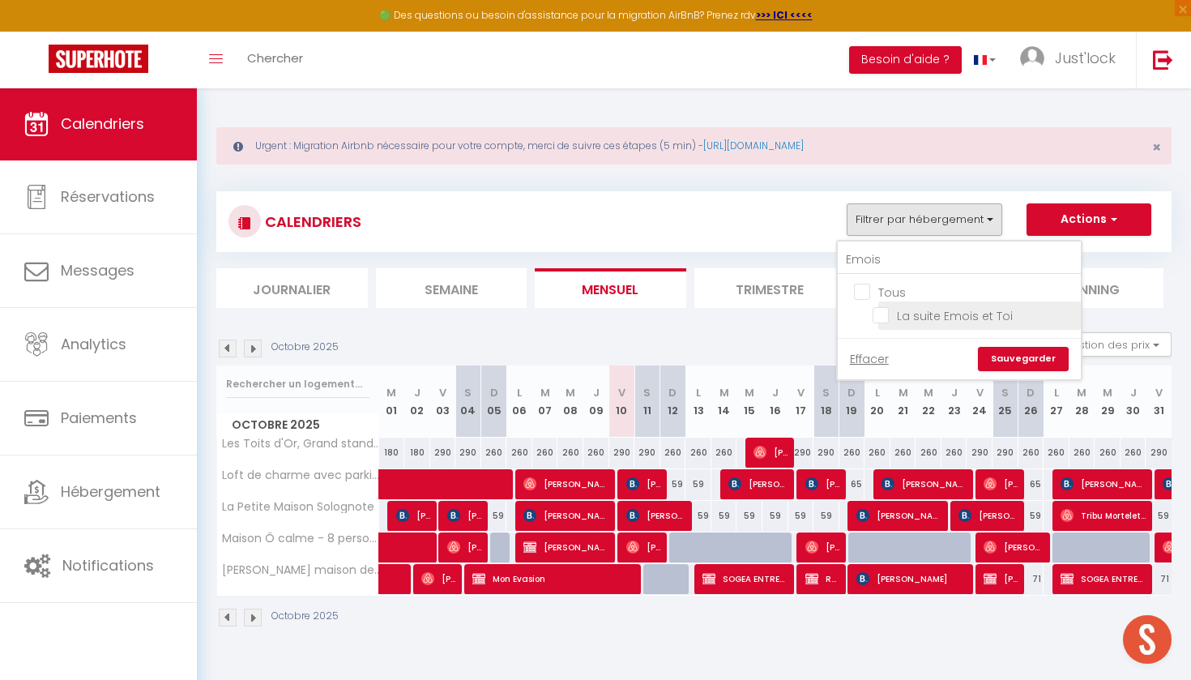
click at [882, 314] on input "La suite Emois et Toi" at bounding box center [974, 314] width 203 height 16
click at [1035, 356] on link "Sauvegarder" at bounding box center [1023, 359] width 91 height 24
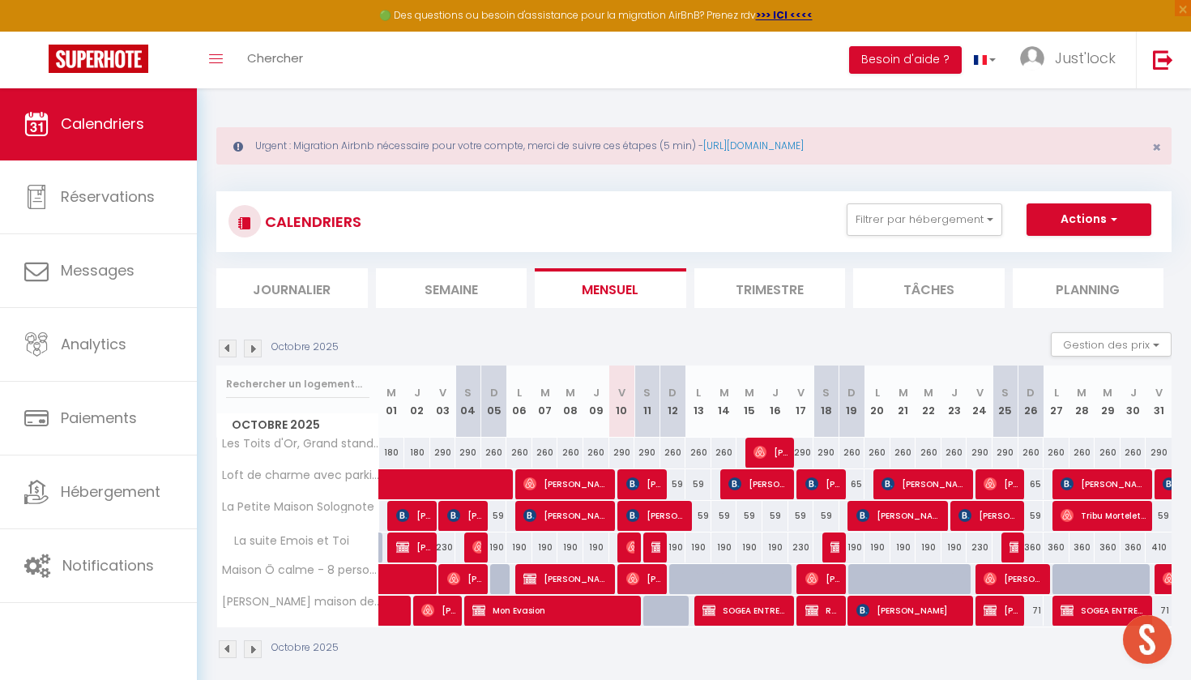
click at [247, 354] on img at bounding box center [253, 348] width 18 height 18
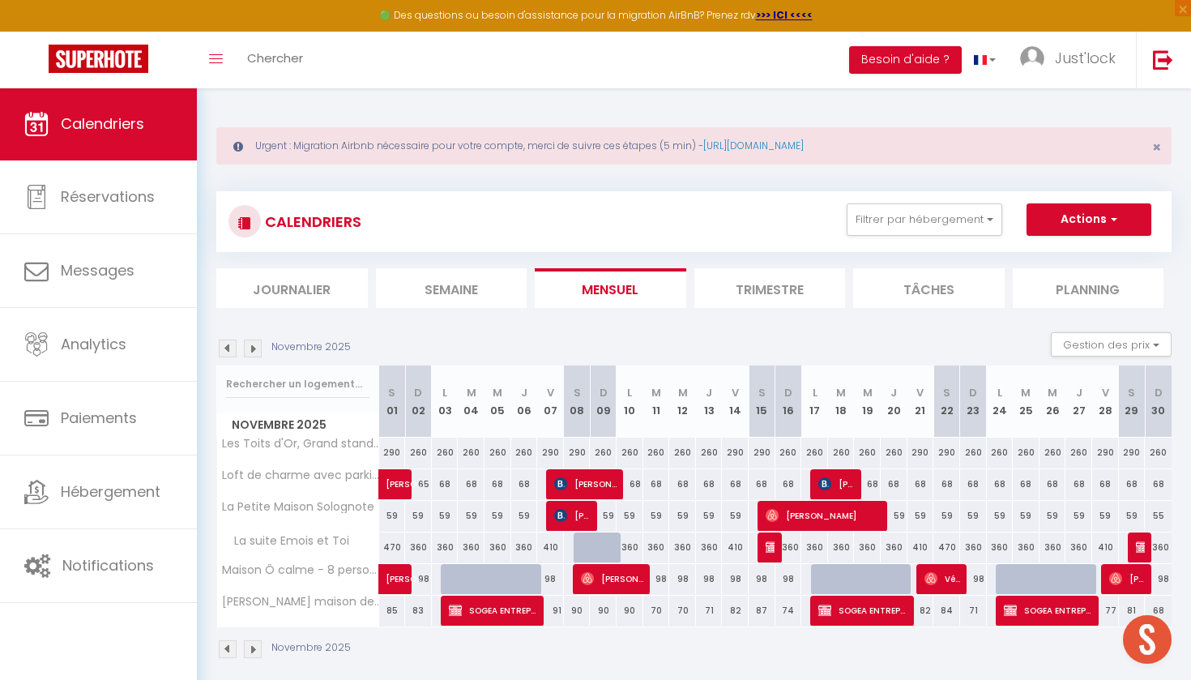
click at [776, 548] on div "360" at bounding box center [788, 547] width 27 height 30
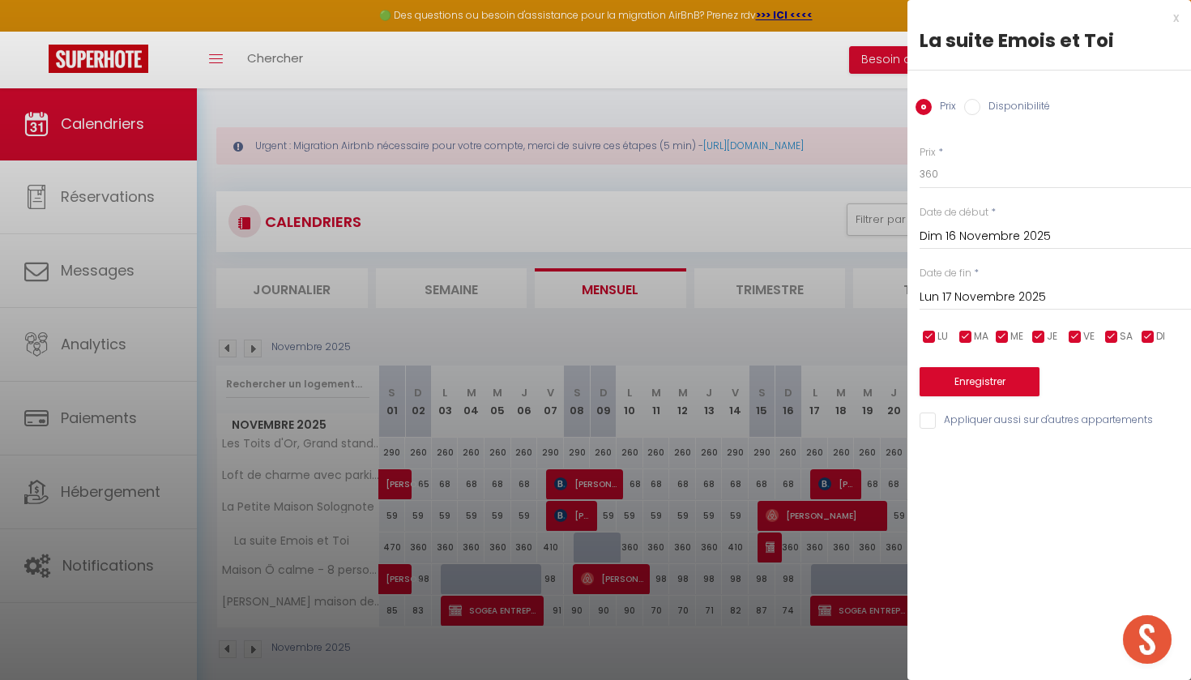
click at [675, 595] on div at bounding box center [595, 340] width 1191 height 680
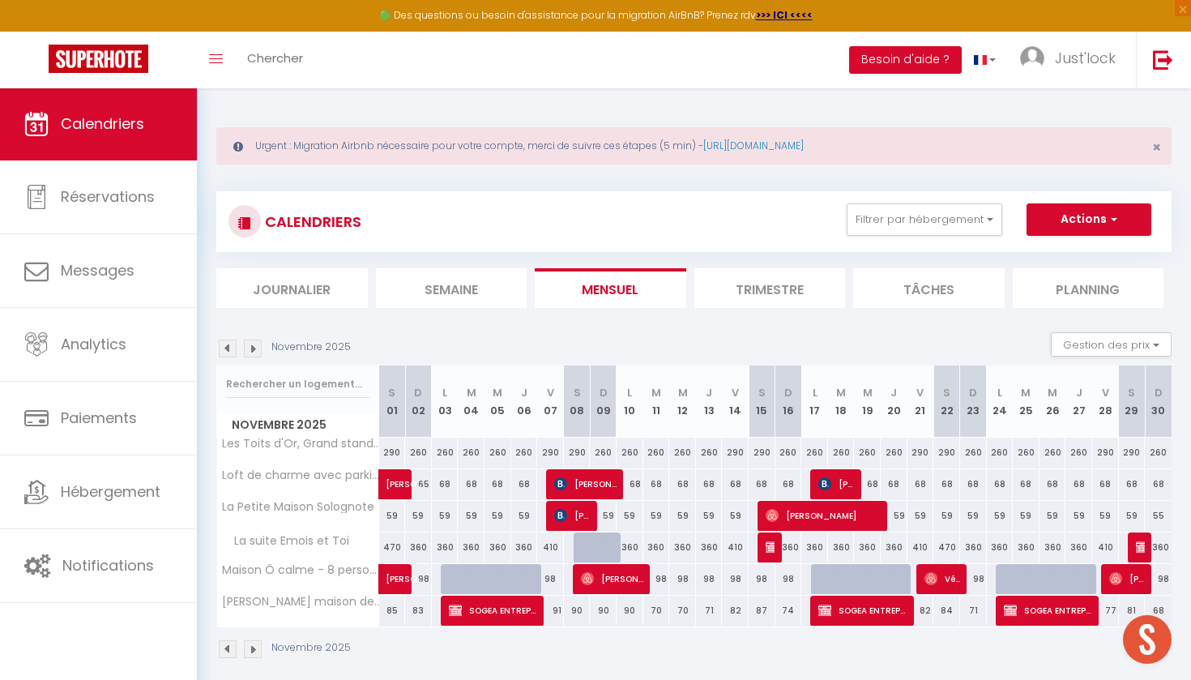
click at [766, 542] on img at bounding box center [772, 546] width 13 height 13
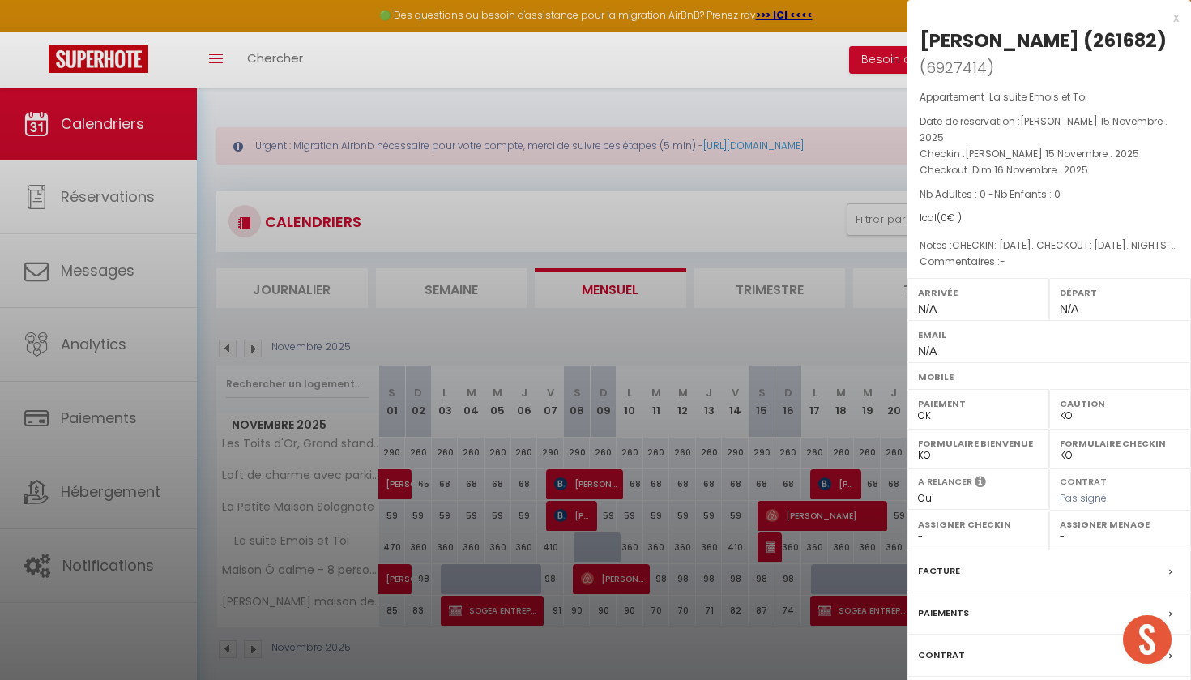
click at [940, 562] on label "Facture" at bounding box center [939, 570] width 42 height 17
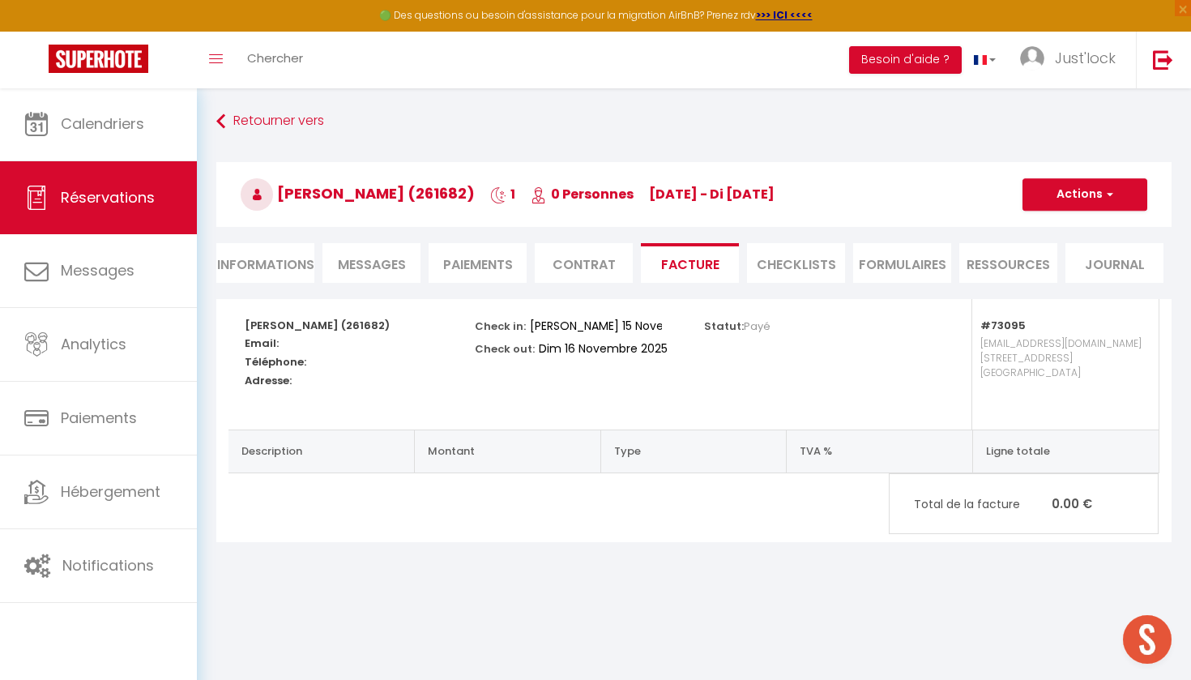
click at [301, 256] on li "Informations" at bounding box center [265, 263] width 98 height 40
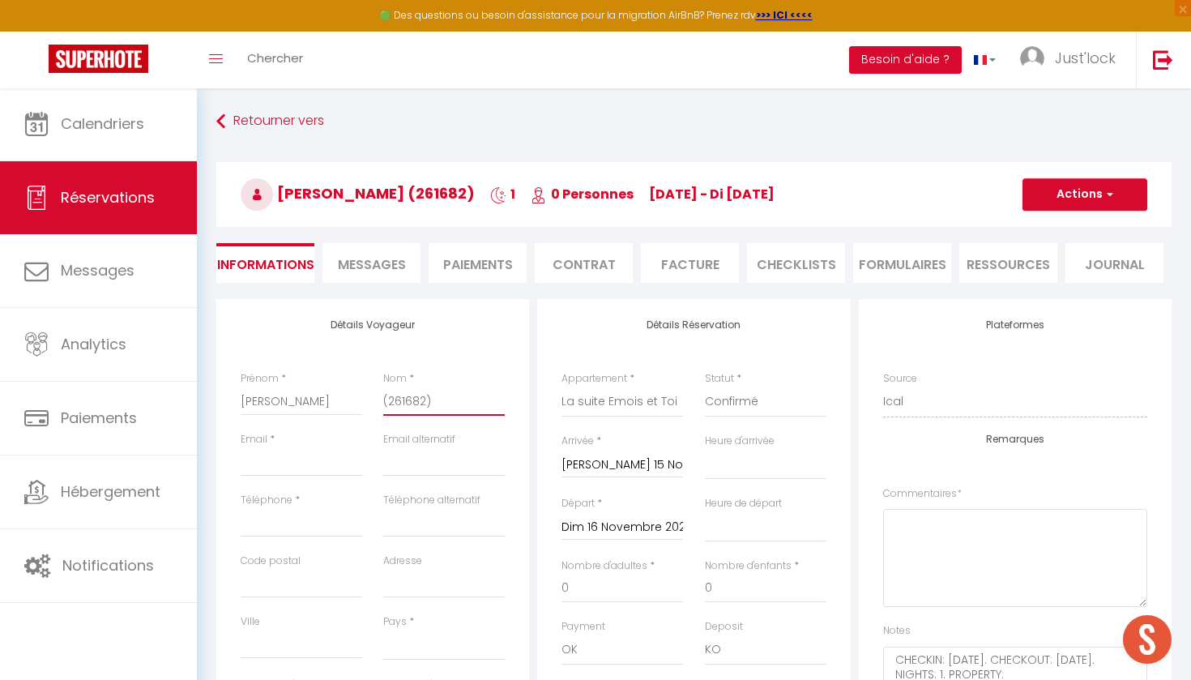
drag, startPoint x: 442, startPoint y: 403, endPoint x: 320, endPoint y: 400, distance: 121.6
paste input "Ernault"
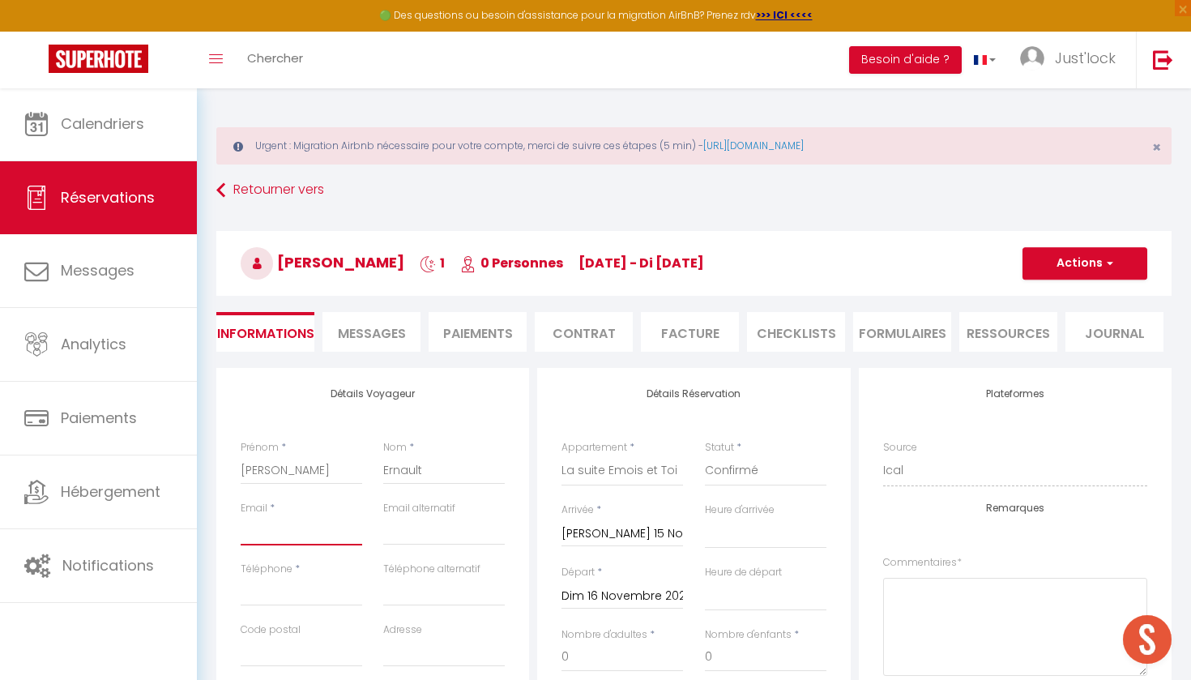
paste input "[EMAIL_ADDRESS][DOMAIN_NAME]"
paste input "0642068707"
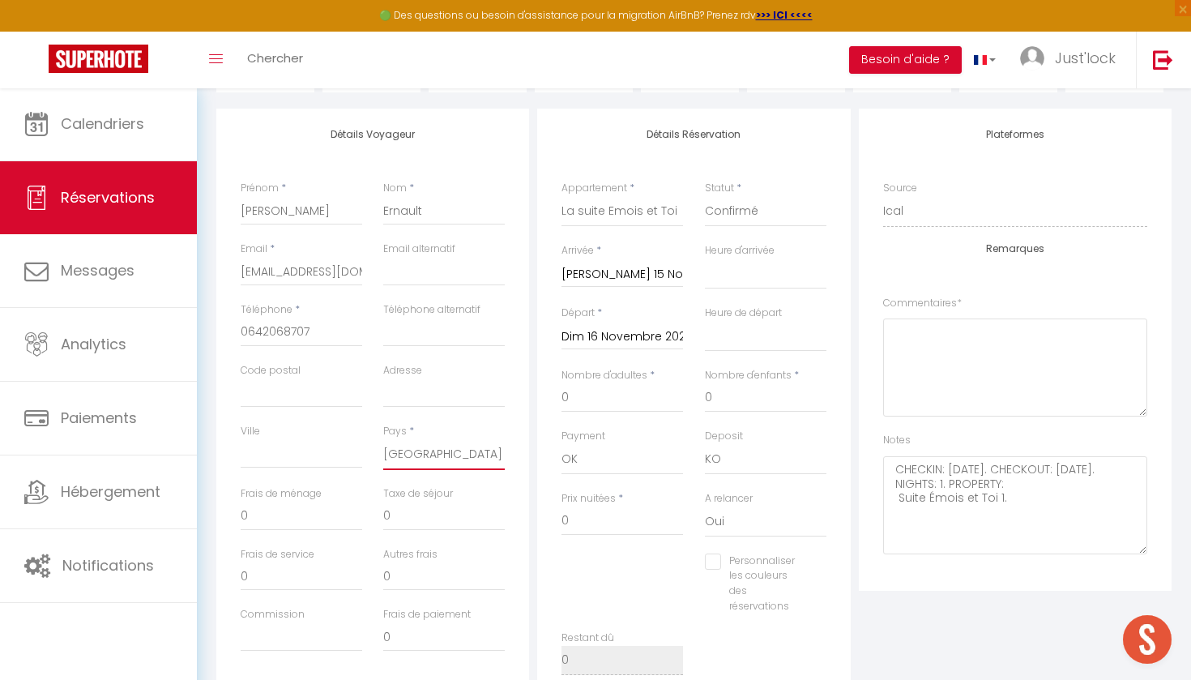
scroll to position [261, 0]
click at [574, 516] on input "0" at bounding box center [622, 519] width 122 height 29
click at [609, 565] on div "Personnaliser les couleurs des réservations #D7092E" at bounding box center [694, 590] width 286 height 77
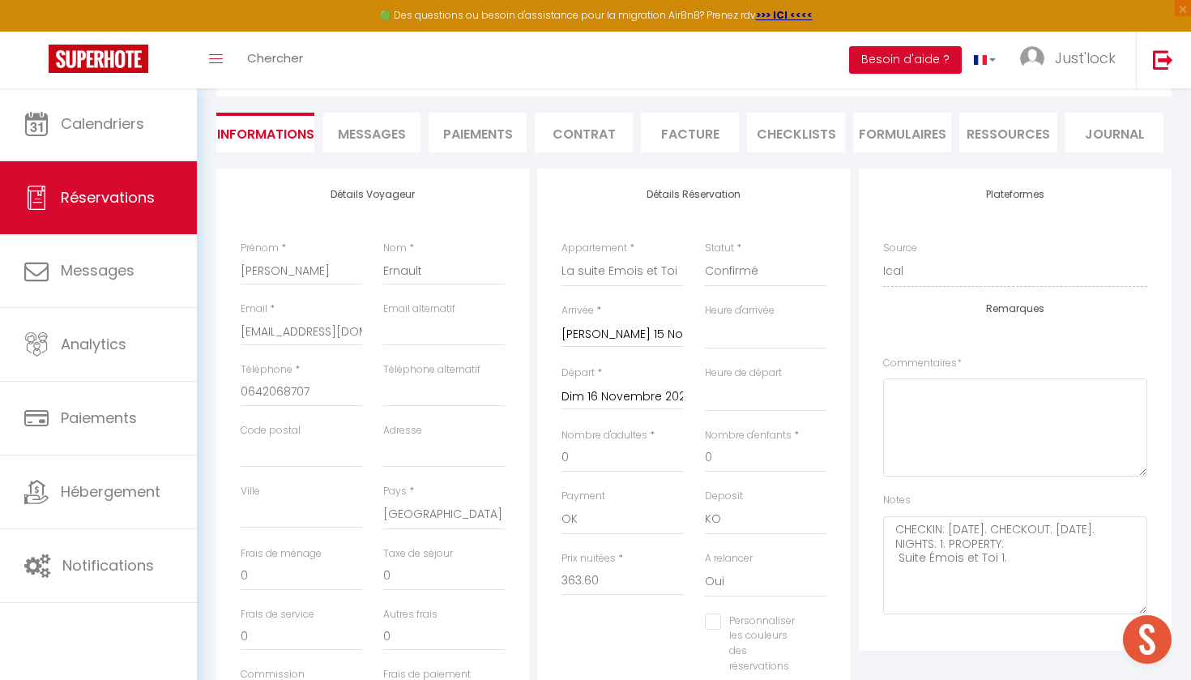
scroll to position [190, 0]
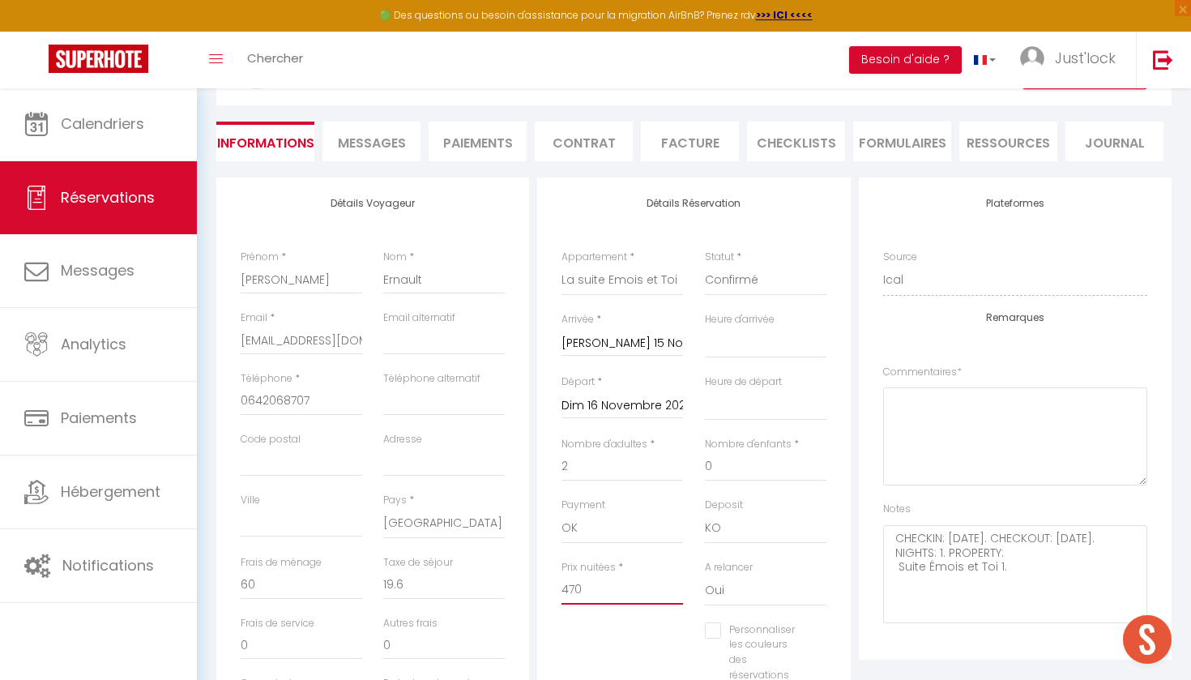
click at [600, 585] on input "470" at bounding box center [622, 589] width 122 height 29
click at [621, 628] on div "Personnaliser les couleurs des réservations #D7092E" at bounding box center [694, 660] width 286 height 77
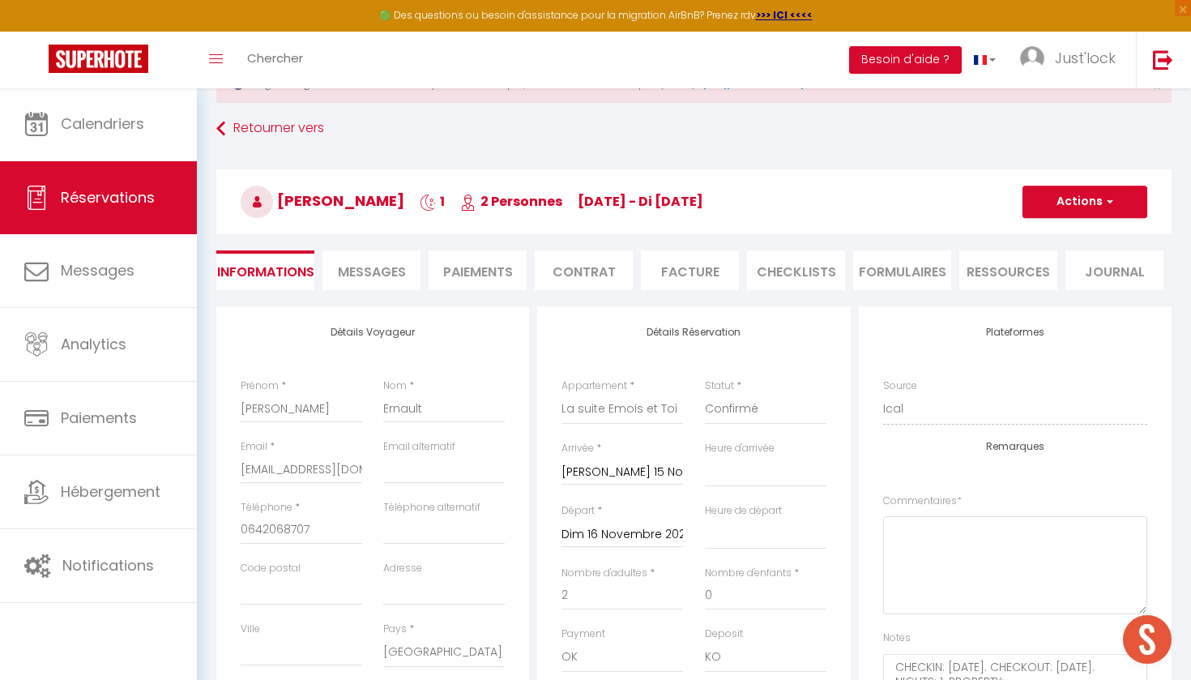
scroll to position [41, 0]
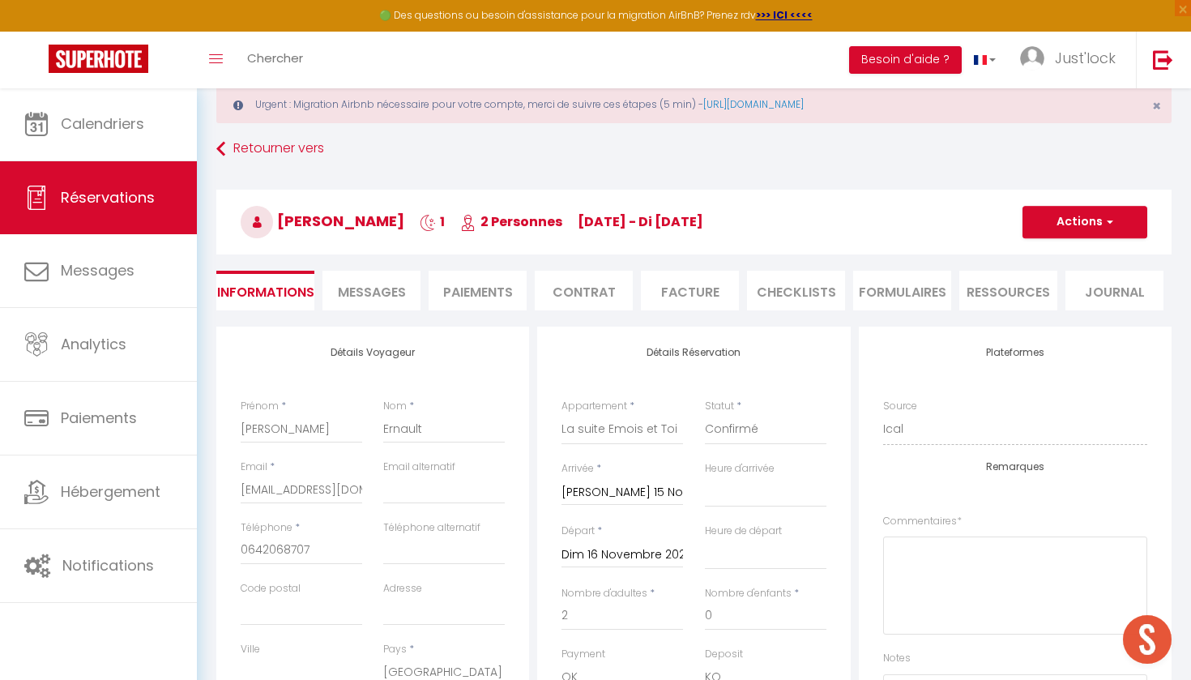
click at [1077, 217] on button "Actions" at bounding box center [1084, 222] width 125 height 32
click at [1058, 255] on link "Enregistrer" at bounding box center [1069, 257] width 128 height 21
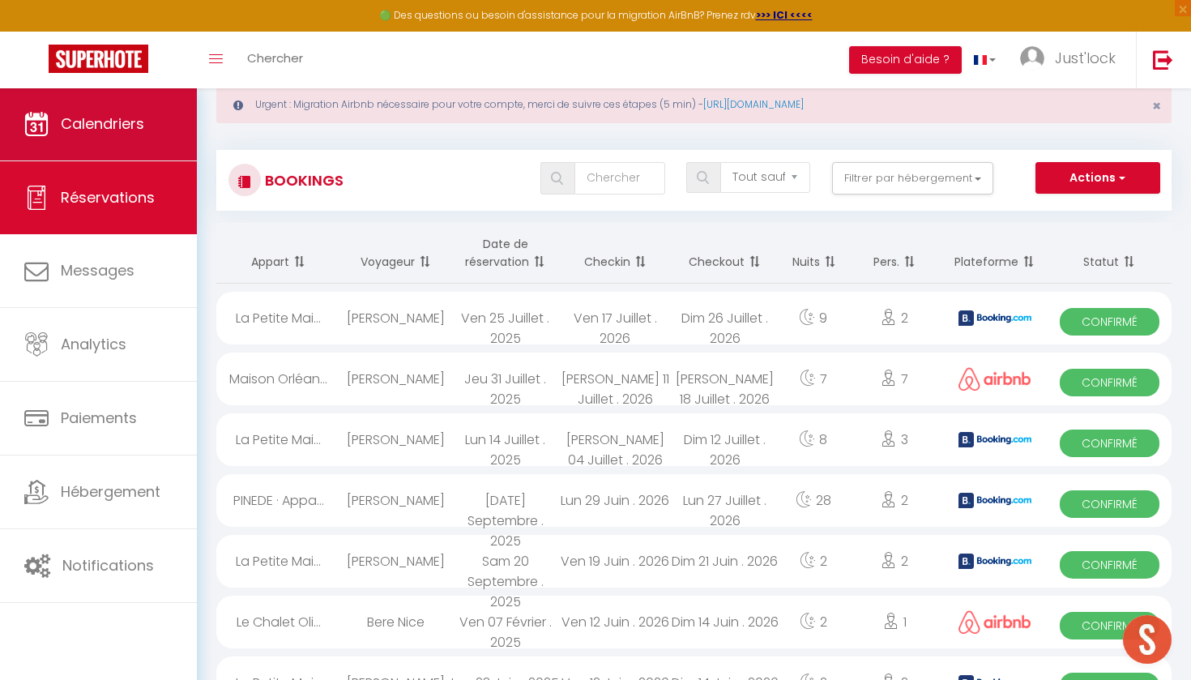
click at [102, 107] on link "Calendriers" at bounding box center [98, 123] width 197 height 73
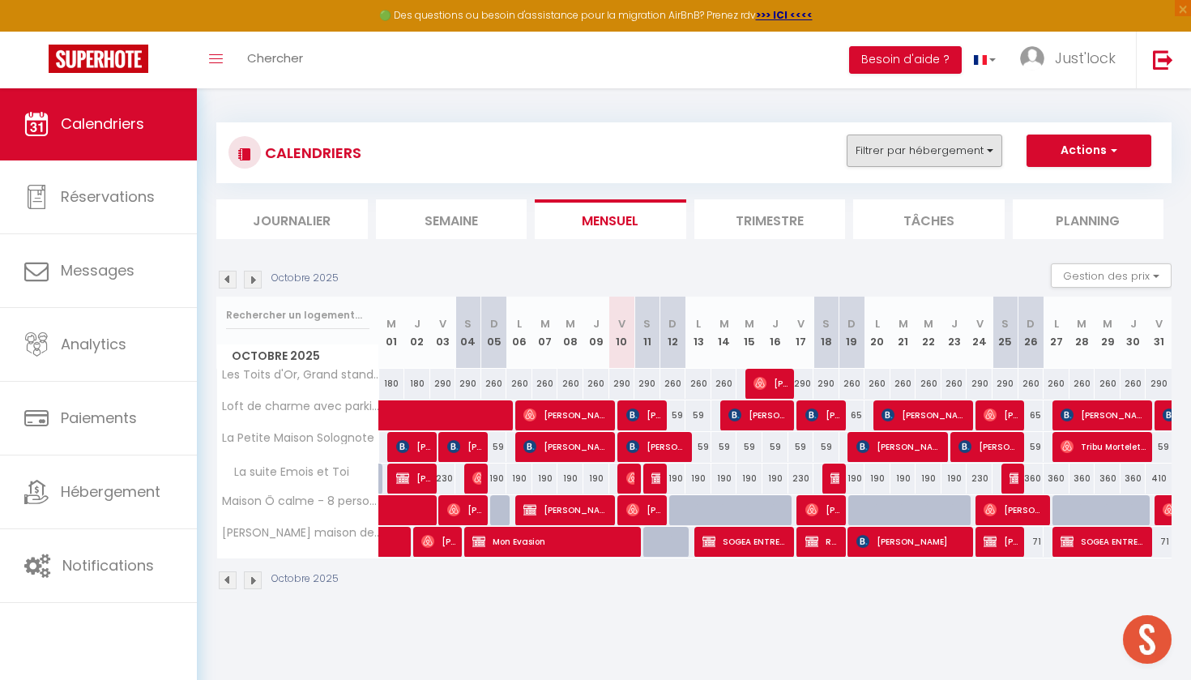
click at [924, 153] on button "Filtrer par hébergement" at bounding box center [925, 150] width 156 height 32
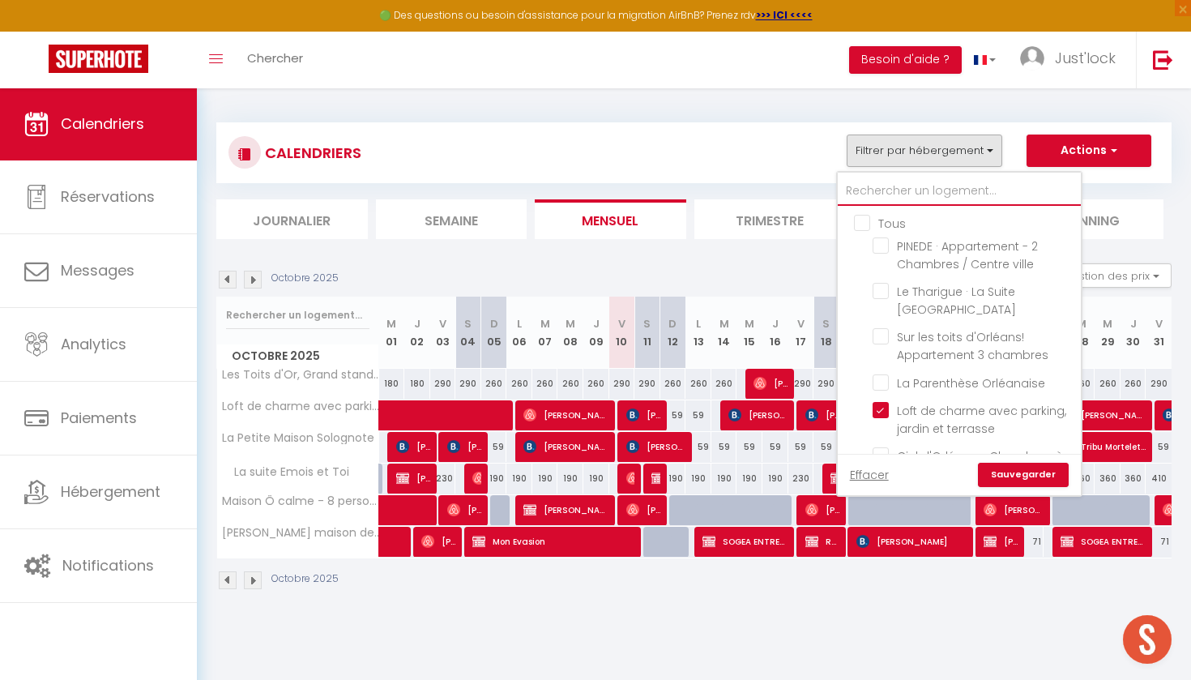
click at [900, 199] on input "text" at bounding box center [959, 191] width 243 height 29
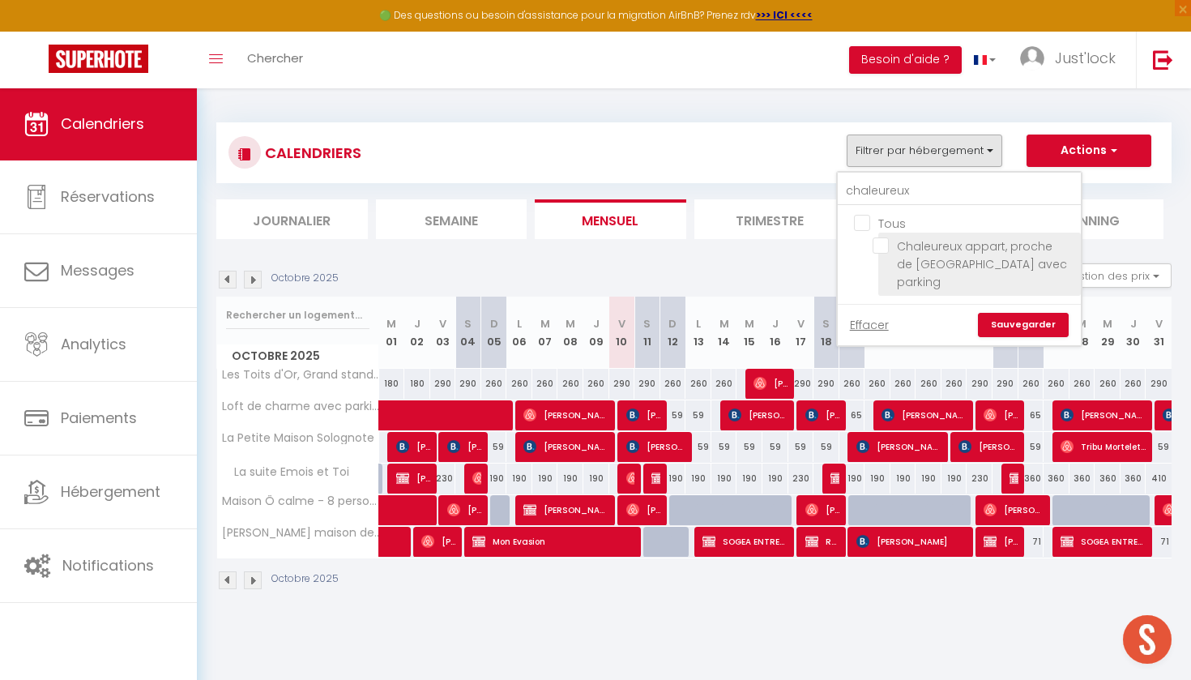
drag, startPoint x: 902, startPoint y: 218, endPoint x: 885, endPoint y: 245, distance: 32.8
click at [885, 245] on input "Chaleureux appart, proche de [GEOGRAPHIC_DATA] avec parking" at bounding box center [974, 245] width 203 height 16
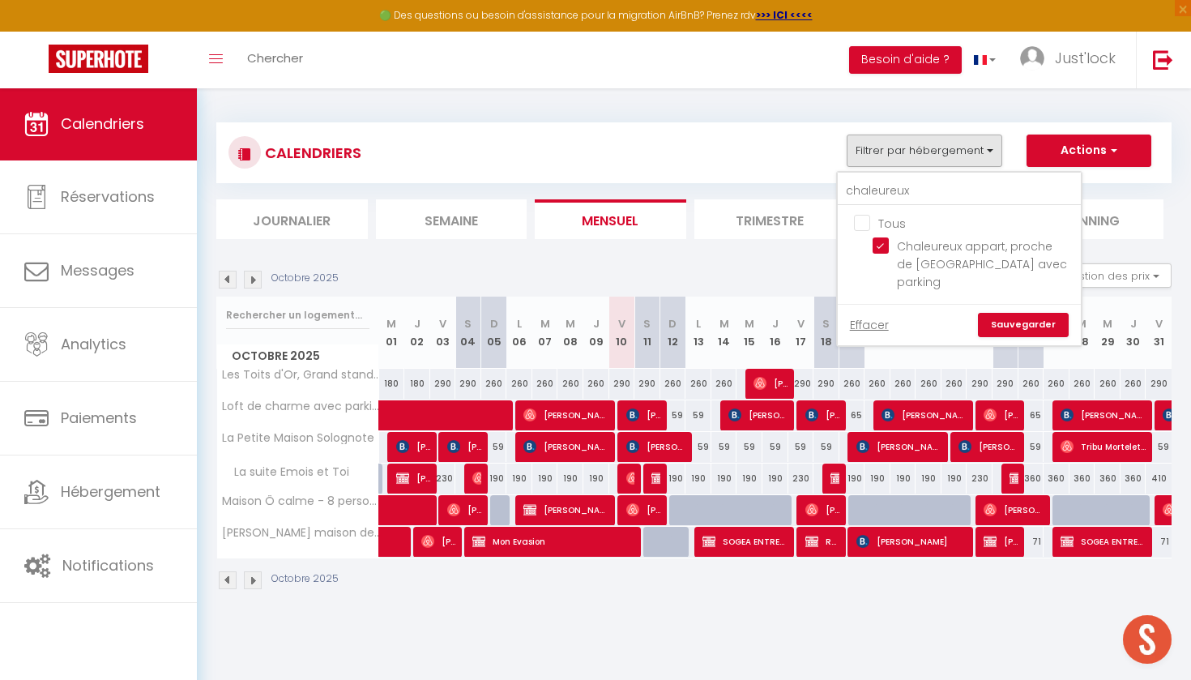
click at [1011, 313] on link "Sauvegarder" at bounding box center [1023, 325] width 91 height 24
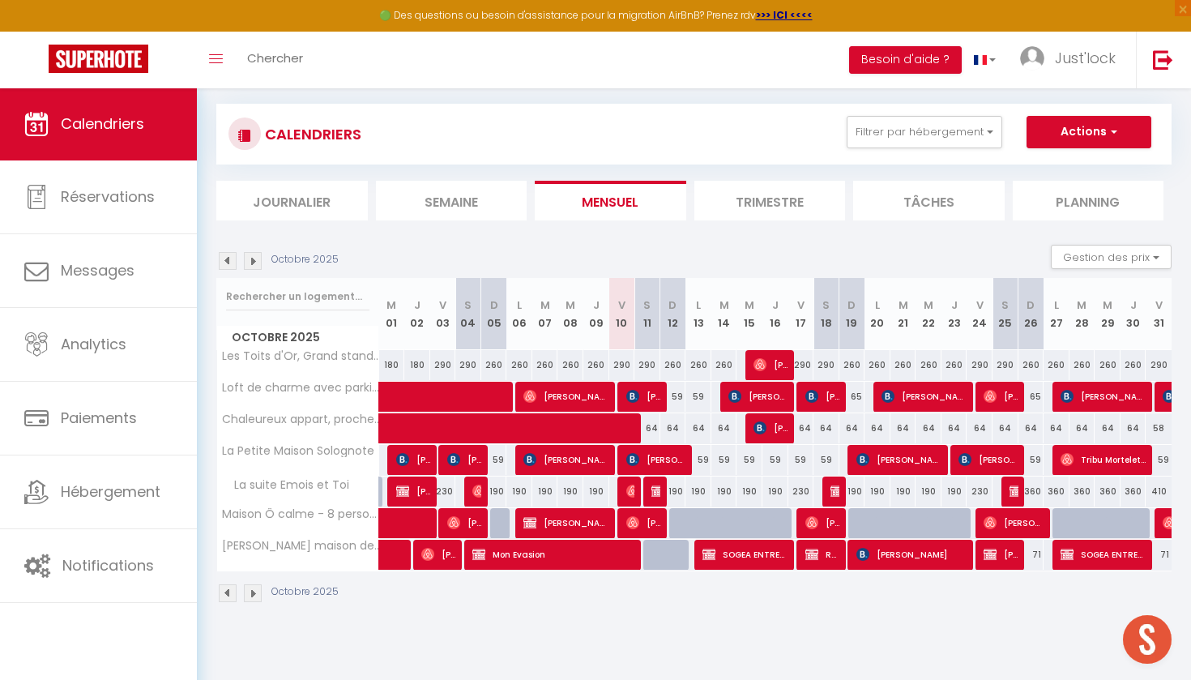
scroll to position [87, 0]
click at [945, 134] on button "Filtrer par hébergement" at bounding box center [925, 132] width 156 height 32
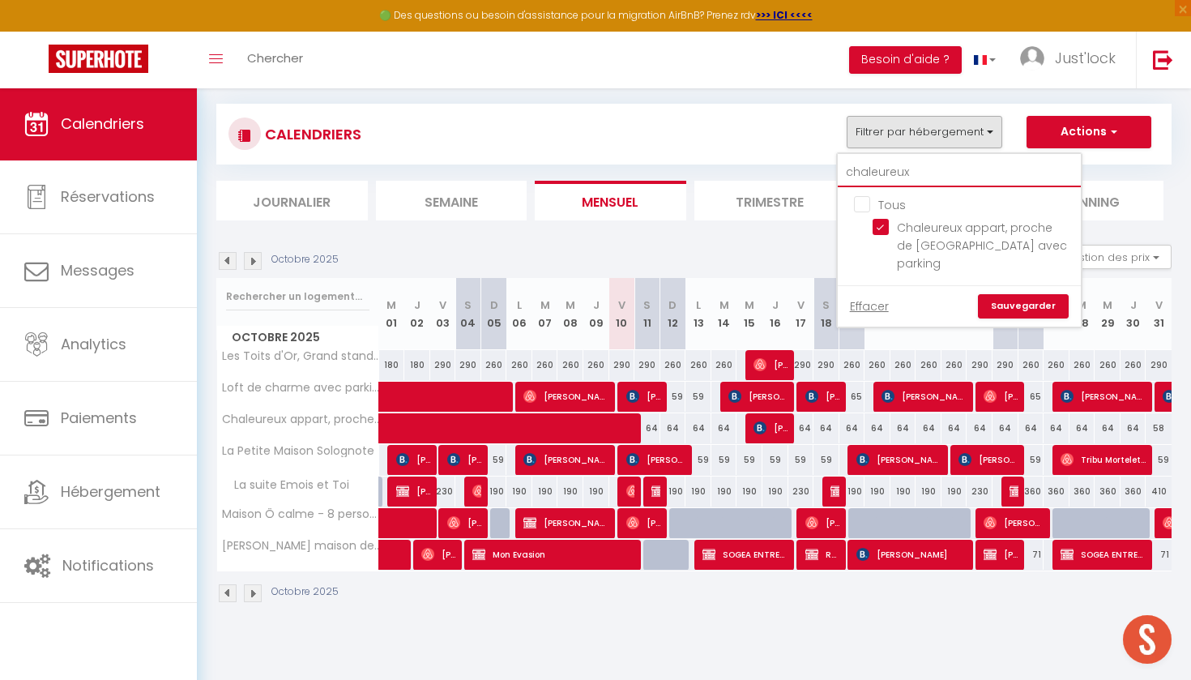
click at [918, 185] on input "chaleureux" at bounding box center [959, 172] width 243 height 29
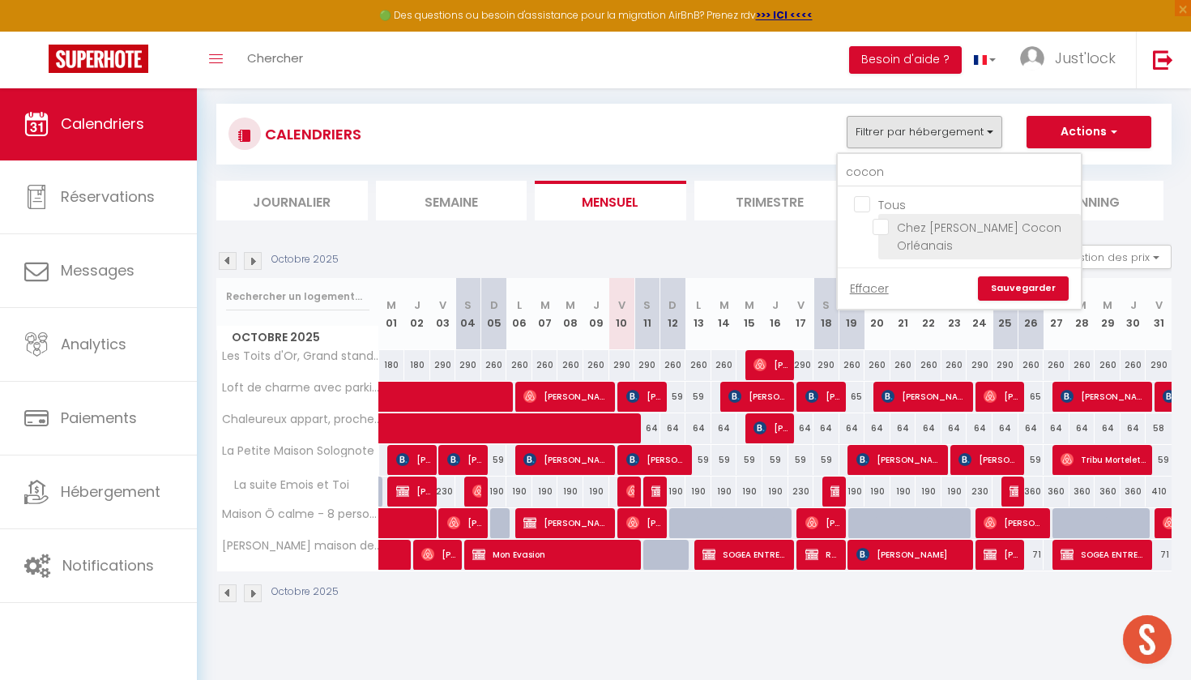
click at [885, 229] on input "Chez [PERSON_NAME] Cocon Orléanais" at bounding box center [974, 227] width 203 height 16
click at [1008, 276] on link "Sauvegarder" at bounding box center [1023, 288] width 91 height 24
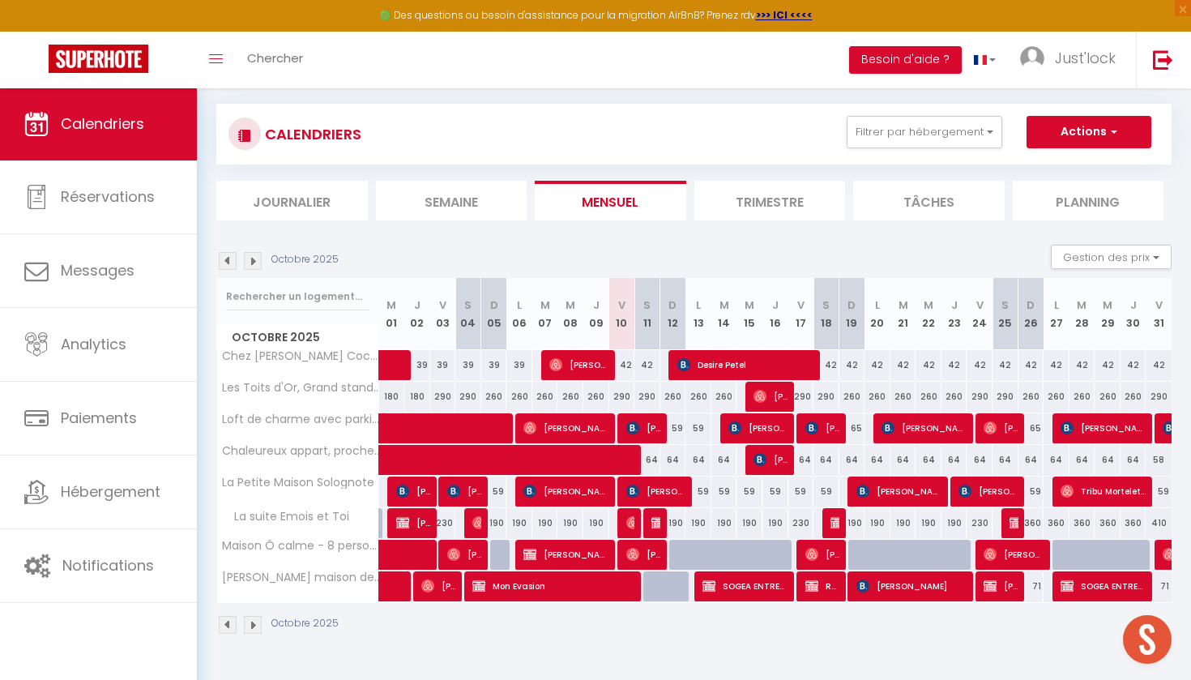
click at [1062, 131] on button "Actions" at bounding box center [1088, 132] width 125 height 32
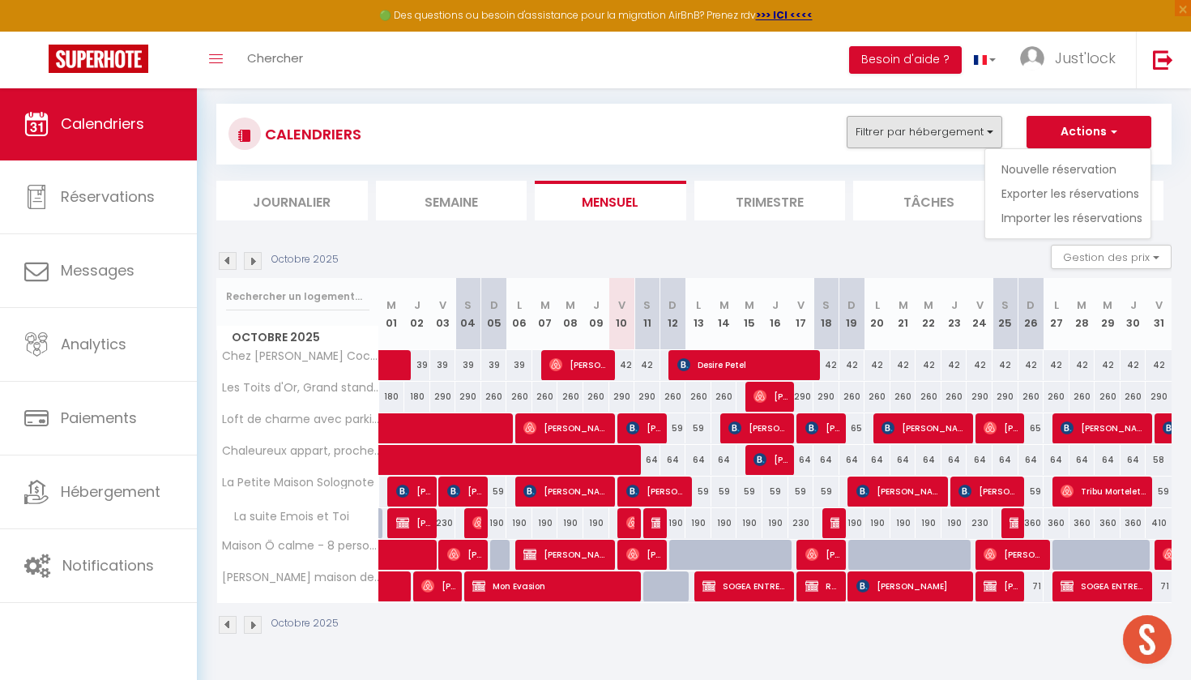
click at [959, 129] on button "Filtrer par hébergement" at bounding box center [925, 132] width 156 height 32
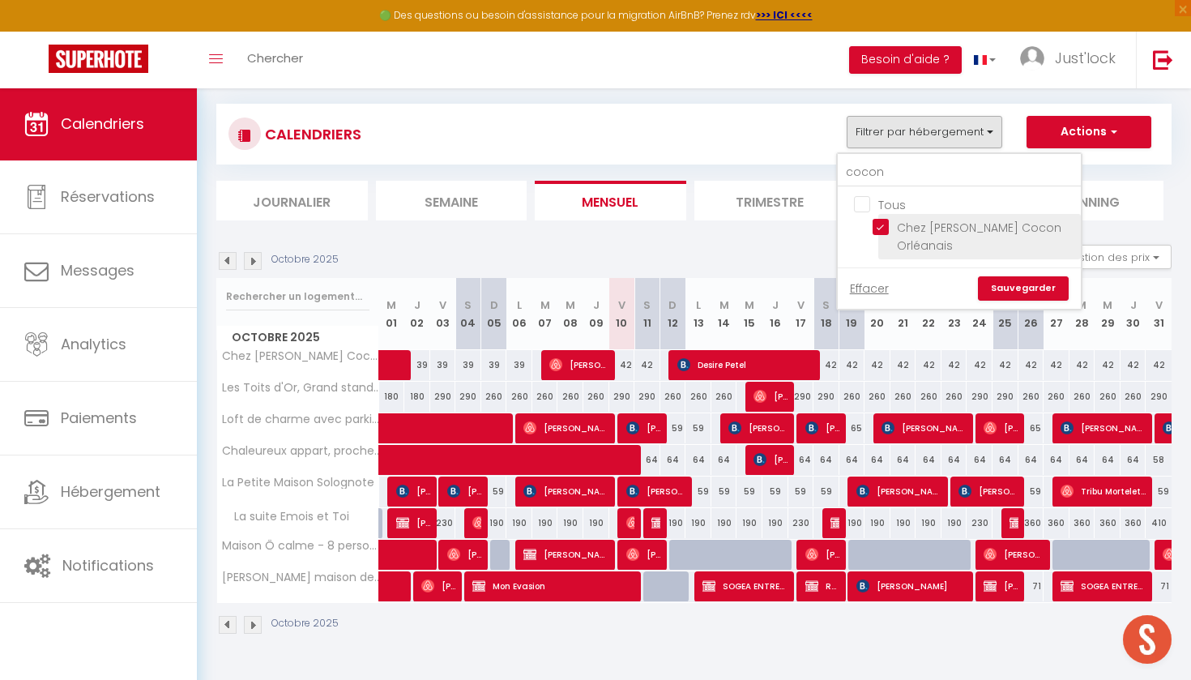
click at [884, 225] on input "Chez [PERSON_NAME] Cocon Orléanais" at bounding box center [974, 227] width 203 height 16
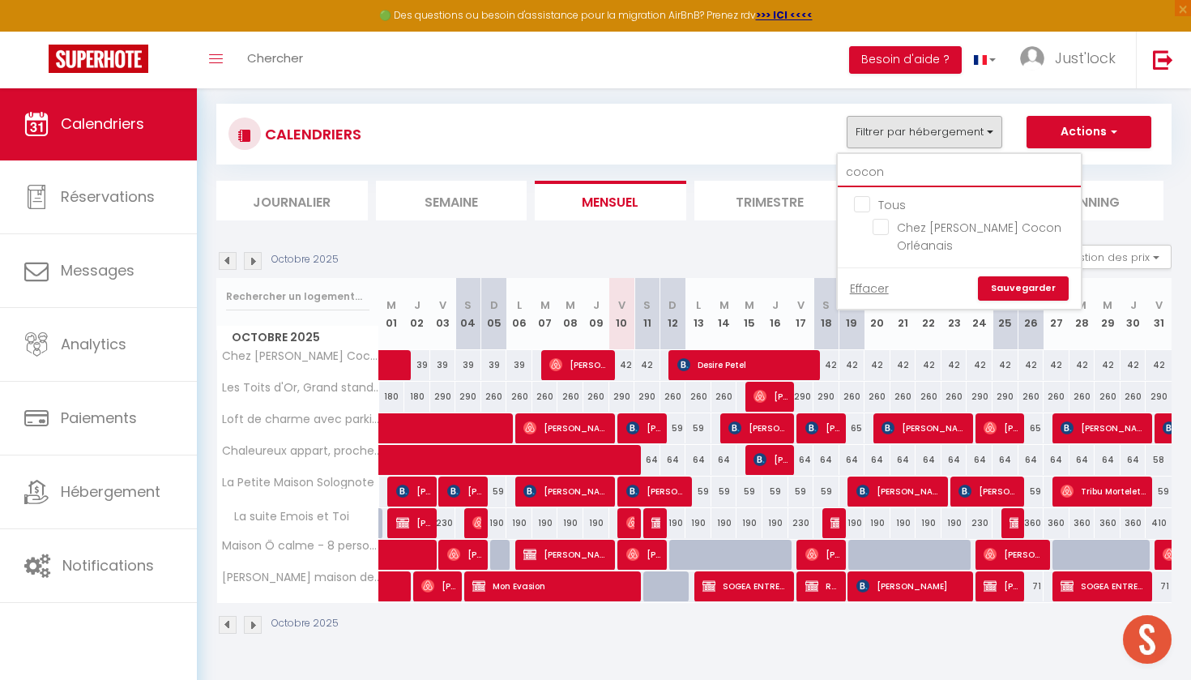
click at [889, 182] on input "cocon" at bounding box center [959, 172] width 243 height 29
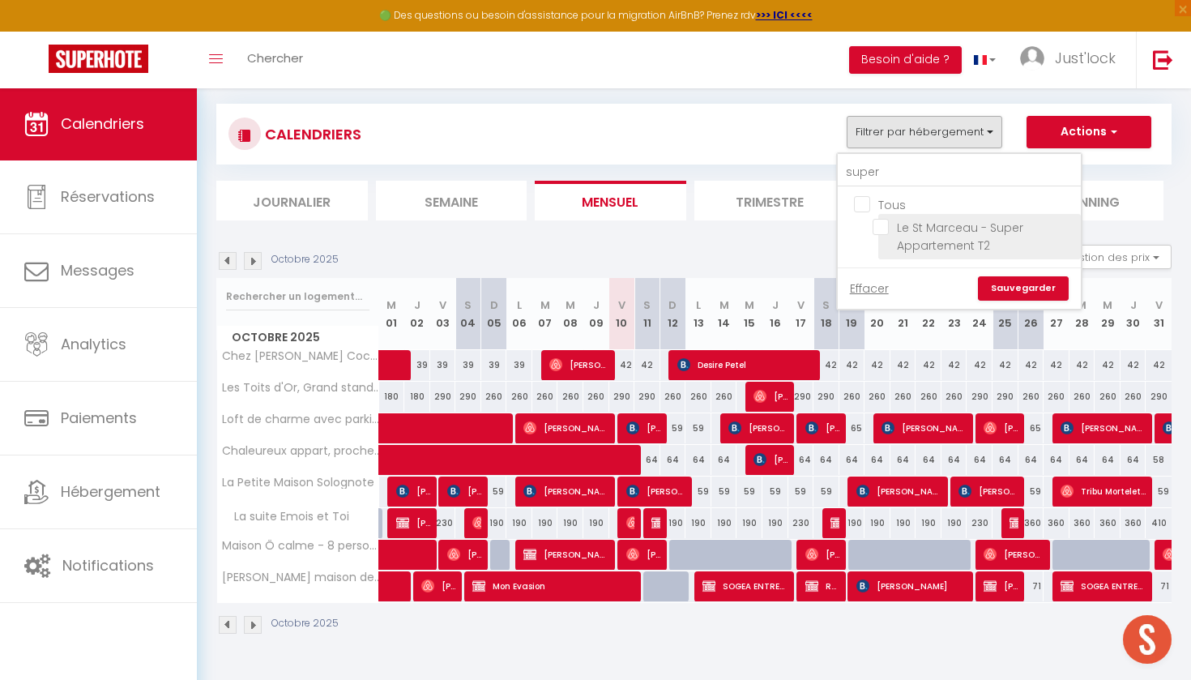
click at [885, 224] on input "Le St Marceau - Super Appartement T2" at bounding box center [974, 227] width 203 height 16
click at [1014, 284] on link "Sauvegarder" at bounding box center [1023, 288] width 91 height 24
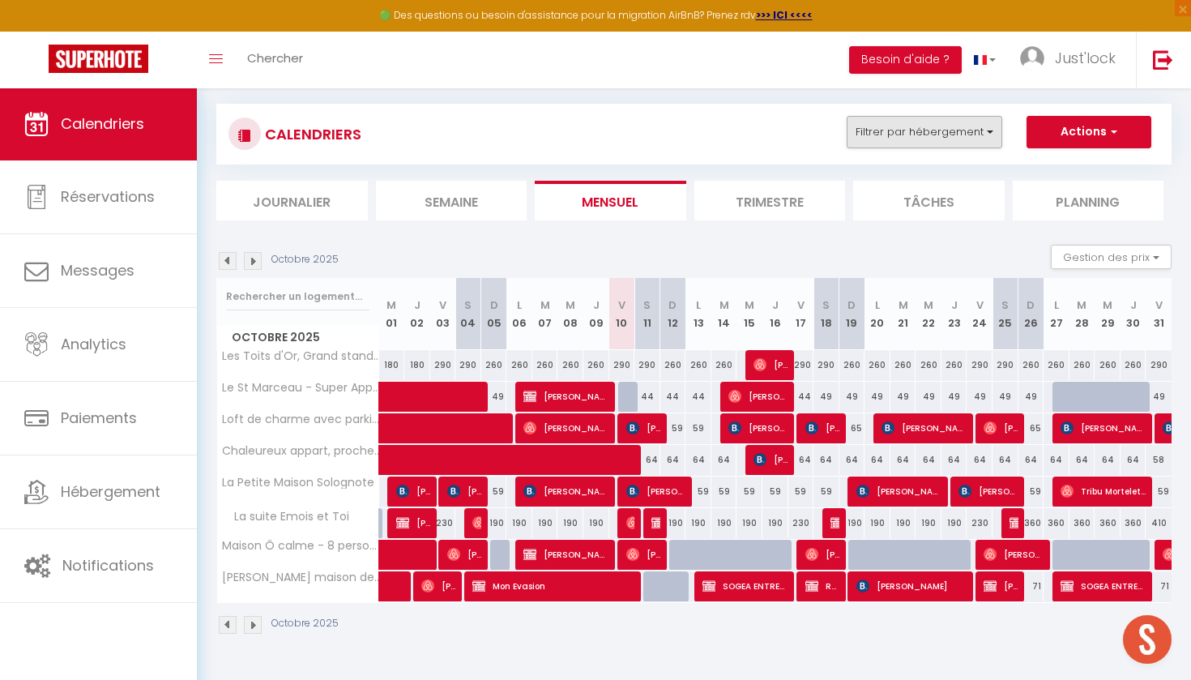
click at [895, 136] on button "Filtrer par hébergement" at bounding box center [925, 132] width 156 height 32
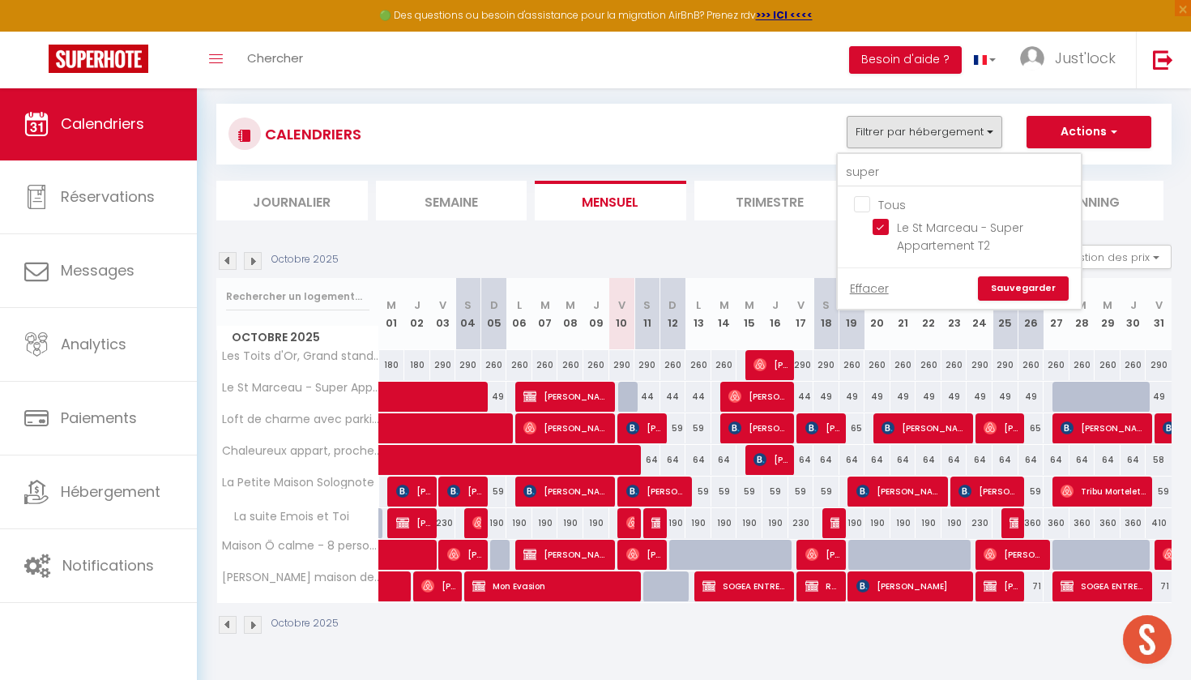
click at [799, 402] on div "44" at bounding box center [801, 397] width 26 height 30
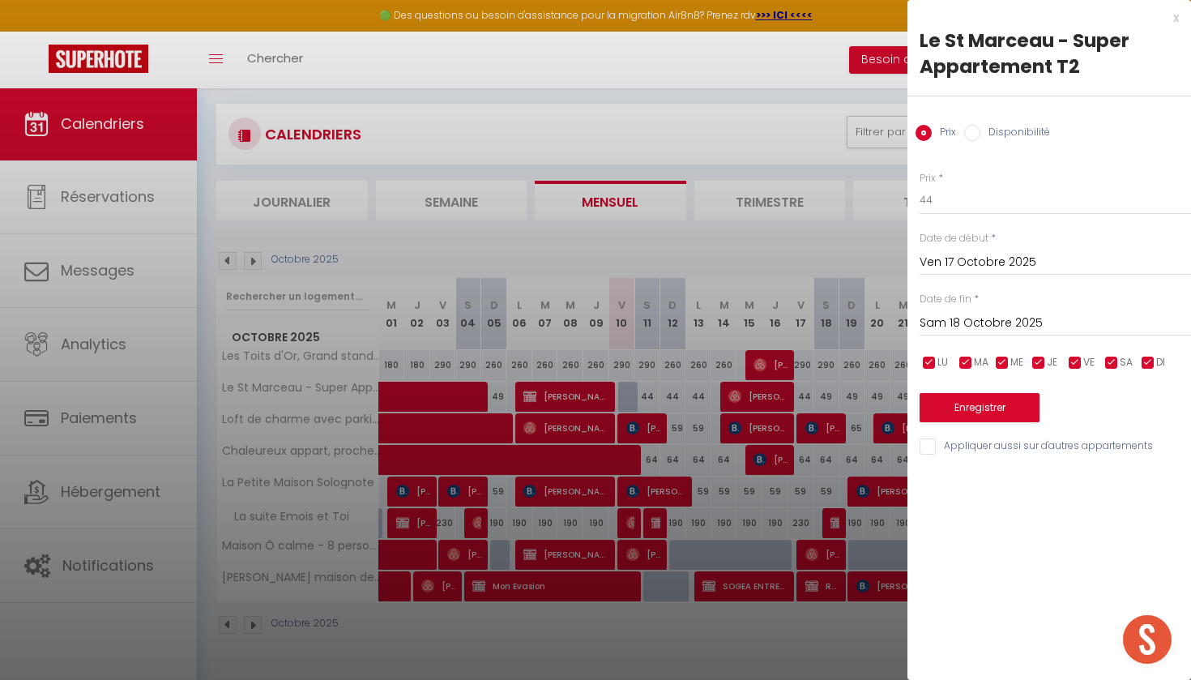
click at [830, 229] on div at bounding box center [595, 340] width 1191 height 680
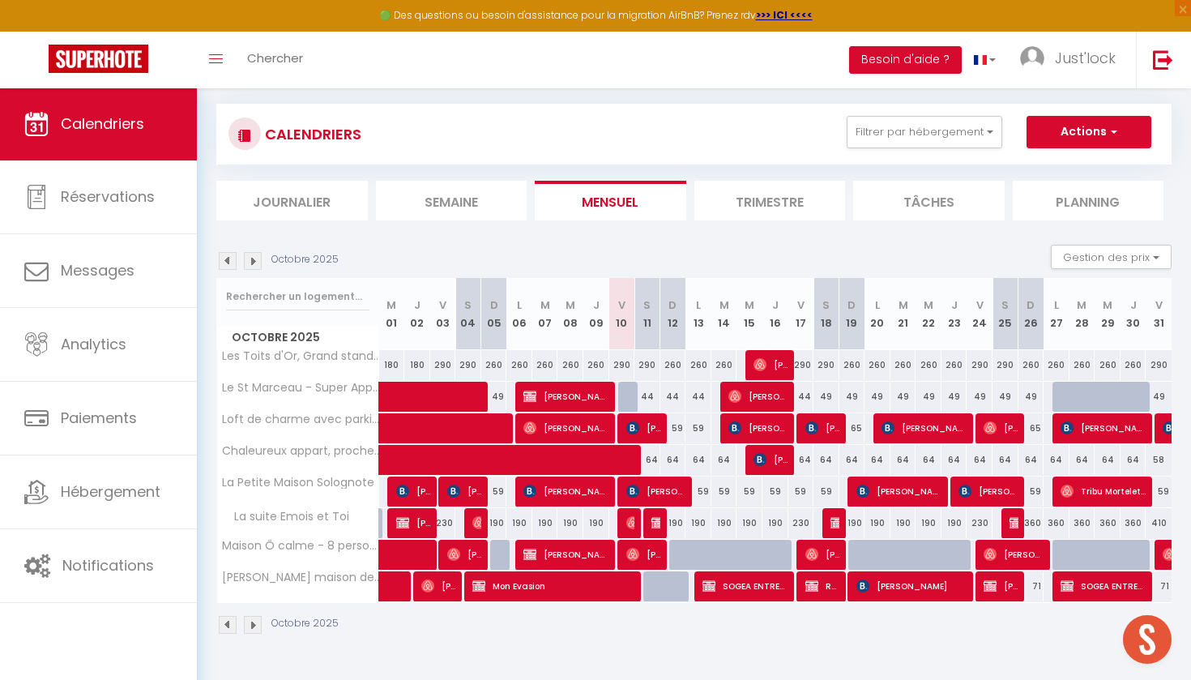
click at [770, 458] on span "[PERSON_NAME]" at bounding box center [770, 459] width 35 height 31
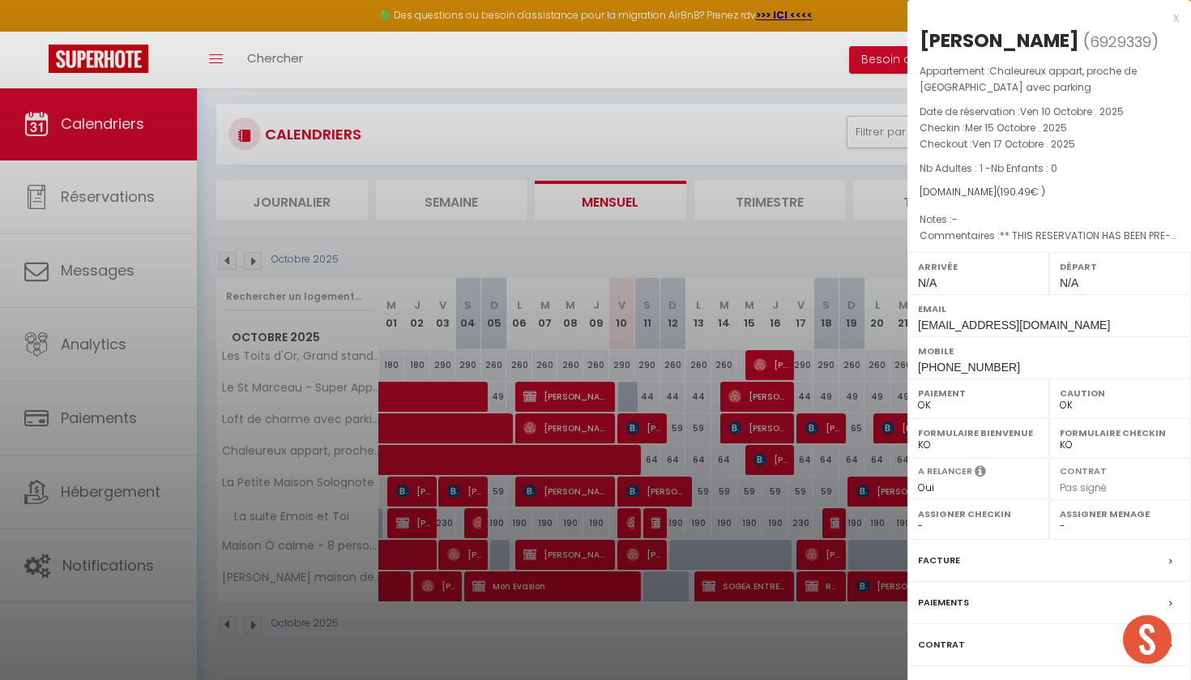
click at [770, 458] on div at bounding box center [595, 340] width 1191 height 680
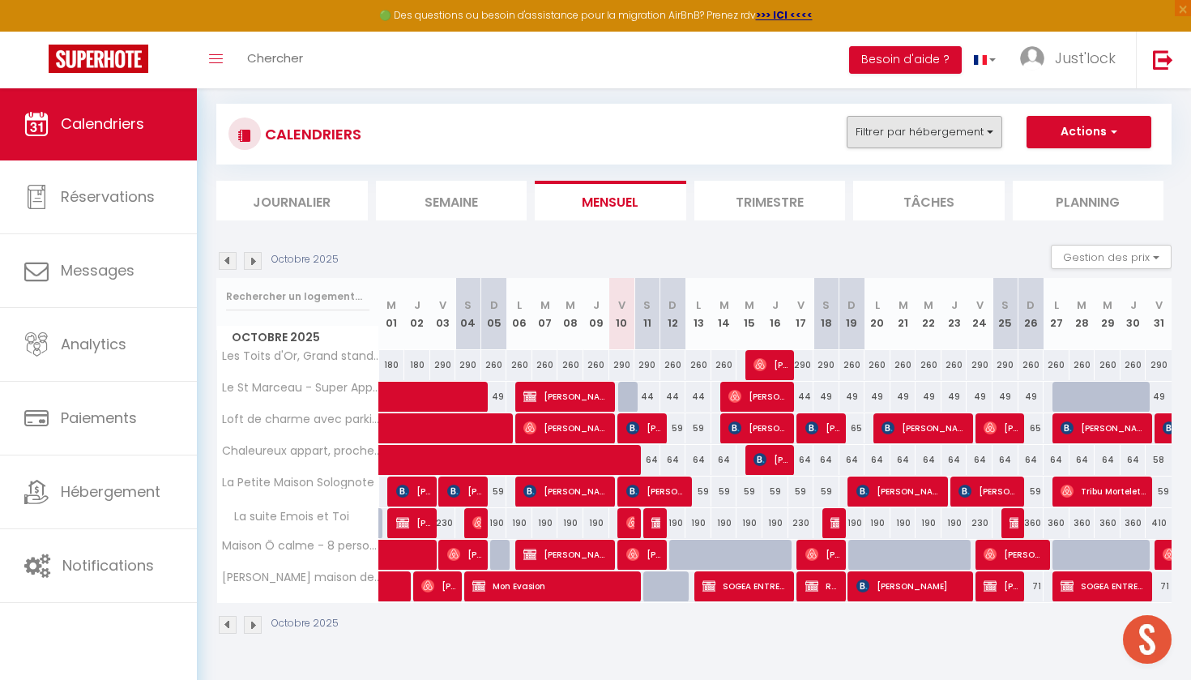
click at [954, 126] on button "Filtrer par hébergement" at bounding box center [925, 132] width 156 height 32
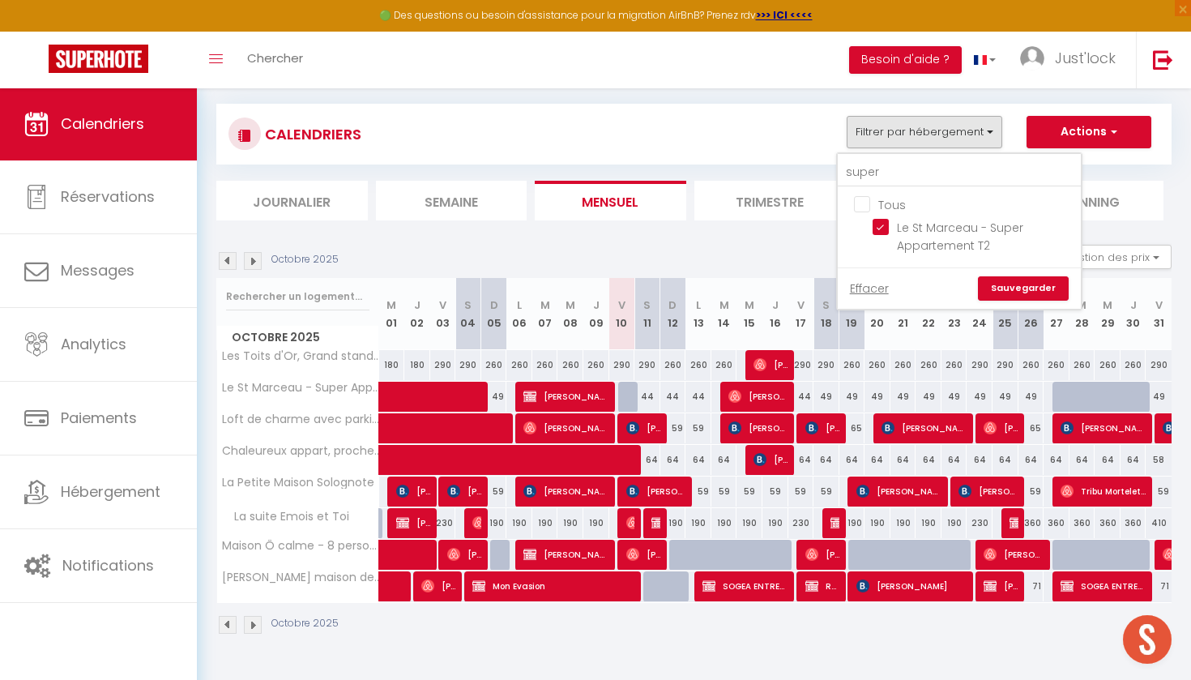
click at [854, 206] on ul "Tous Le St Marceau - Super Appartement T2" at bounding box center [959, 227] width 243 height 80
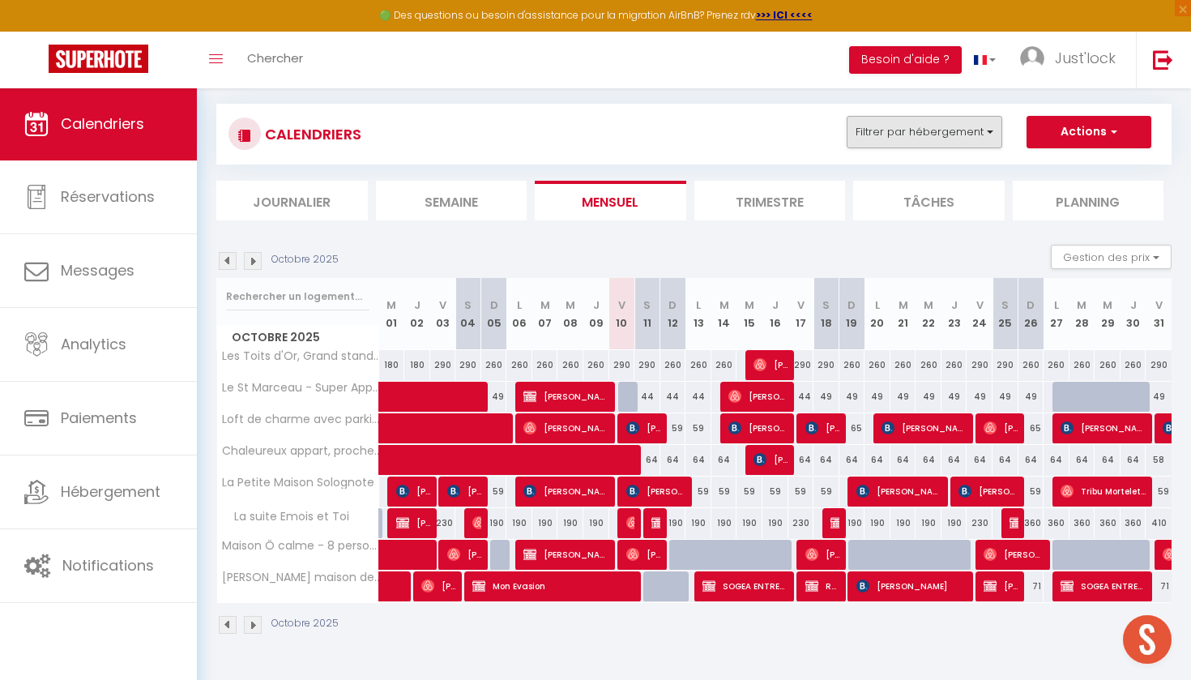
click at [920, 141] on button "Filtrer par hébergement" at bounding box center [925, 132] width 156 height 32
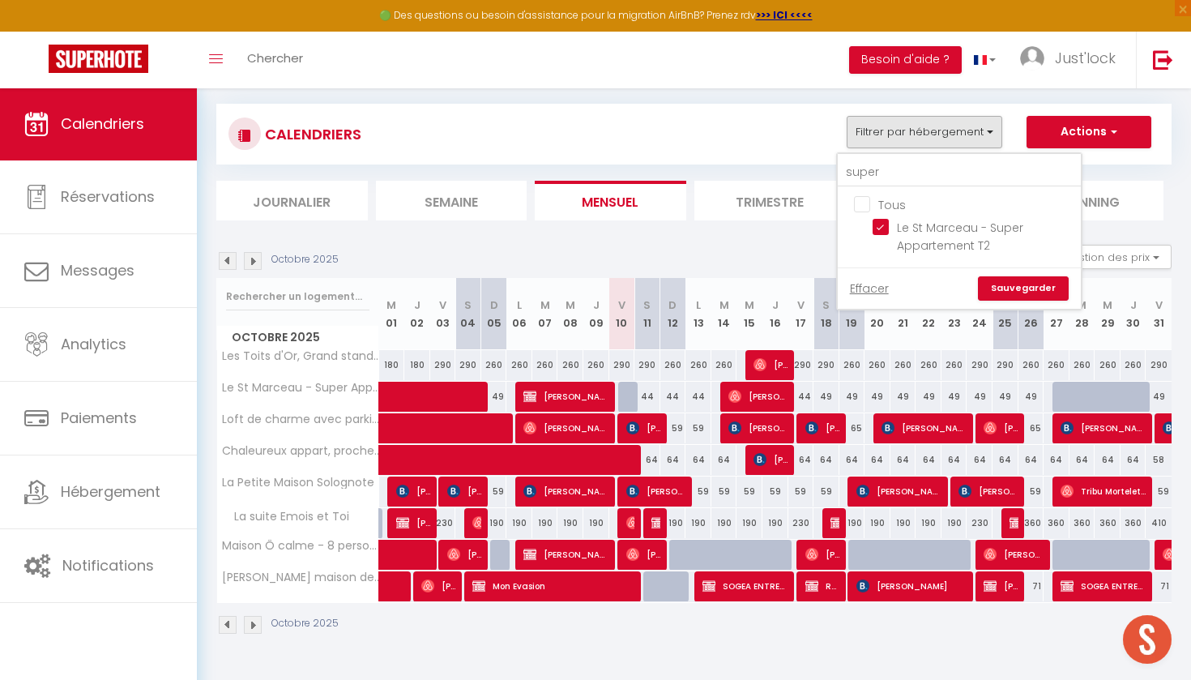
click at [859, 205] on input "Tous" at bounding box center [975, 203] width 243 height 16
click at [1038, 279] on link "Sauvegarder" at bounding box center [1023, 288] width 91 height 24
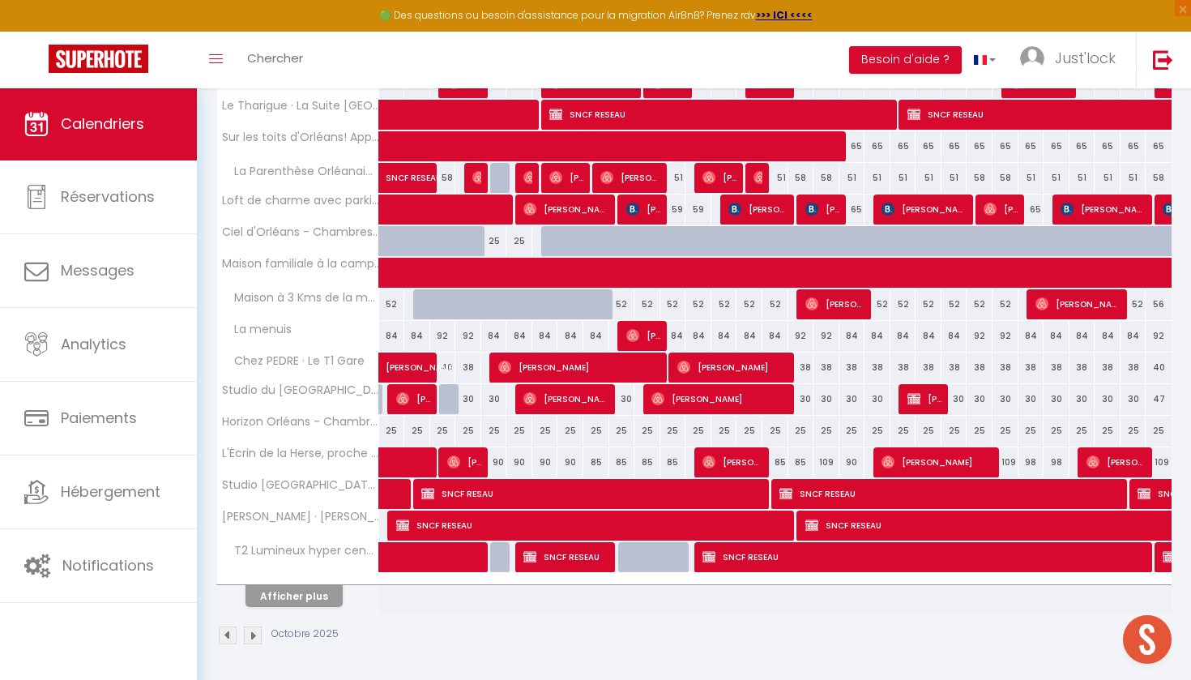
scroll to position [495, 0]
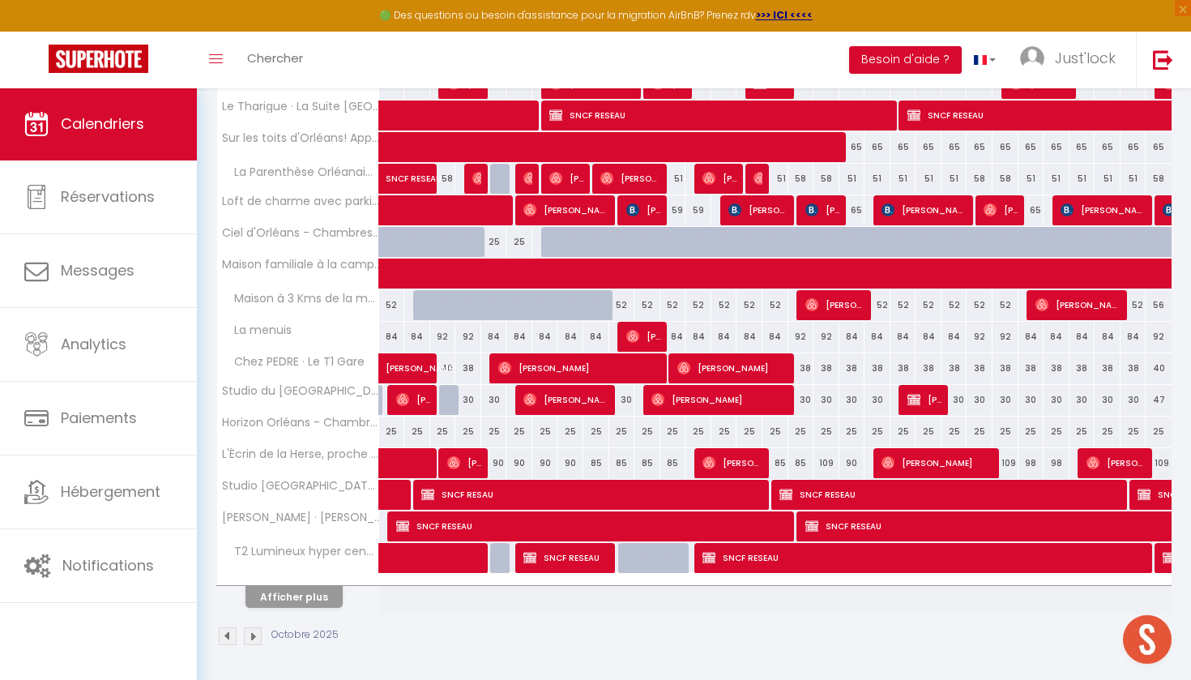
click at [313, 598] on button "Afficher plus" at bounding box center [293, 597] width 97 height 22
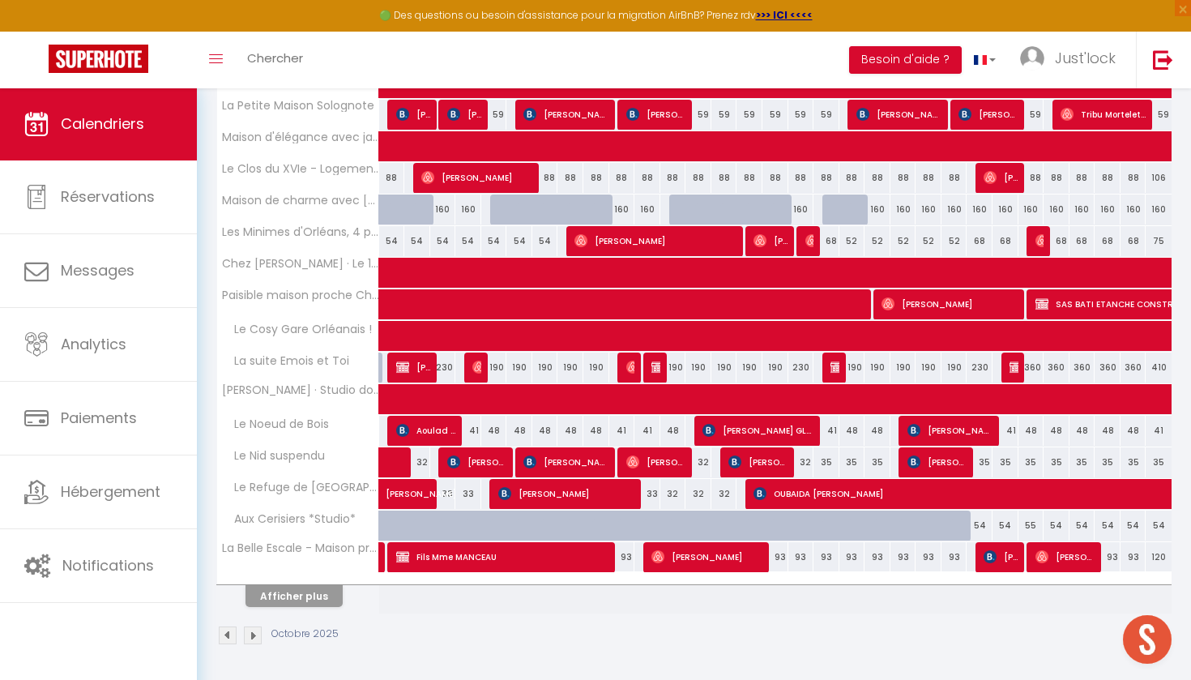
scroll to position [1127, 0]
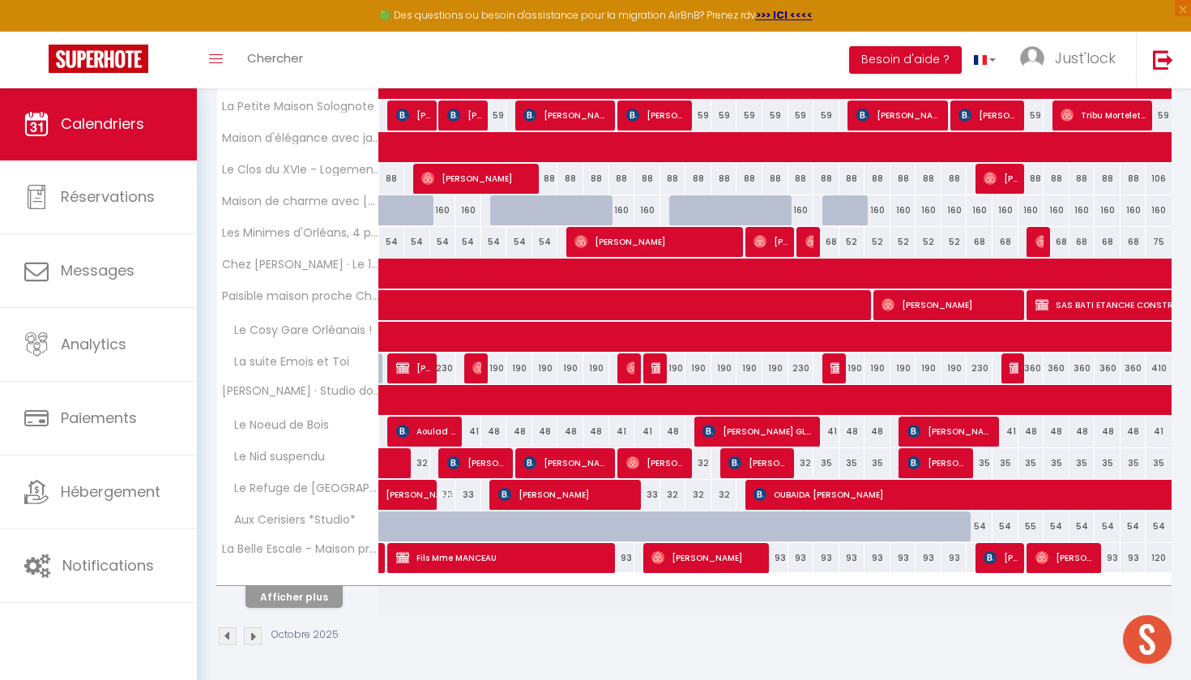
click at [288, 615] on div "Octobre 2025" at bounding box center [693, 638] width 955 height 48
click at [309, 602] on button "Afficher plus" at bounding box center [293, 597] width 97 height 22
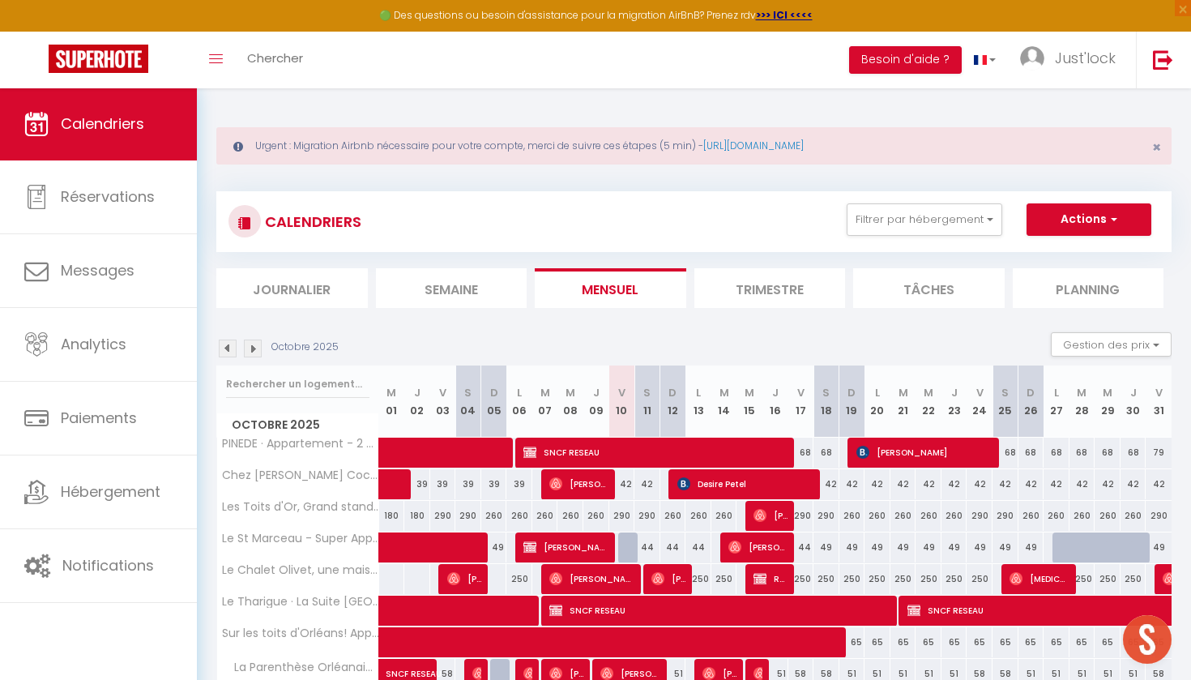
scroll to position [0, 0]
click at [1083, 220] on button "Actions" at bounding box center [1088, 219] width 125 height 32
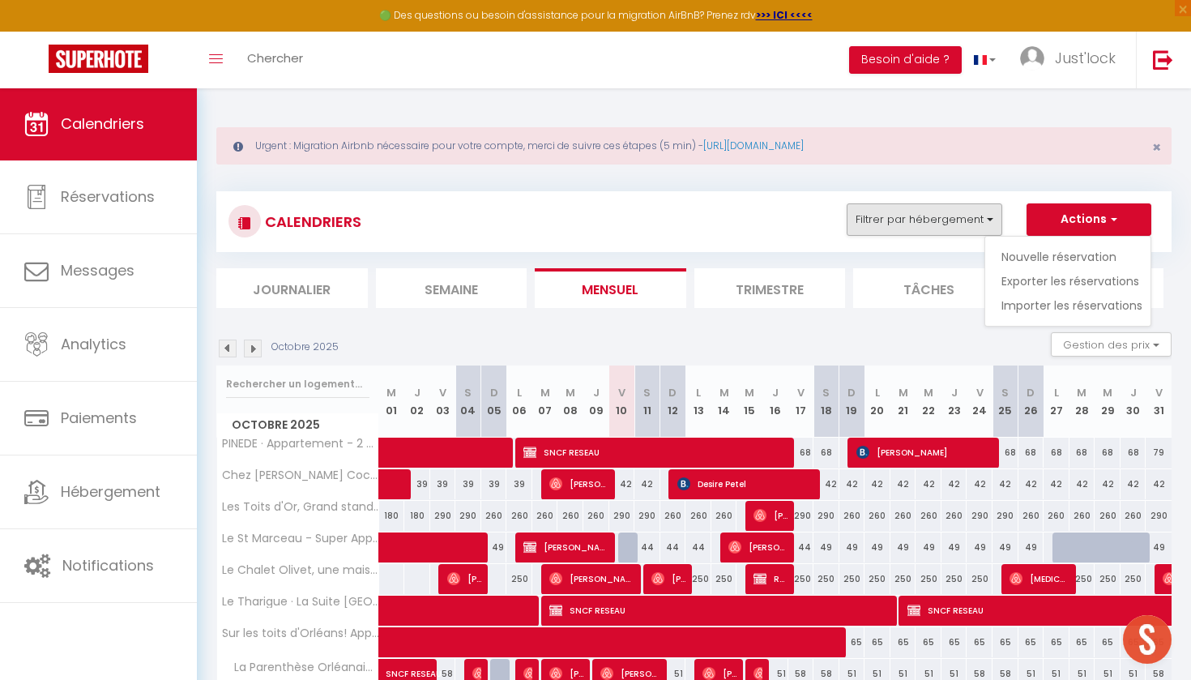
click at [923, 203] on button "Filtrer par hébergement" at bounding box center [925, 219] width 156 height 32
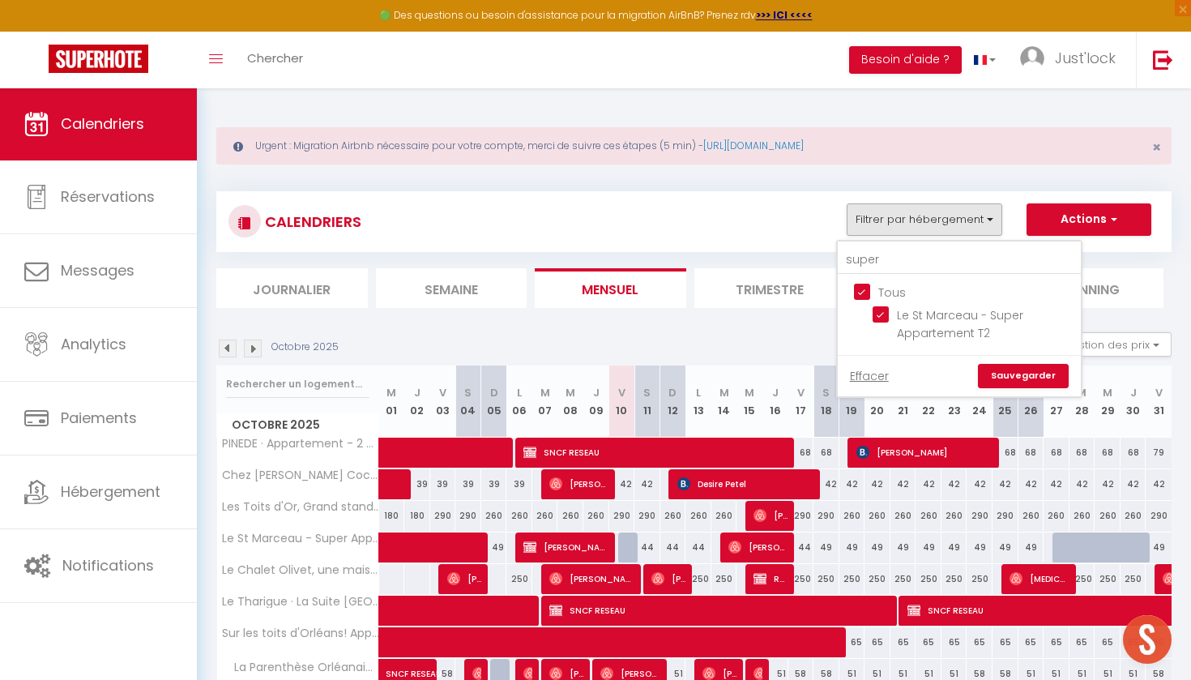
click at [866, 293] on input "Tous" at bounding box center [975, 291] width 243 height 16
click at [892, 247] on input "super" at bounding box center [959, 259] width 243 height 29
click at [894, 270] on input "super" at bounding box center [959, 259] width 243 height 29
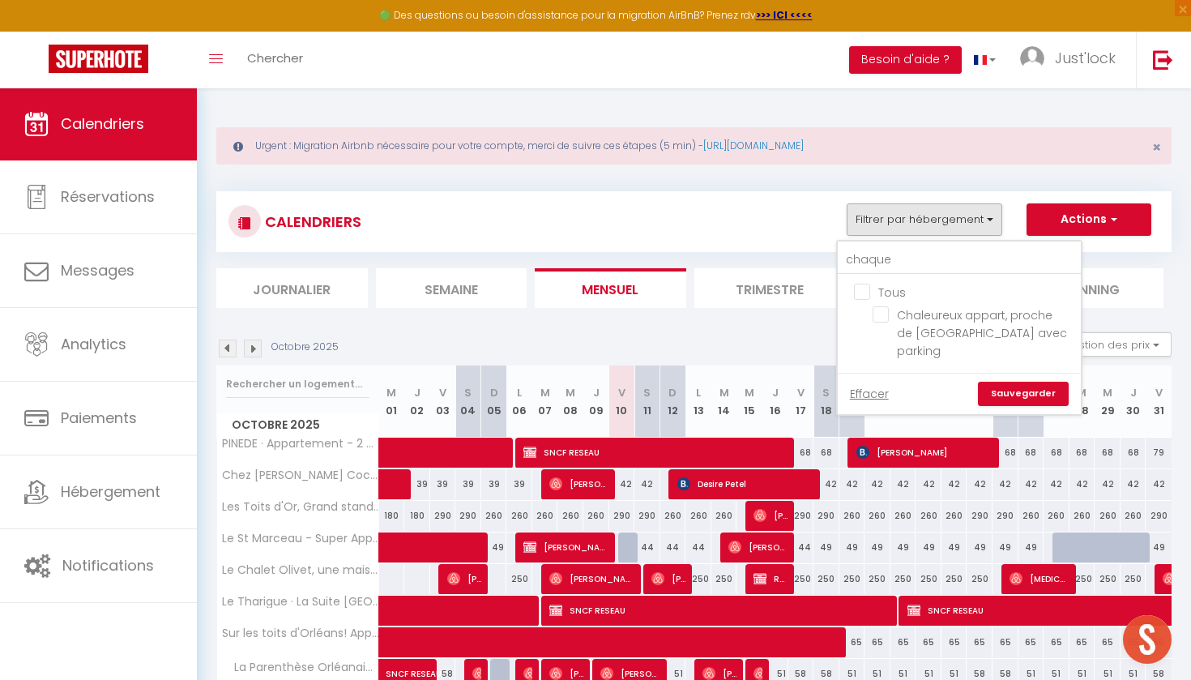
drag, startPoint x: 862, startPoint y: 288, endPoint x: 877, endPoint y: 311, distance: 27.0
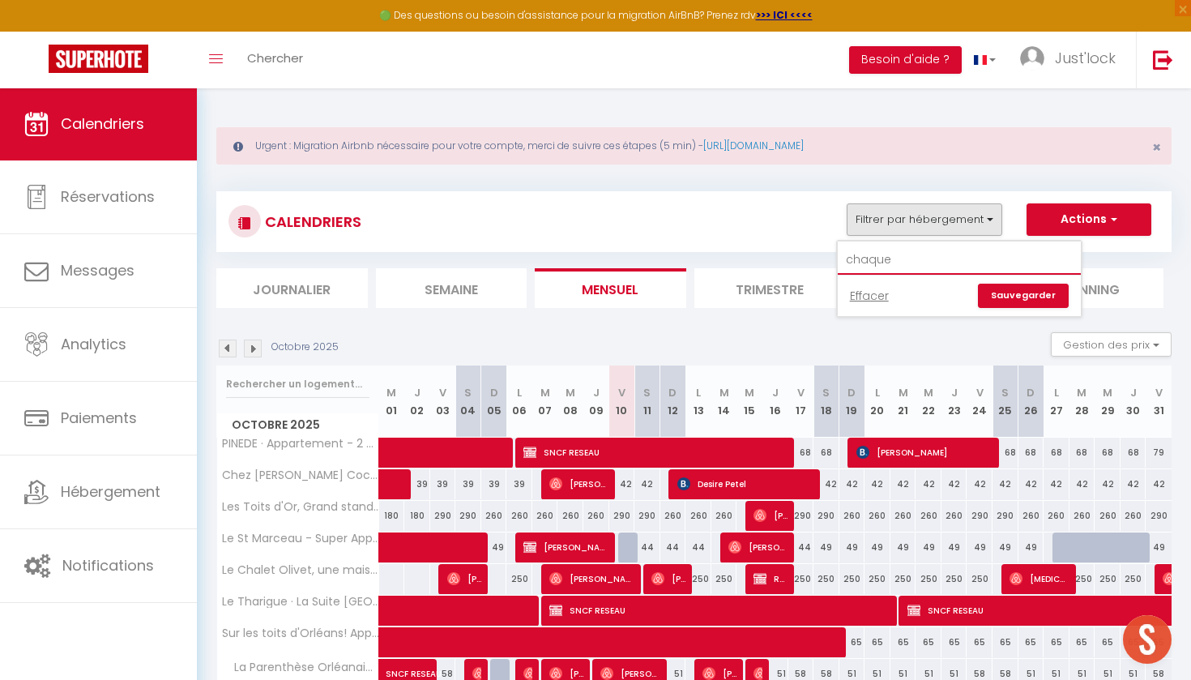
click at [906, 272] on input "chaque" at bounding box center [959, 259] width 243 height 29
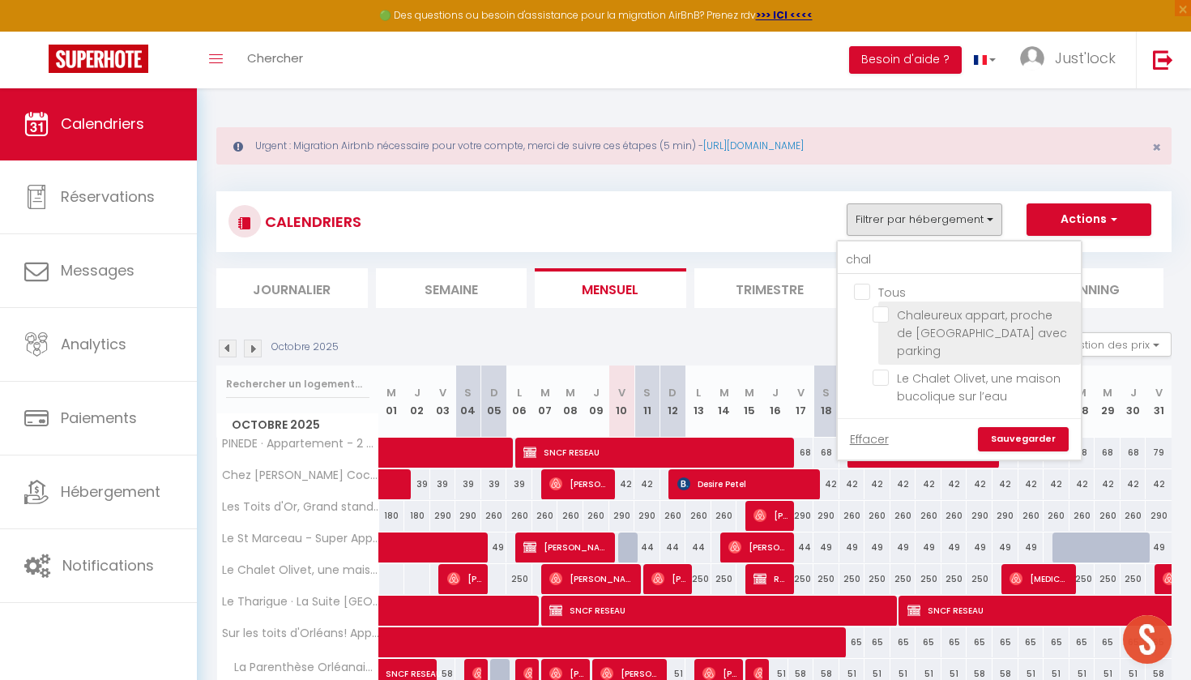
click at [878, 315] on input "Chaleureux appart, proche de [GEOGRAPHIC_DATA] avec parking" at bounding box center [974, 314] width 203 height 16
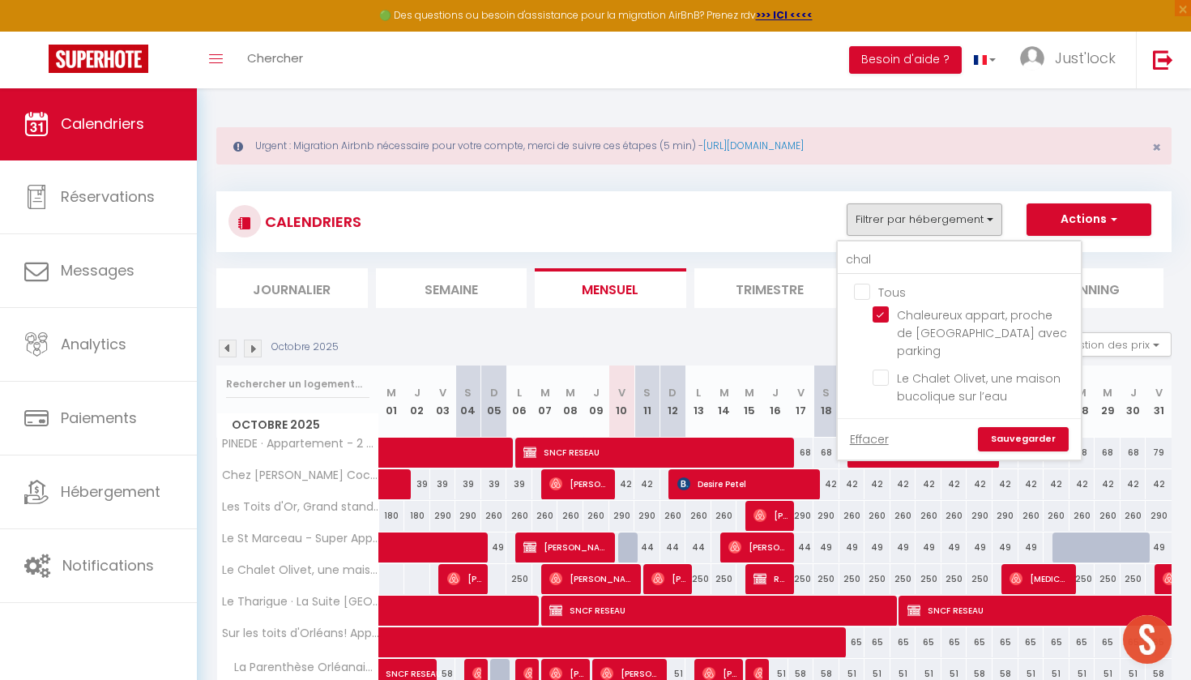
click at [1035, 427] on link "Sauvegarder" at bounding box center [1023, 439] width 91 height 24
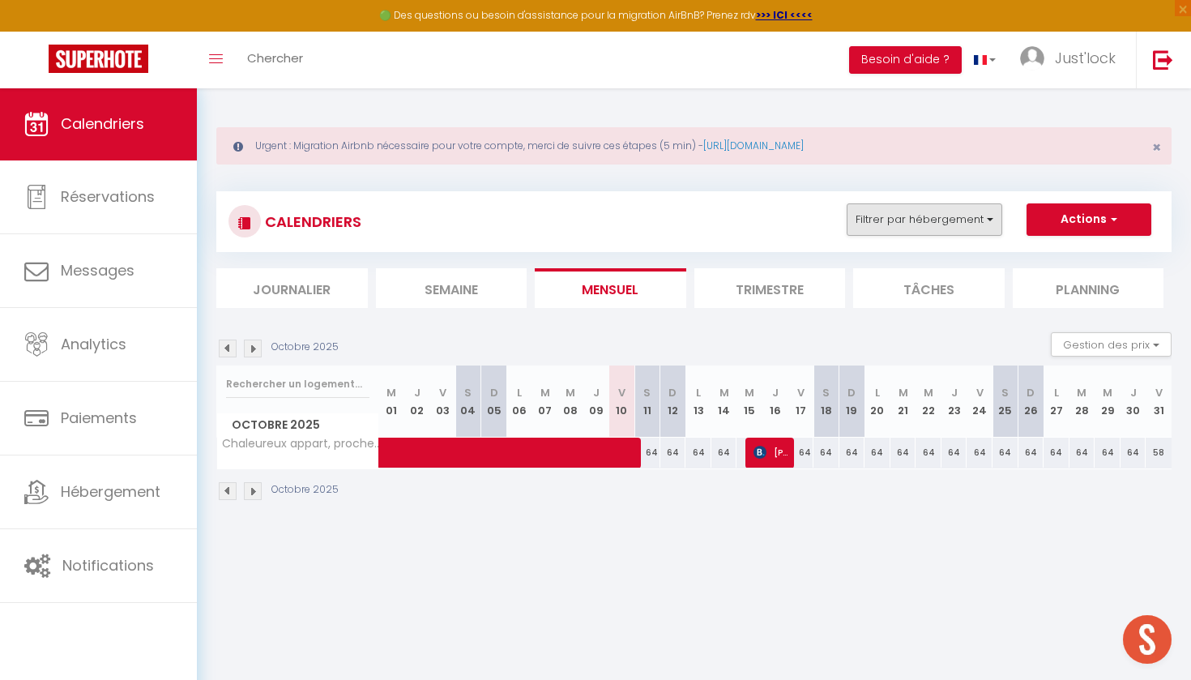
click at [942, 223] on button "Filtrer par hébergement" at bounding box center [925, 219] width 156 height 32
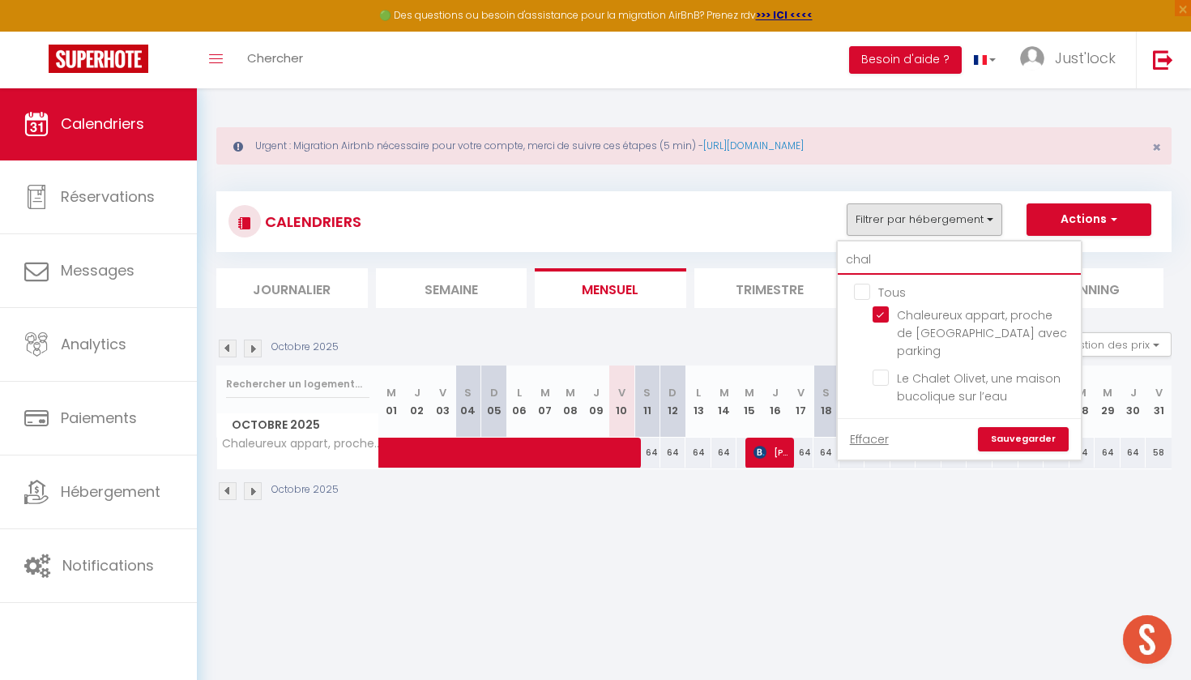
click at [930, 273] on input "chal" at bounding box center [959, 259] width 243 height 29
click at [691, 505] on div "Octobre 2025" at bounding box center [693, 493] width 955 height 48
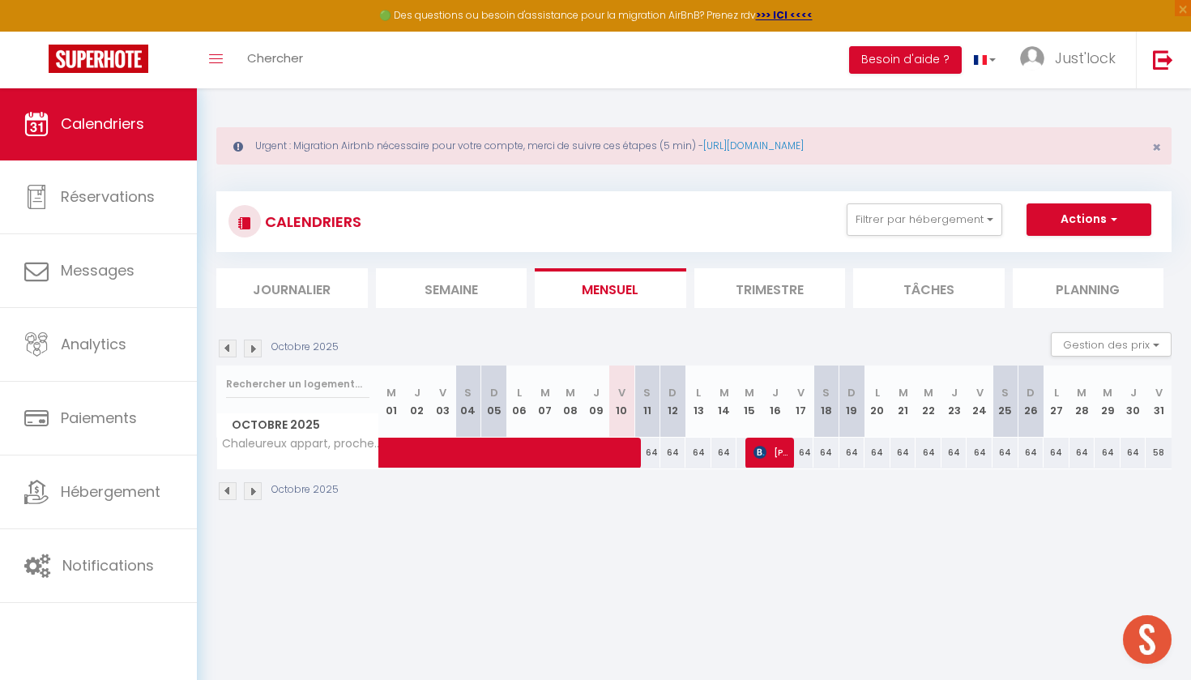
click at [809, 453] on div "64" at bounding box center [801, 452] width 26 height 30
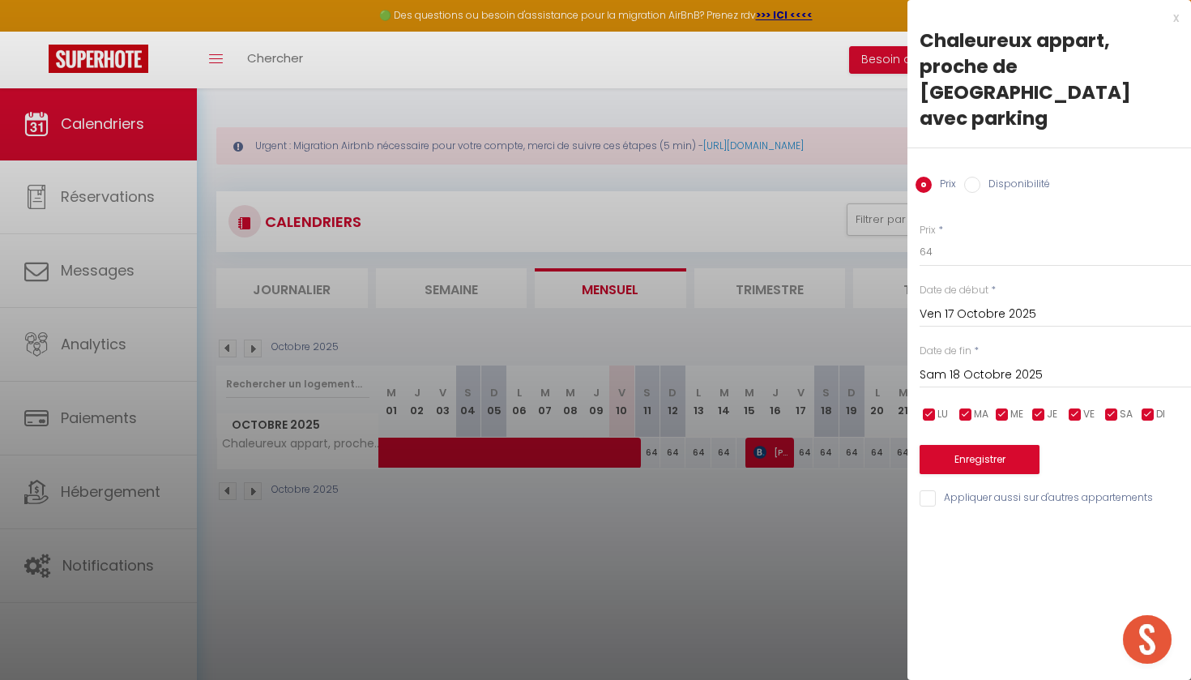
click at [982, 304] on input "Ven 17 Octobre 2025" at bounding box center [1055, 314] width 271 height 21
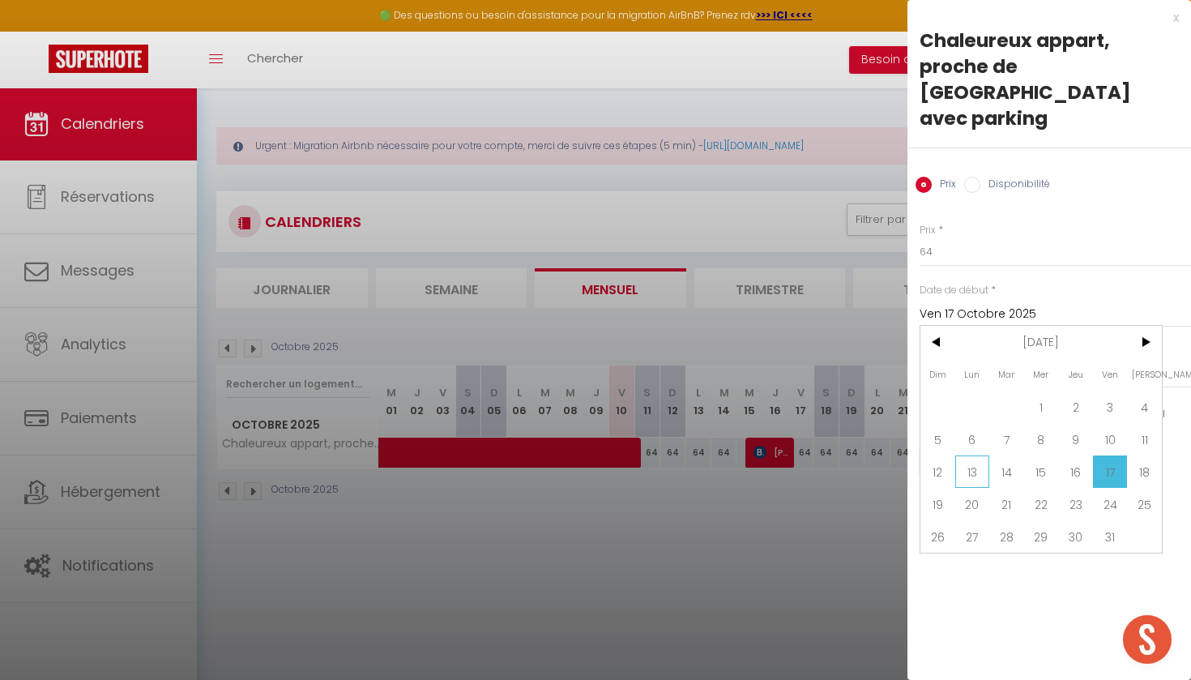
click at [971, 455] on span "13" at bounding box center [972, 471] width 35 height 32
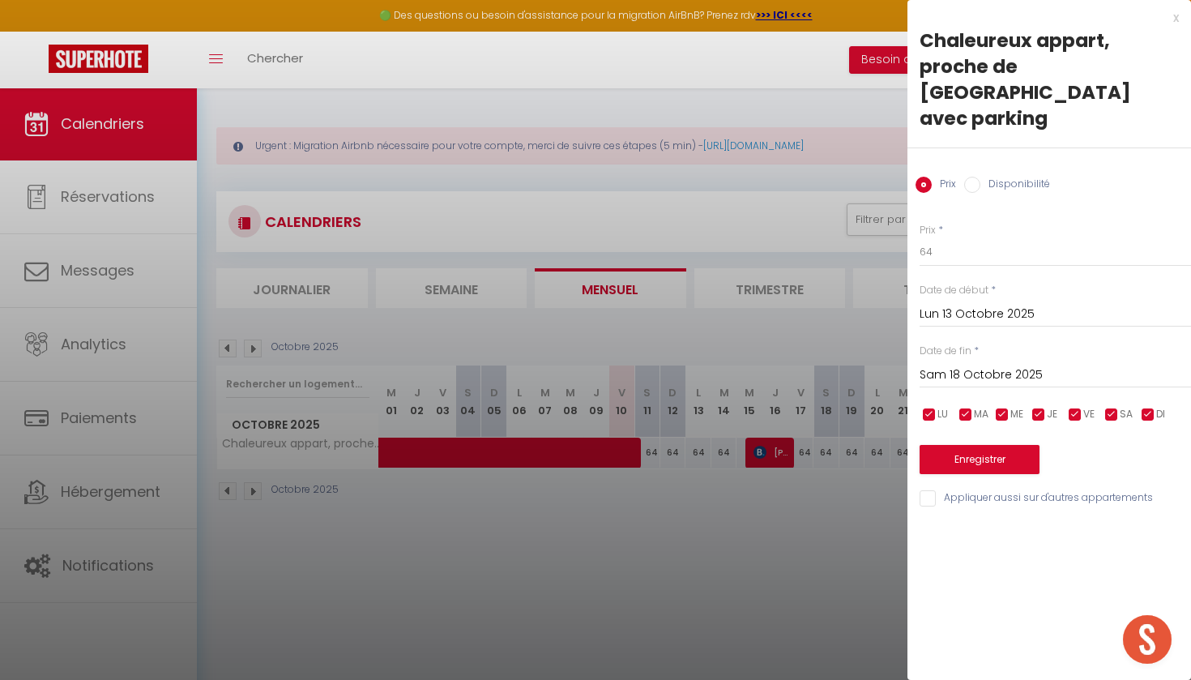
click at [1020, 177] on label "Disponibilité" at bounding box center [1015, 186] width 70 height 18
click at [980, 177] on input "Disponibilité" at bounding box center [972, 185] width 16 height 16
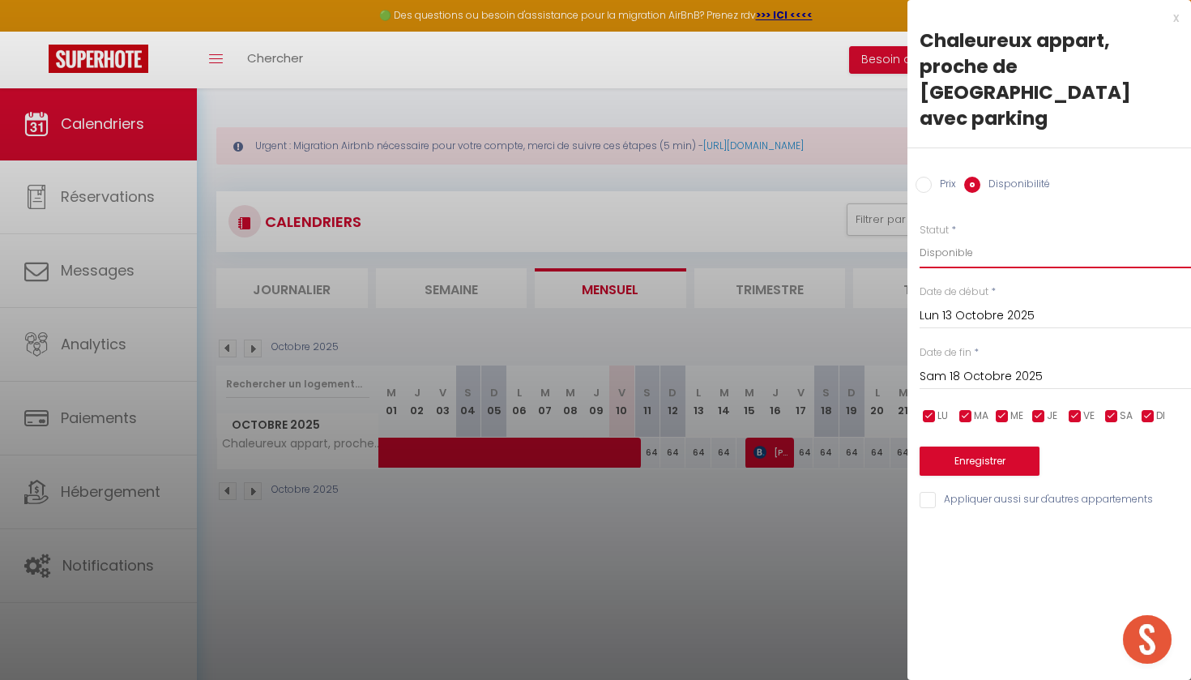
click at [989, 237] on select "Disponible Indisponible" at bounding box center [1055, 252] width 271 height 31
click at [989, 366] on input "Sam 18 Octobre 2025" at bounding box center [1055, 376] width 271 height 21
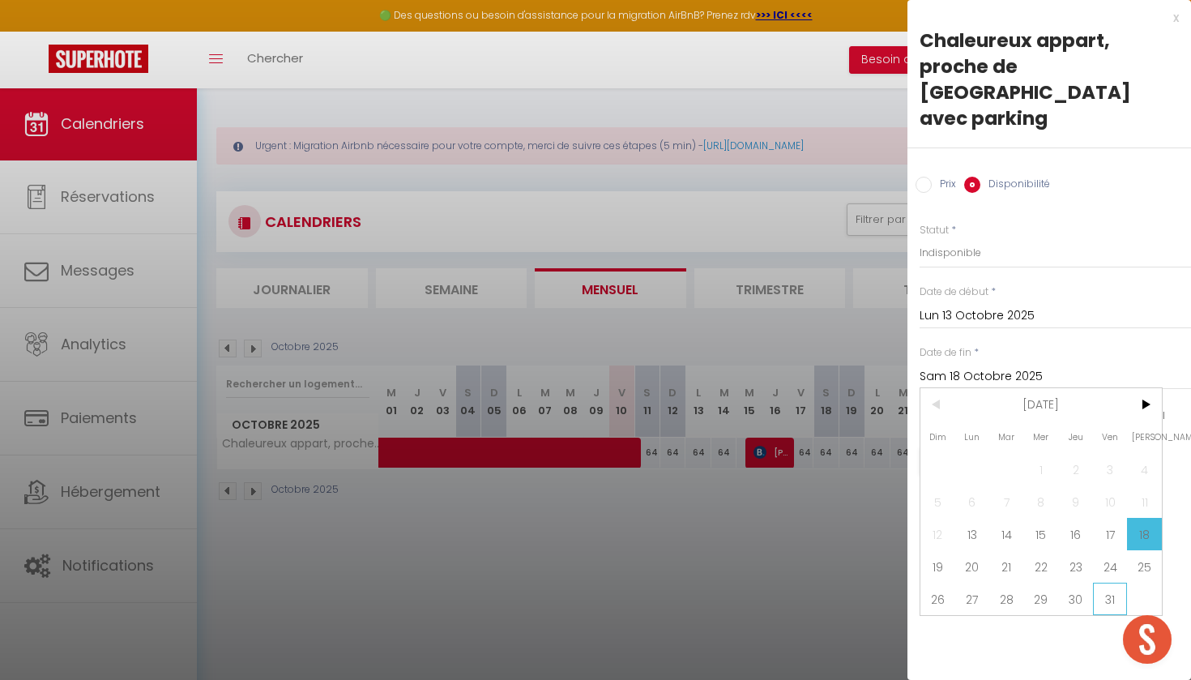
click at [1104, 582] on span "31" at bounding box center [1110, 598] width 35 height 32
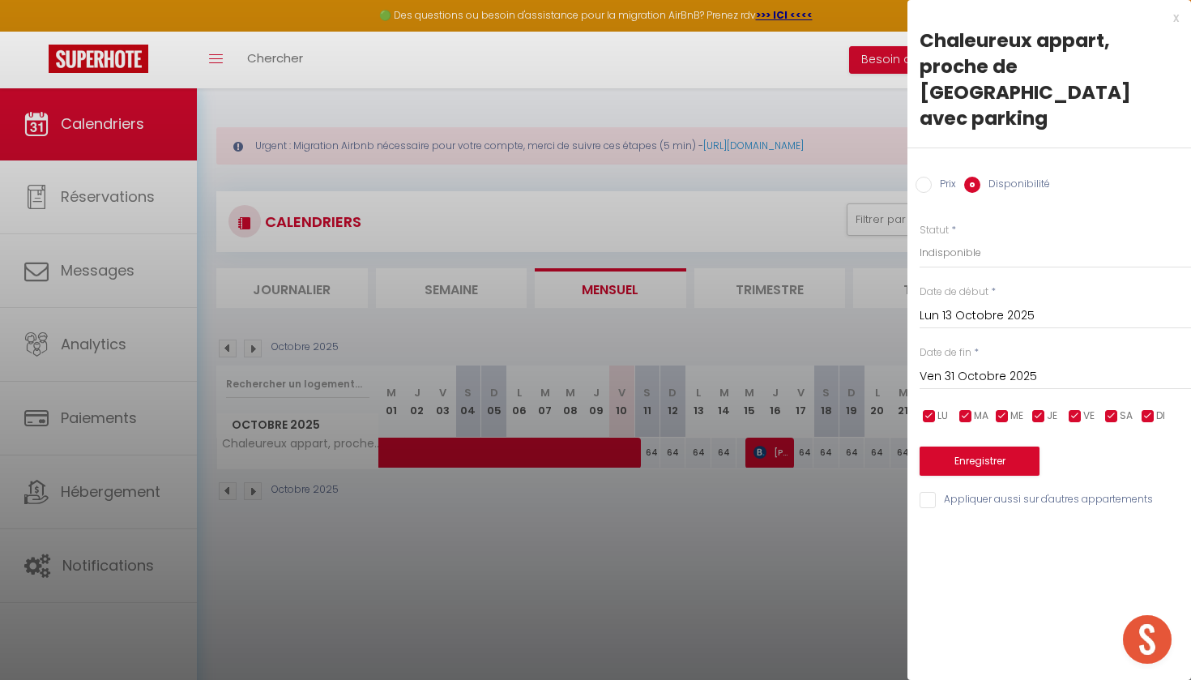
click at [1009, 446] on button "Enregistrer" at bounding box center [980, 460] width 120 height 29
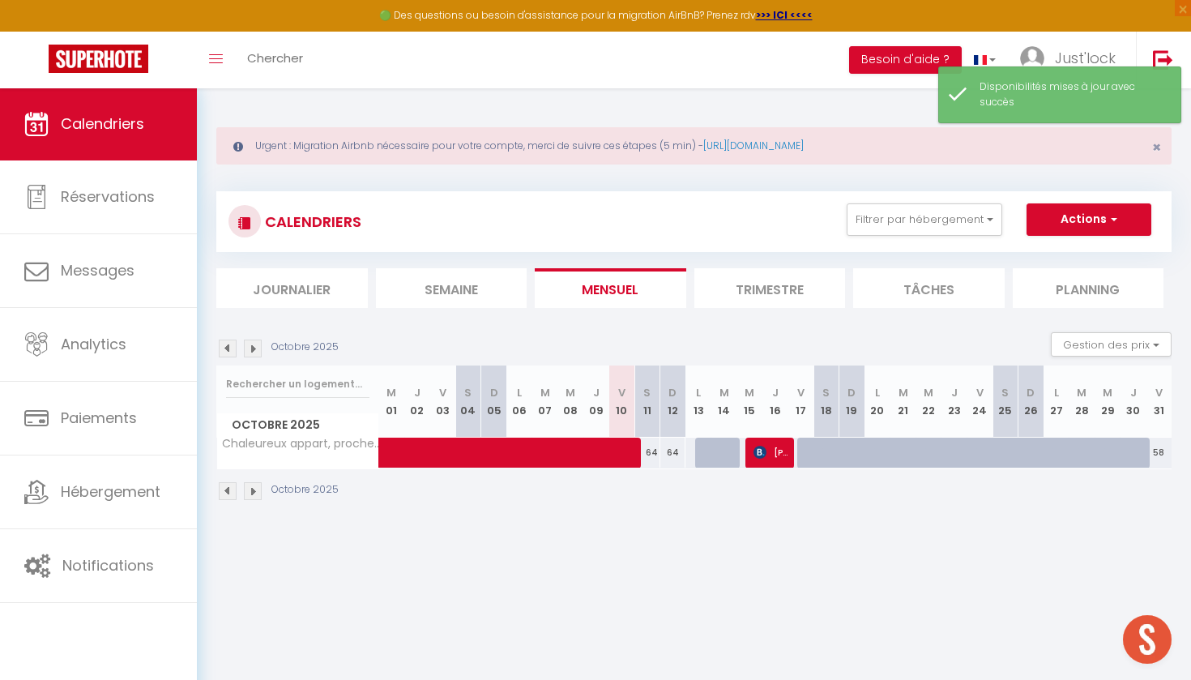
click at [770, 446] on span "[PERSON_NAME]" at bounding box center [770, 452] width 35 height 31
